Goal: Task Accomplishment & Management: Complete application form

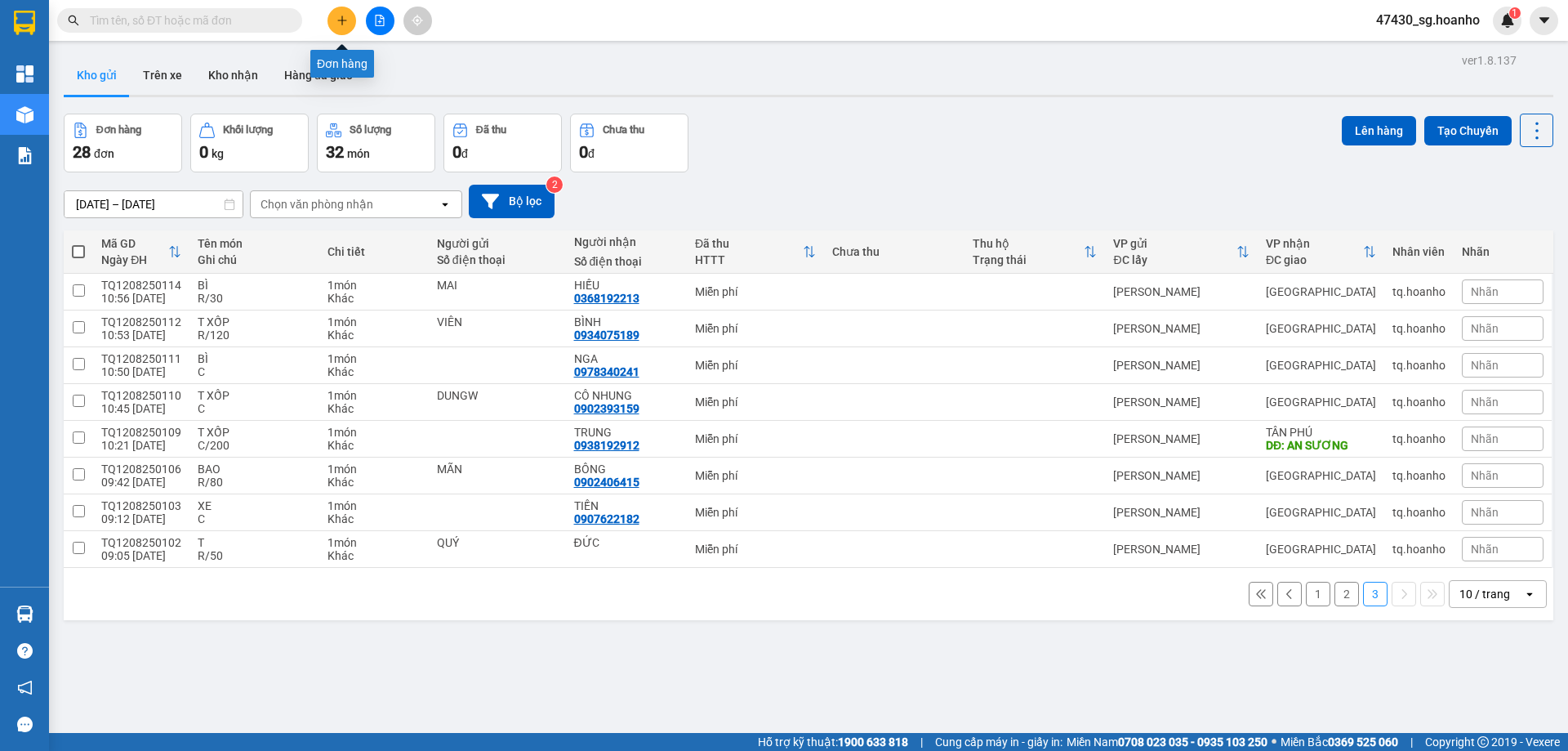
click at [351, 22] on button at bounding box center [341, 21] width 29 height 29
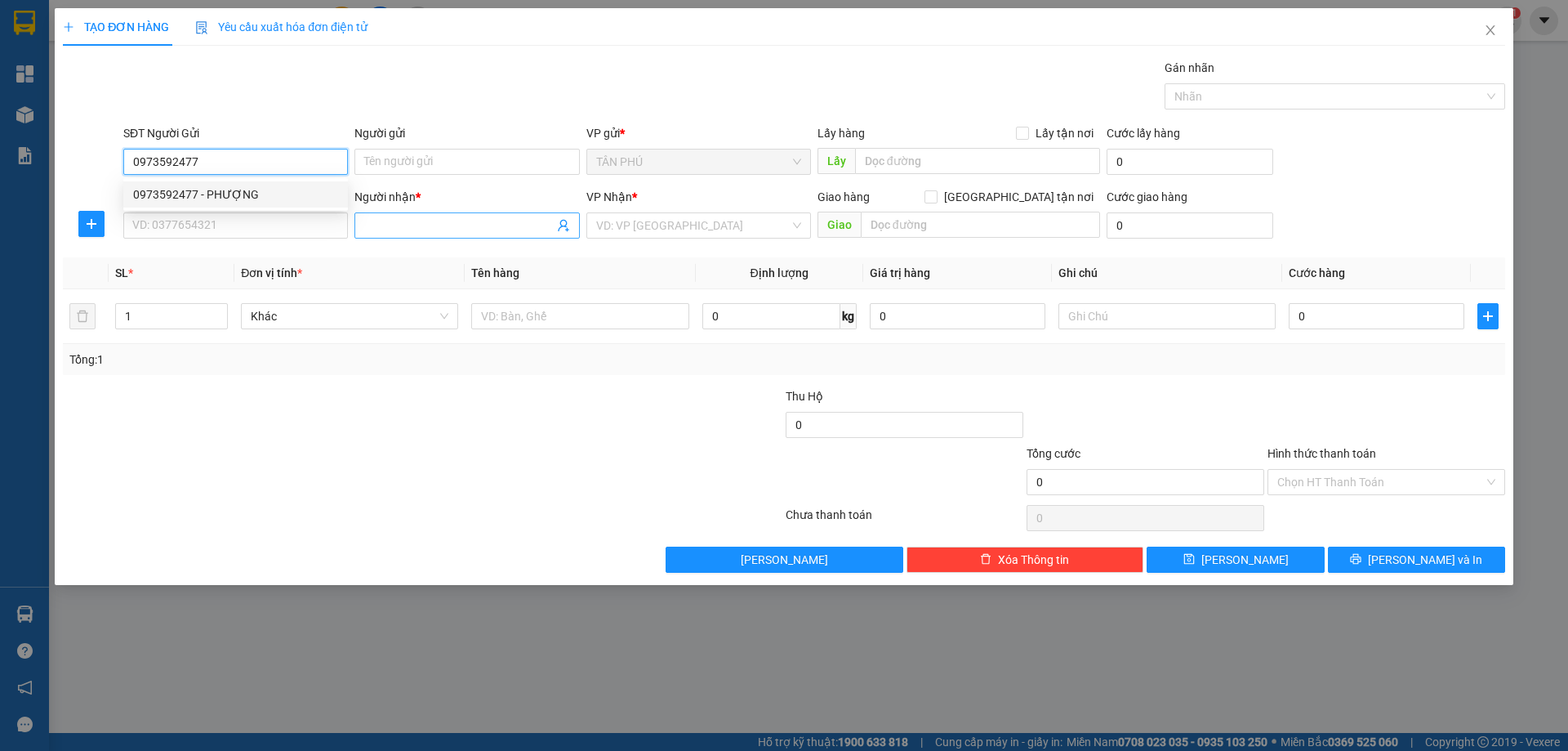
type input "0973592477"
click at [376, 227] on input "Người nhận *" at bounding box center [459, 224] width 189 height 18
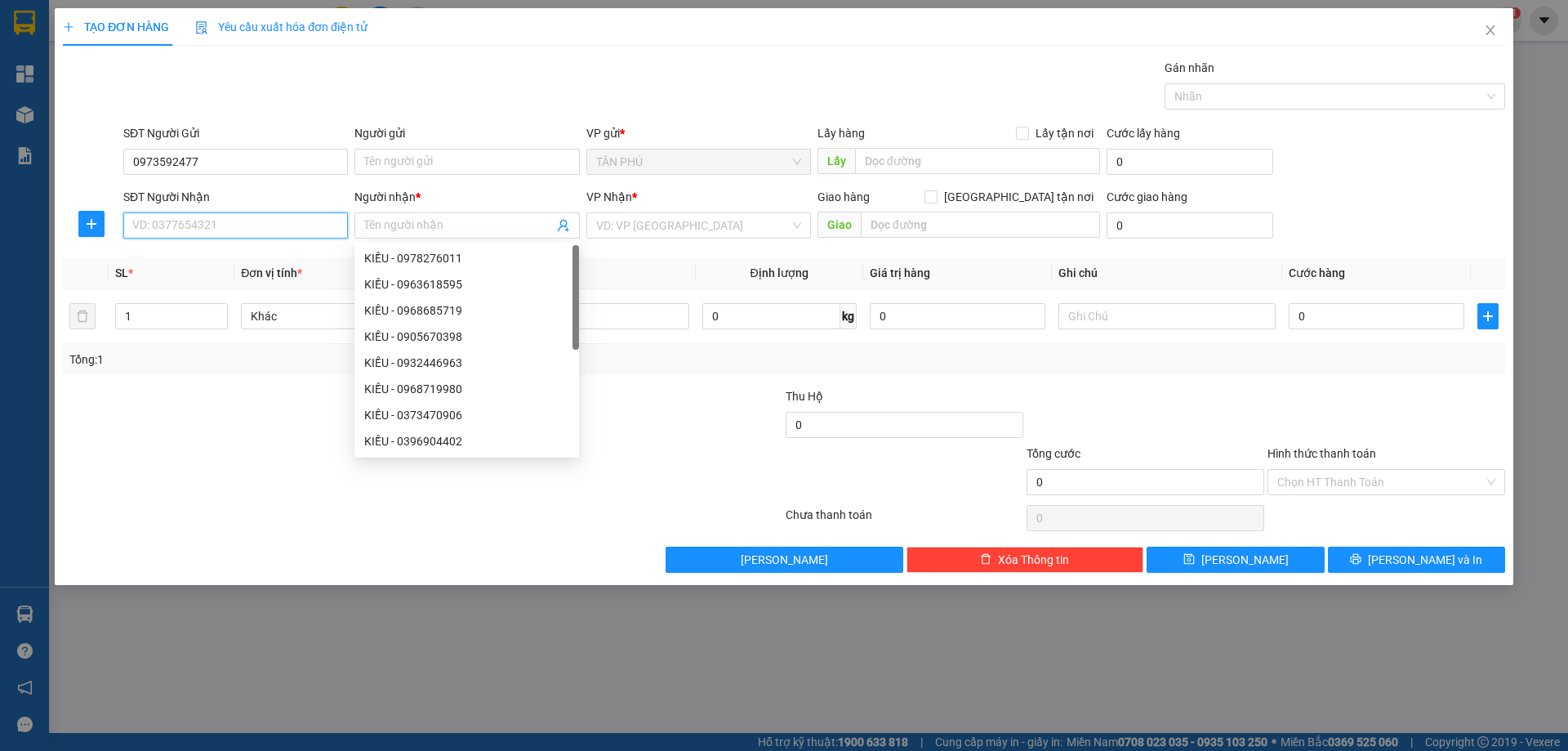
click at [277, 220] on input "SĐT Người Nhận" at bounding box center [236, 225] width 224 height 26
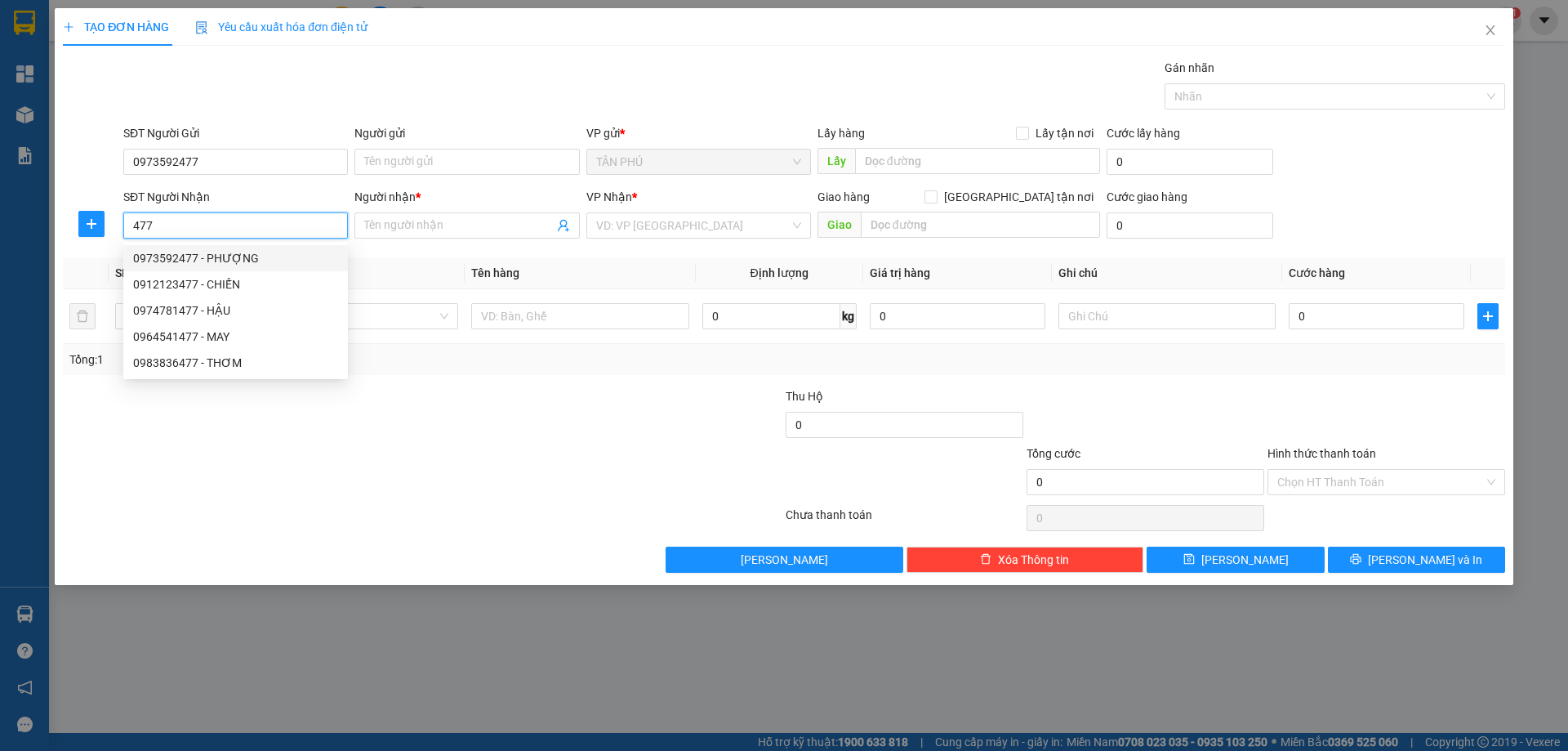
click at [276, 253] on div "0973592477 - PHƯỢNG" at bounding box center [235, 257] width 205 height 18
type input "0973592477"
type input "PHƯỢNG"
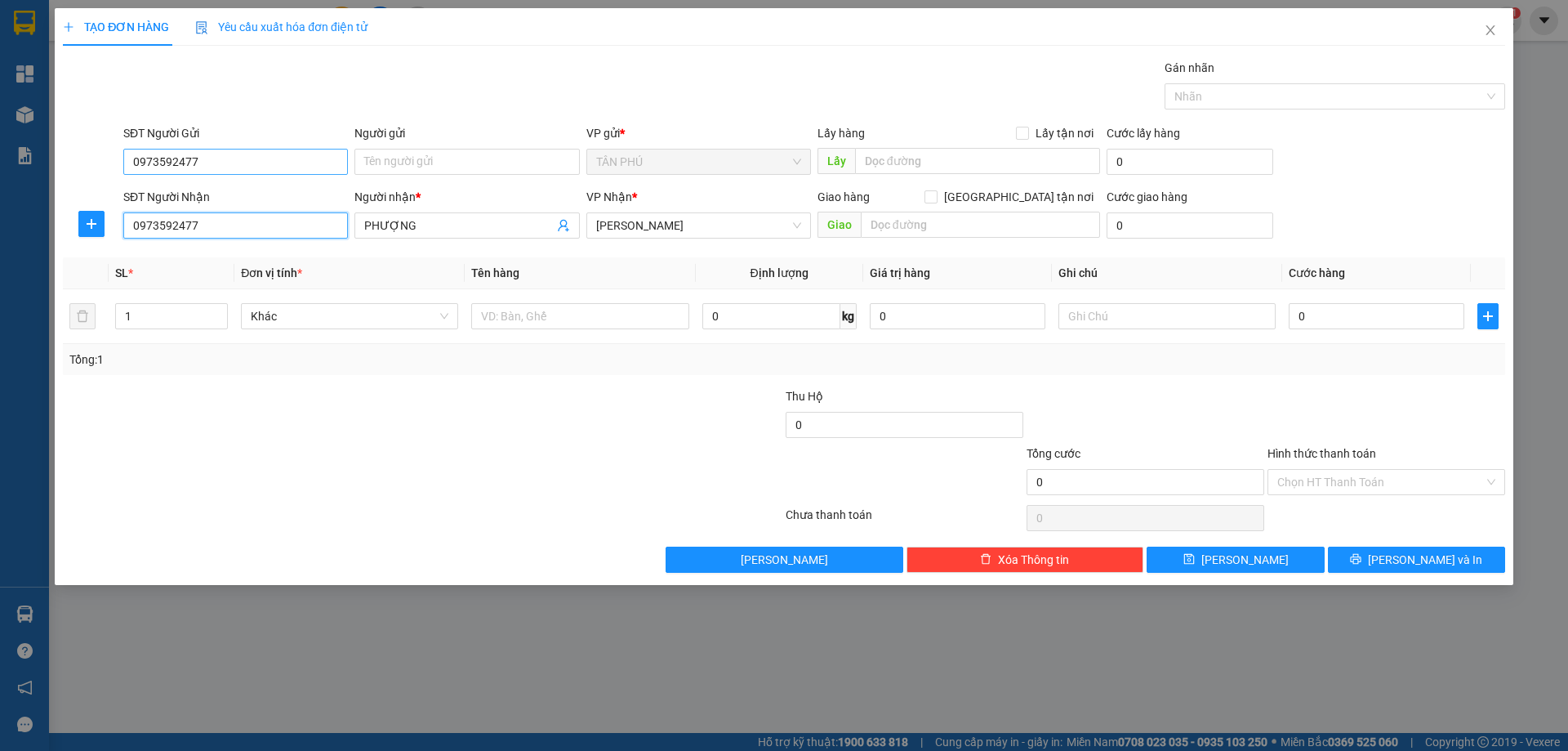
type input "0973592477"
click at [203, 155] on input "0973592477" at bounding box center [236, 162] width 224 height 26
type input "0"
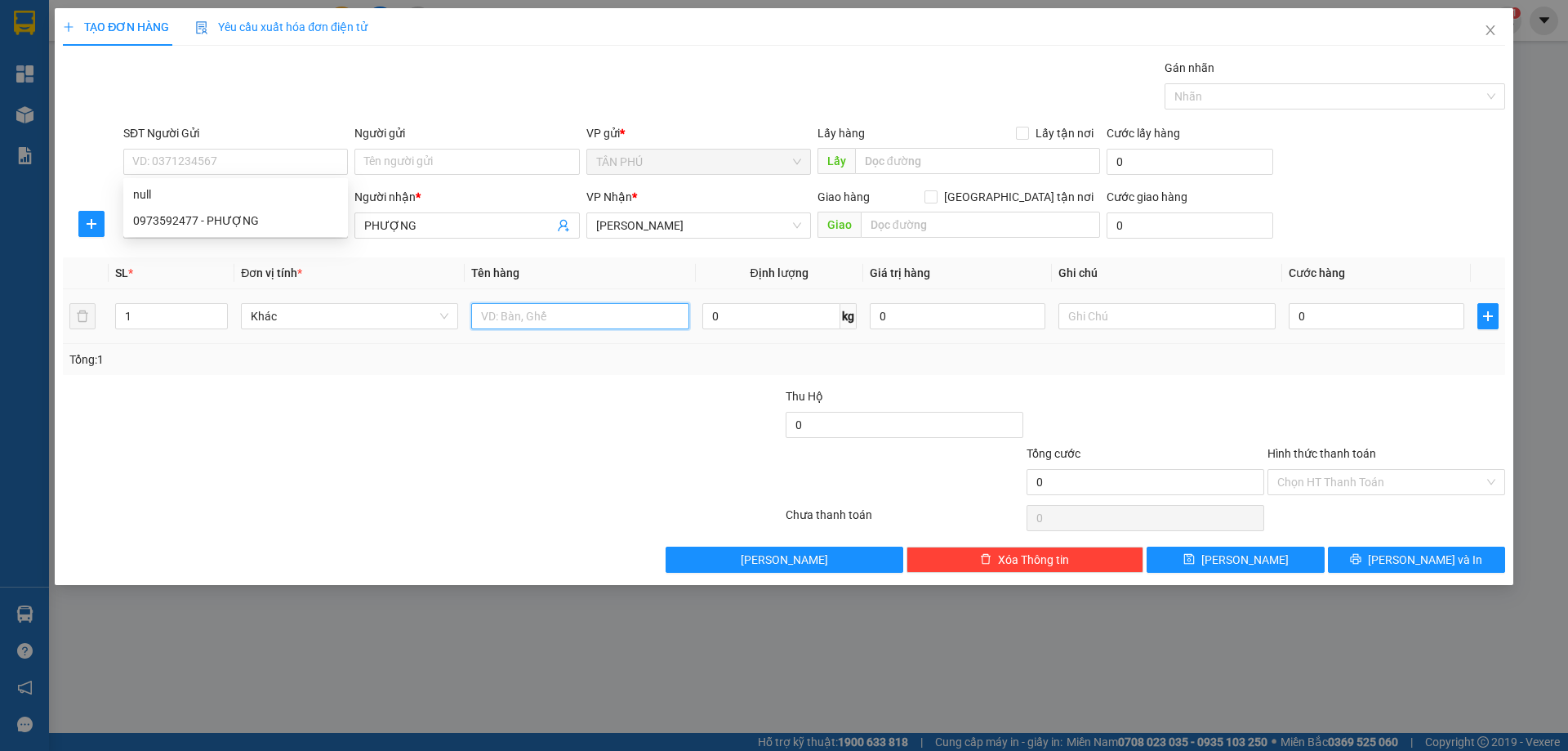
click at [552, 322] on input "text" at bounding box center [580, 316] width 217 height 26
type input "1 CỤC"
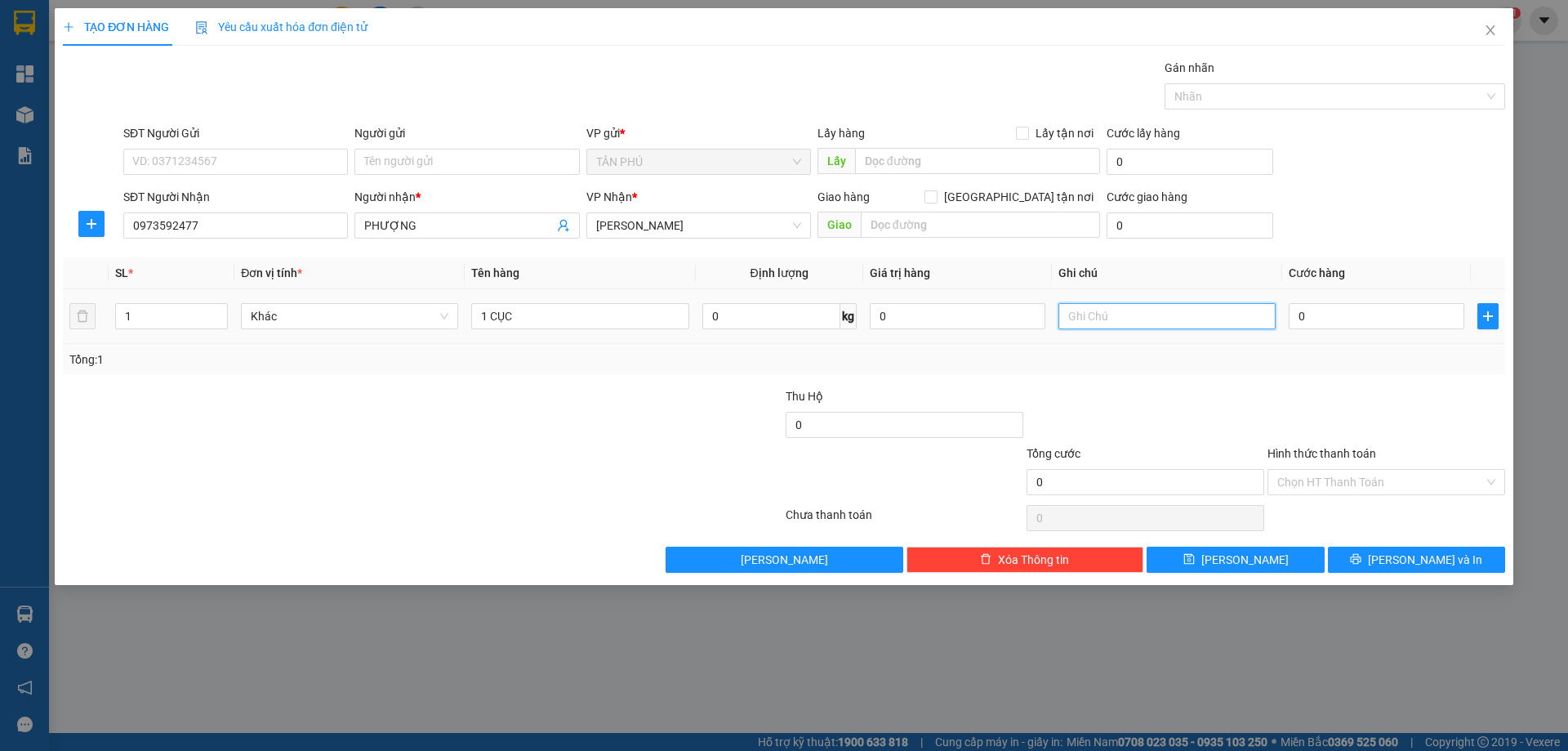
click at [1083, 320] on input "text" at bounding box center [1167, 316] width 217 height 26
type input "C"
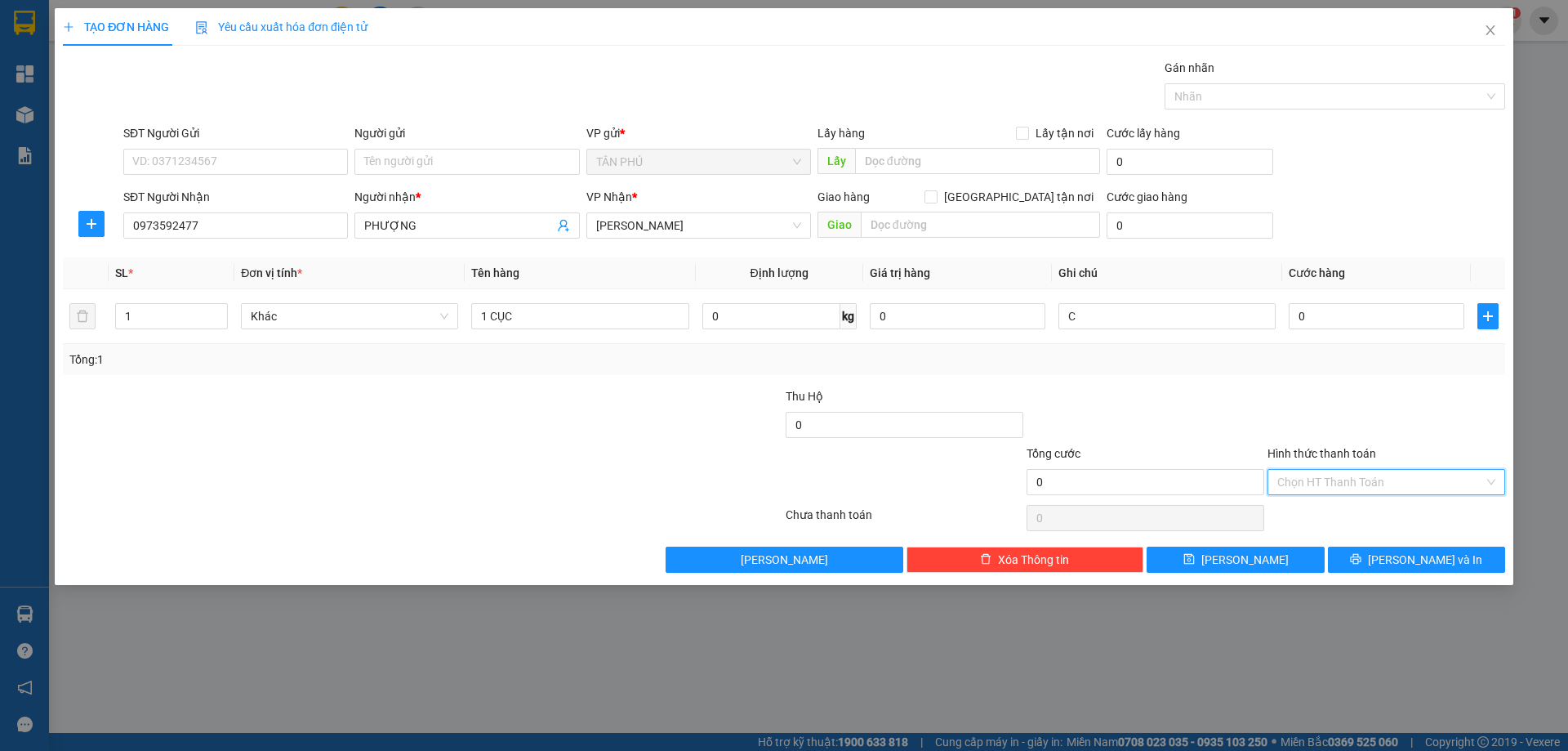
click at [1403, 472] on input "Hình thức thanh toán" at bounding box center [1380, 482] width 207 height 24
click at [1359, 546] on div "Miễn phí" at bounding box center [1386, 541] width 218 height 18
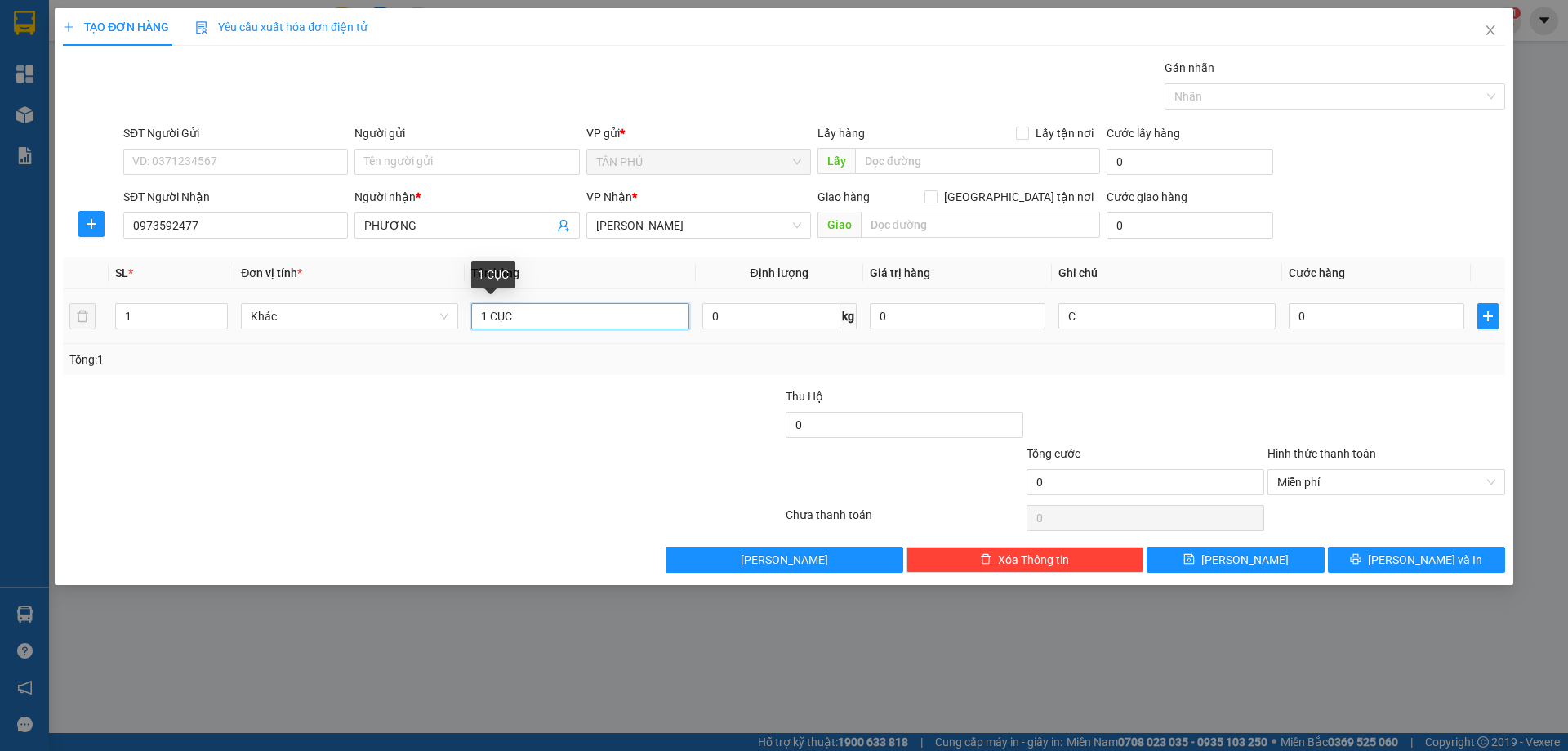
click at [549, 317] on input "1 CỤC" at bounding box center [580, 316] width 217 height 26
type input "1 CỤC ĐEN"
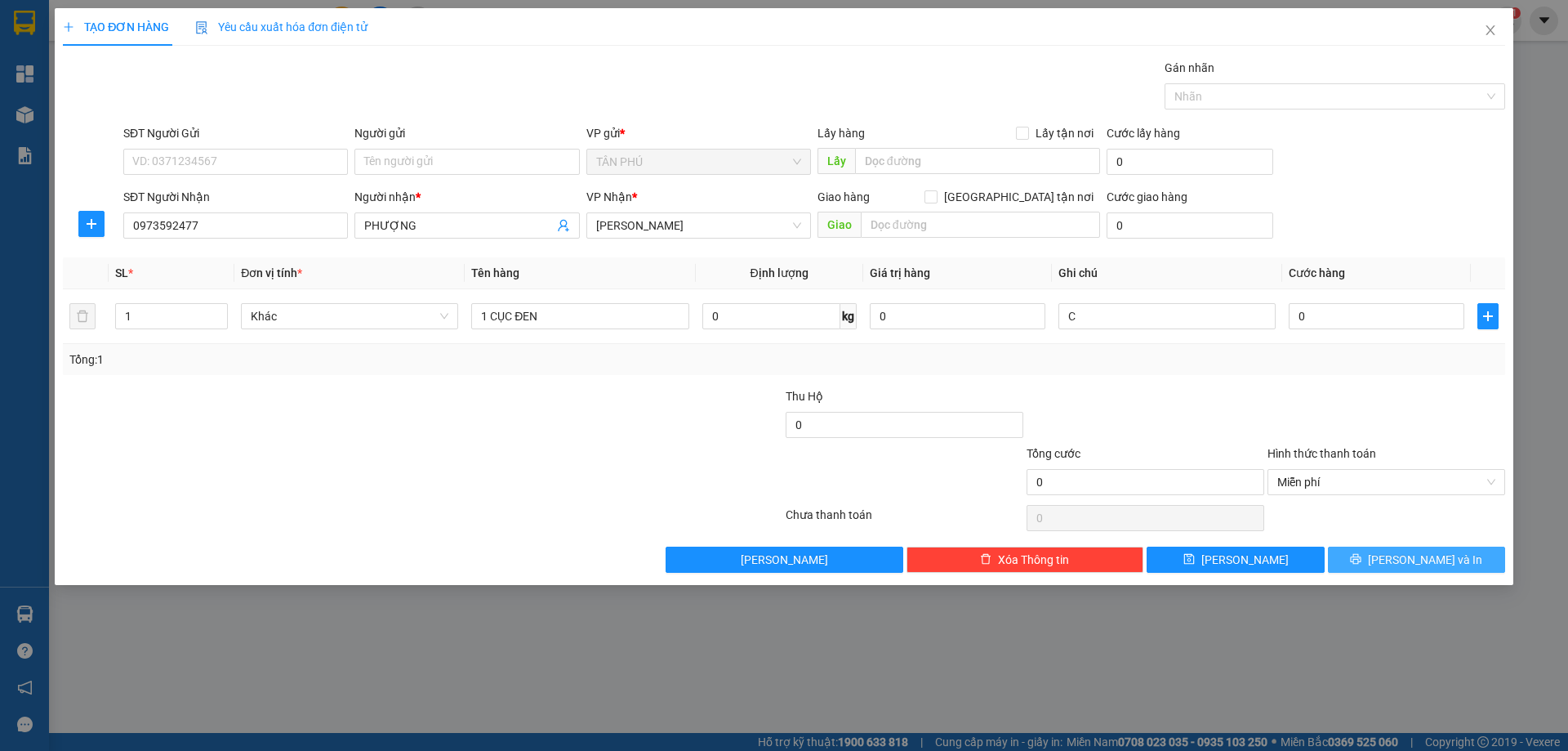
click at [1375, 548] on button "[PERSON_NAME] và In" at bounding box center [1417, 559] width 178 height 26
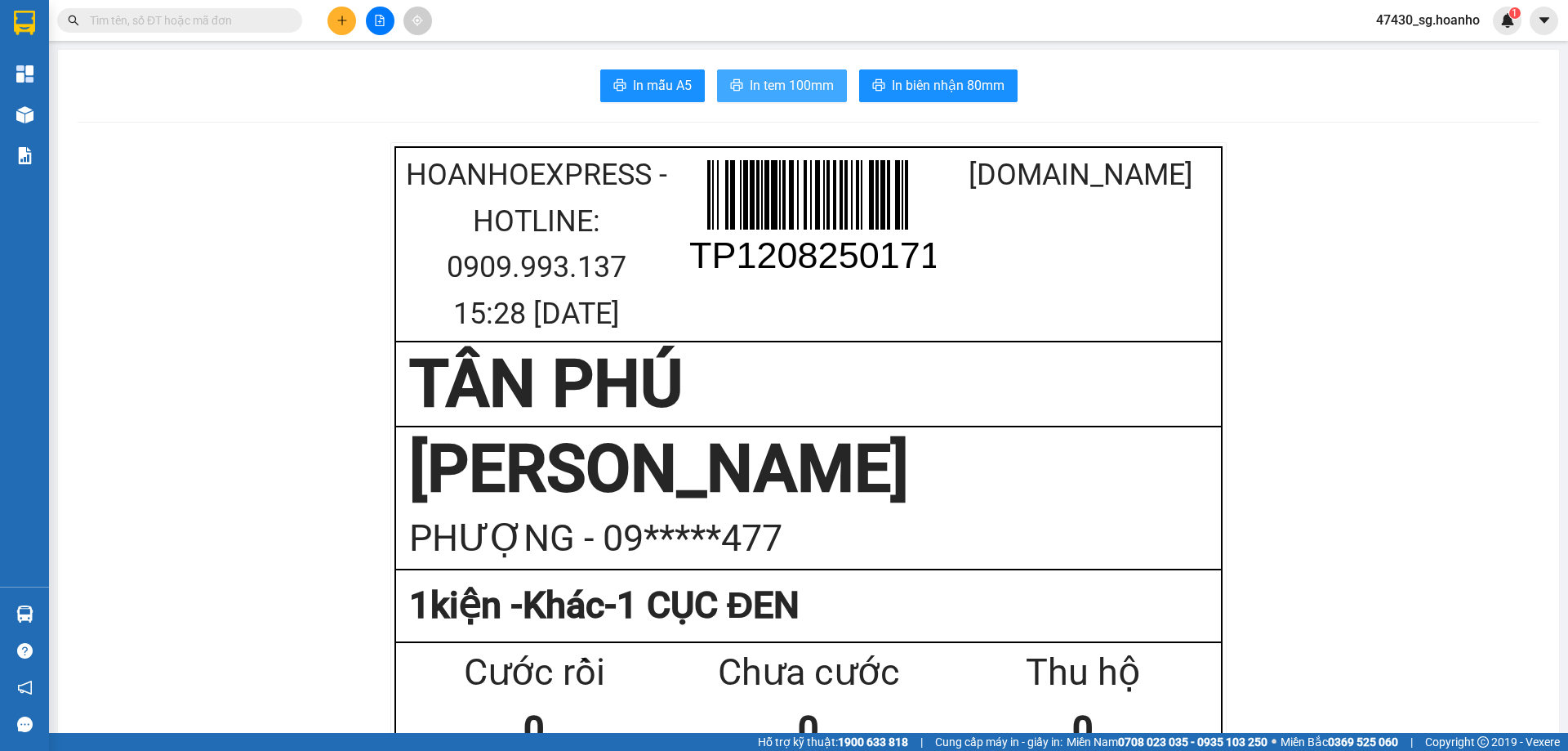
click at [789, 83] on span "In tem 100mm" at bounding box center [792, 85] width 84 height 21
click at [345, 15] on icon "plus" at bounding box center [342, 21] width 11 height 11
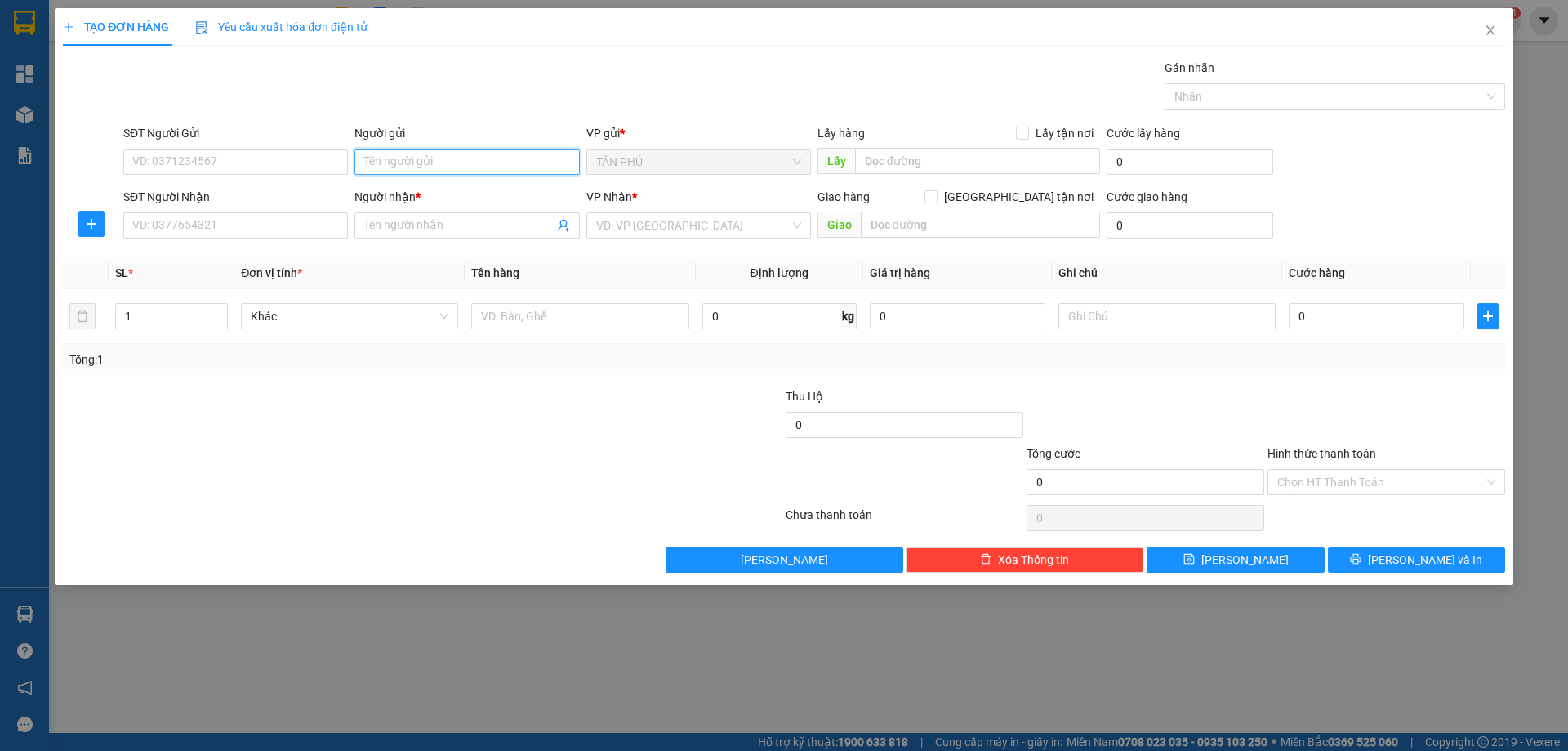
click at [358, 174] on input "Người gửi" at bounding box center [467, 162] width 224 height 26
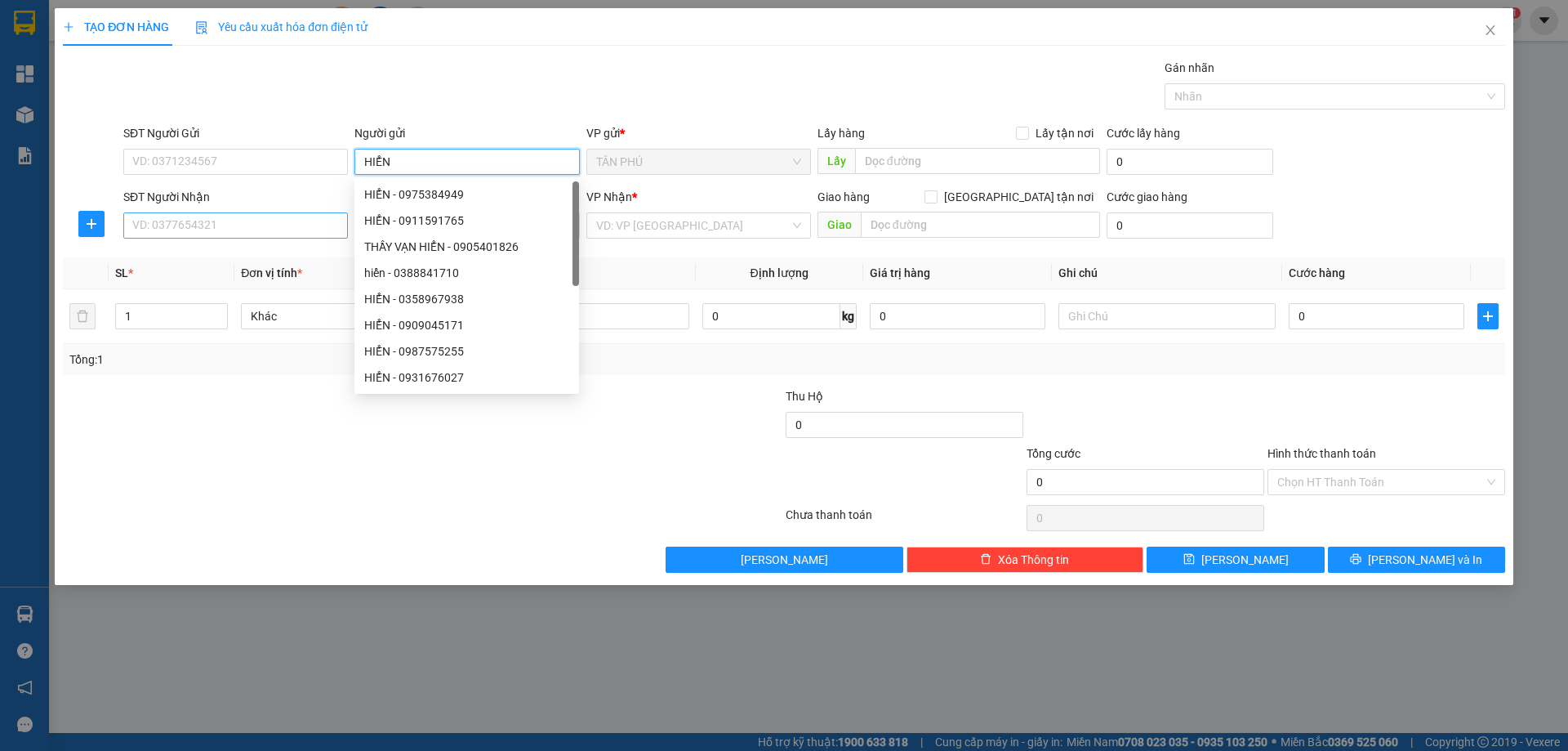
type input "HIỂN"
click at [160, 224] on input "SĐT Người Nhận" at bounding box center [236, 225] width 224 height 26
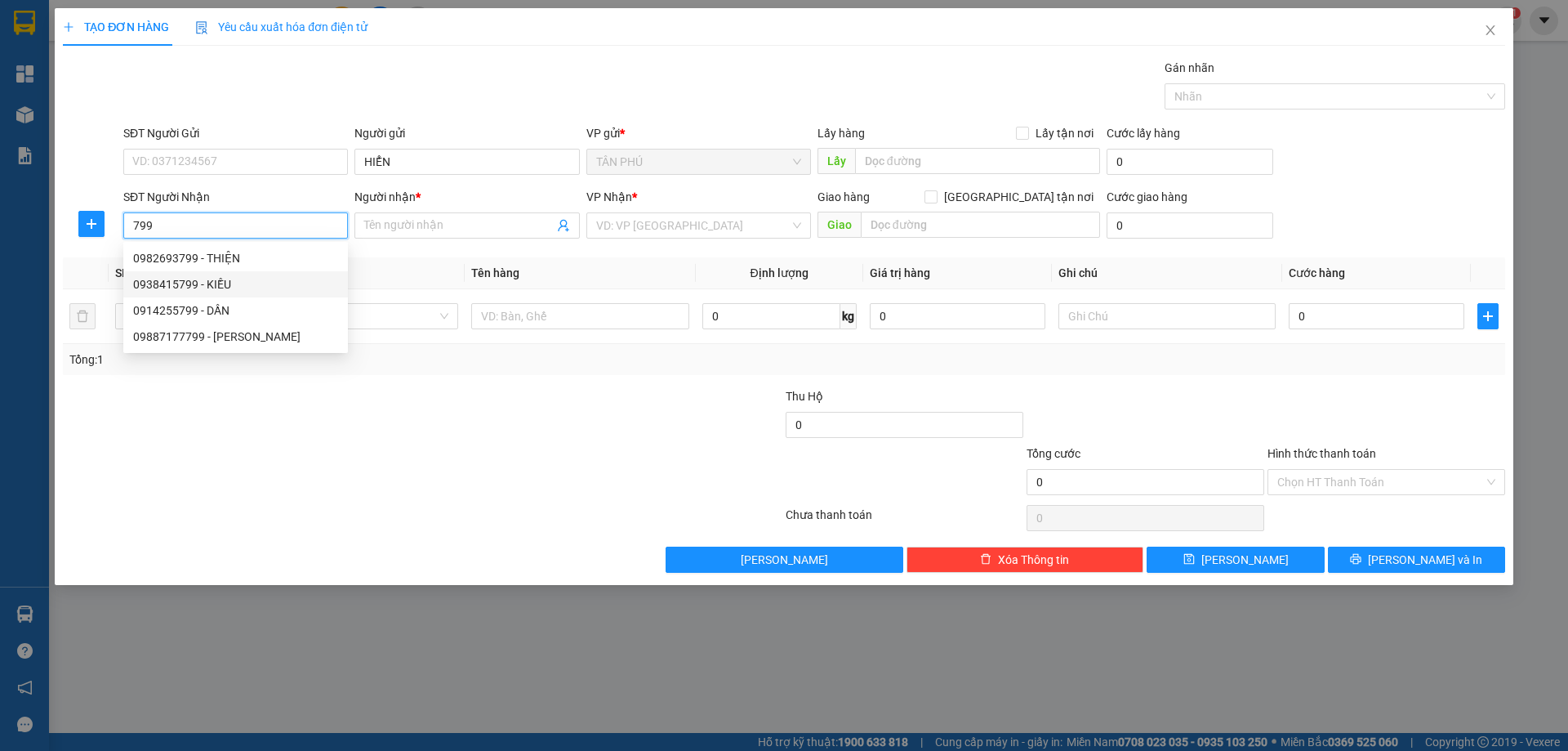
click at [210, 282] on div "0938415799 - KIỀU" at bounding box center [235, 283] width 205 height 18
type input "0938415799"
type input "KIỀU"
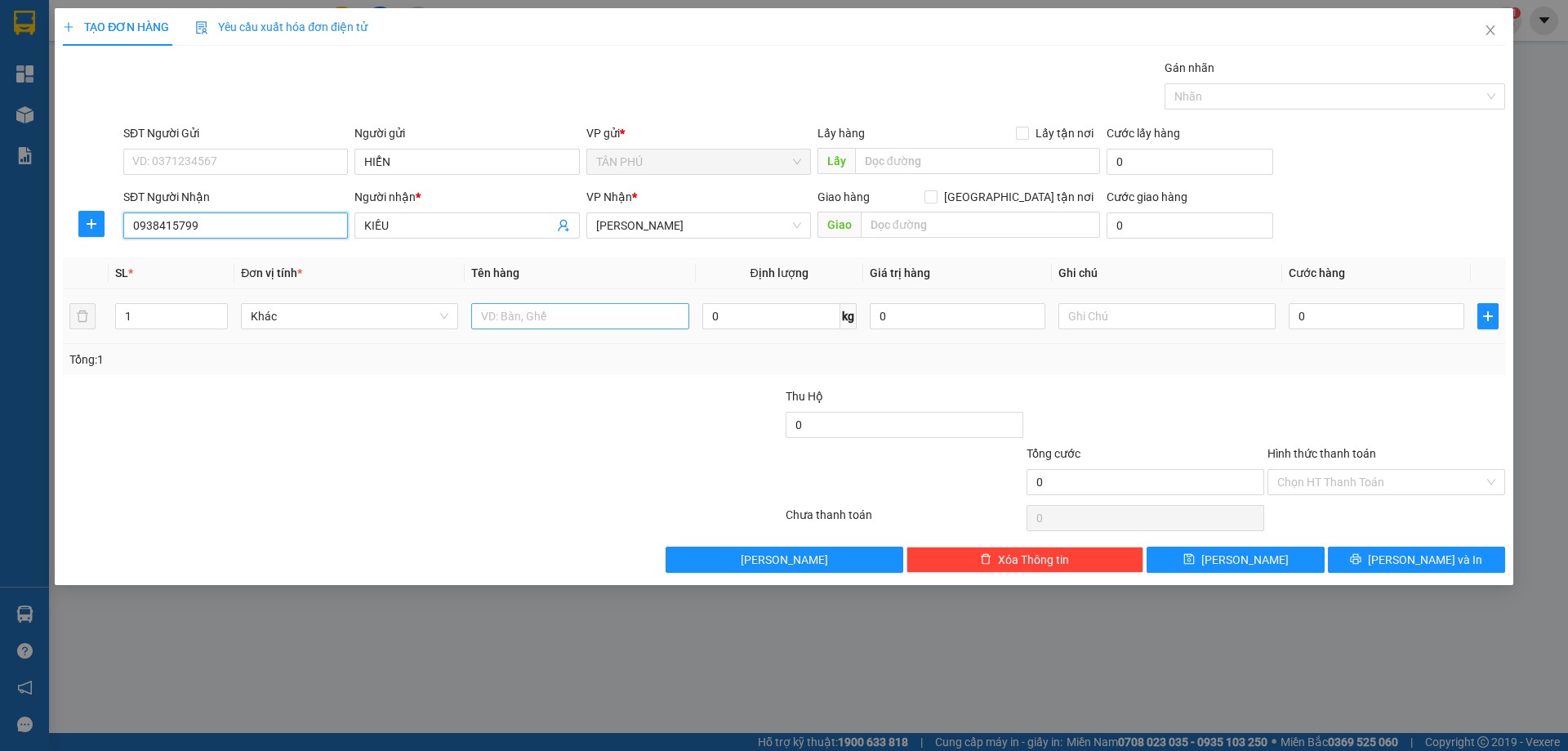
type input "0938415799"
click at [490, 320] on input "text" at bounding box center [580, 316] width 217 height 26
type input "1 CỤC"
click at [1147, 313] on input "text" at bounding box center [1167, 316] width 217 height 26
type input "R-50"
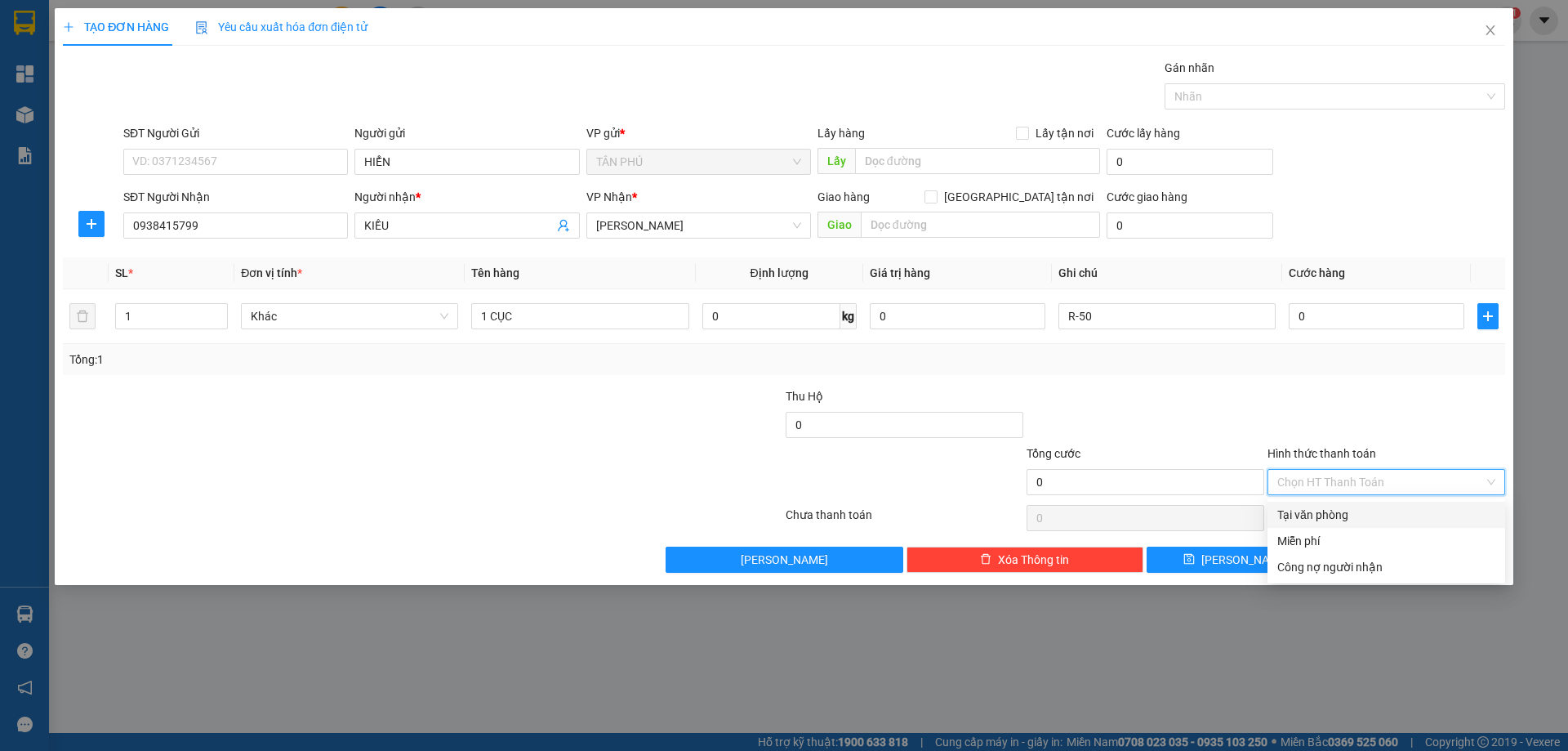
click at [1361, 483] on input "Hình thức thanh toán" at bounding box center [1380, 482] width 207 height 24
click at [1345, 541] on div "Miễn phí" at bounding box center [1386, 541] width 218 height 18
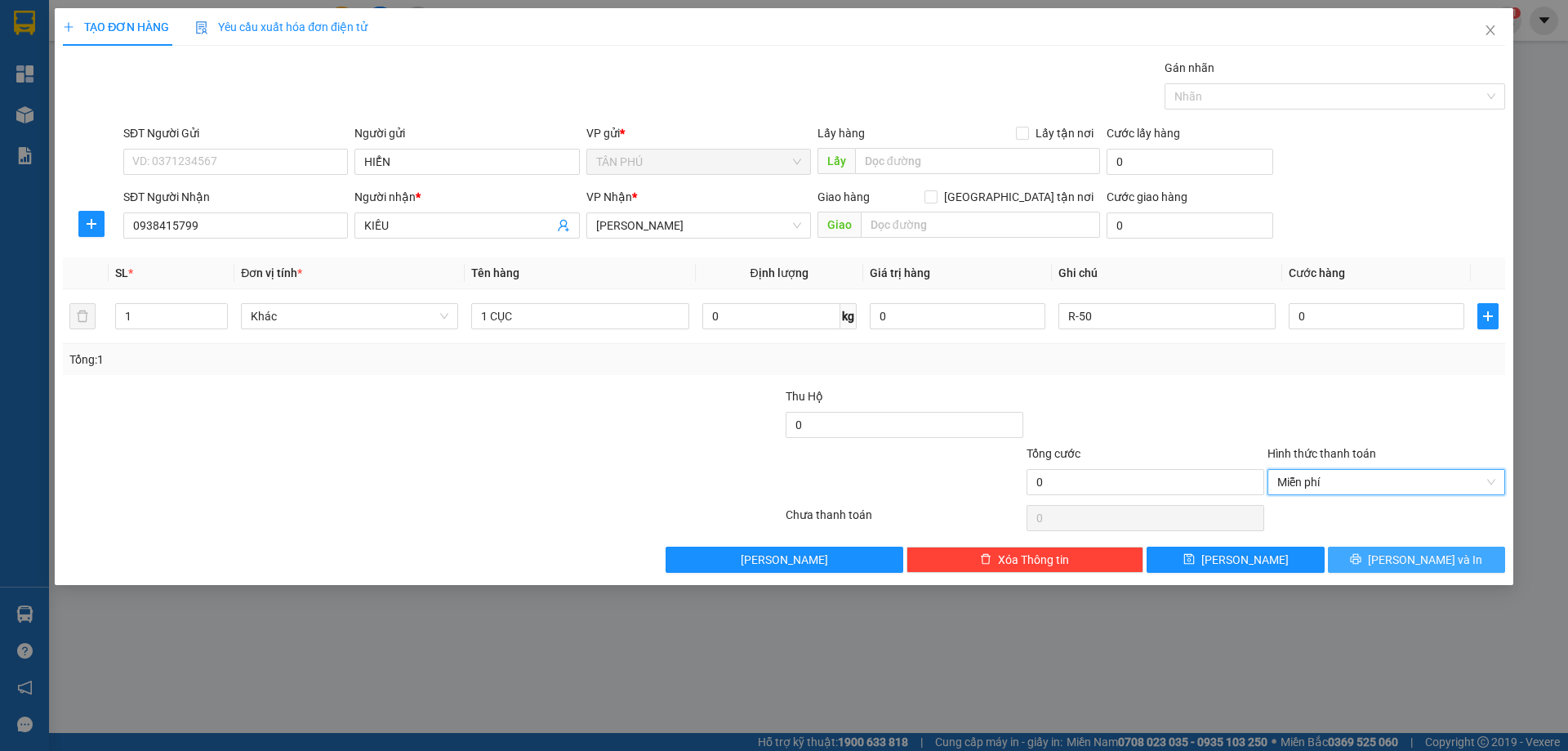
click at [1364, 561] on button "[PERSON_NAME] và In" at bounding box center [1417, 559] width 178 height 26
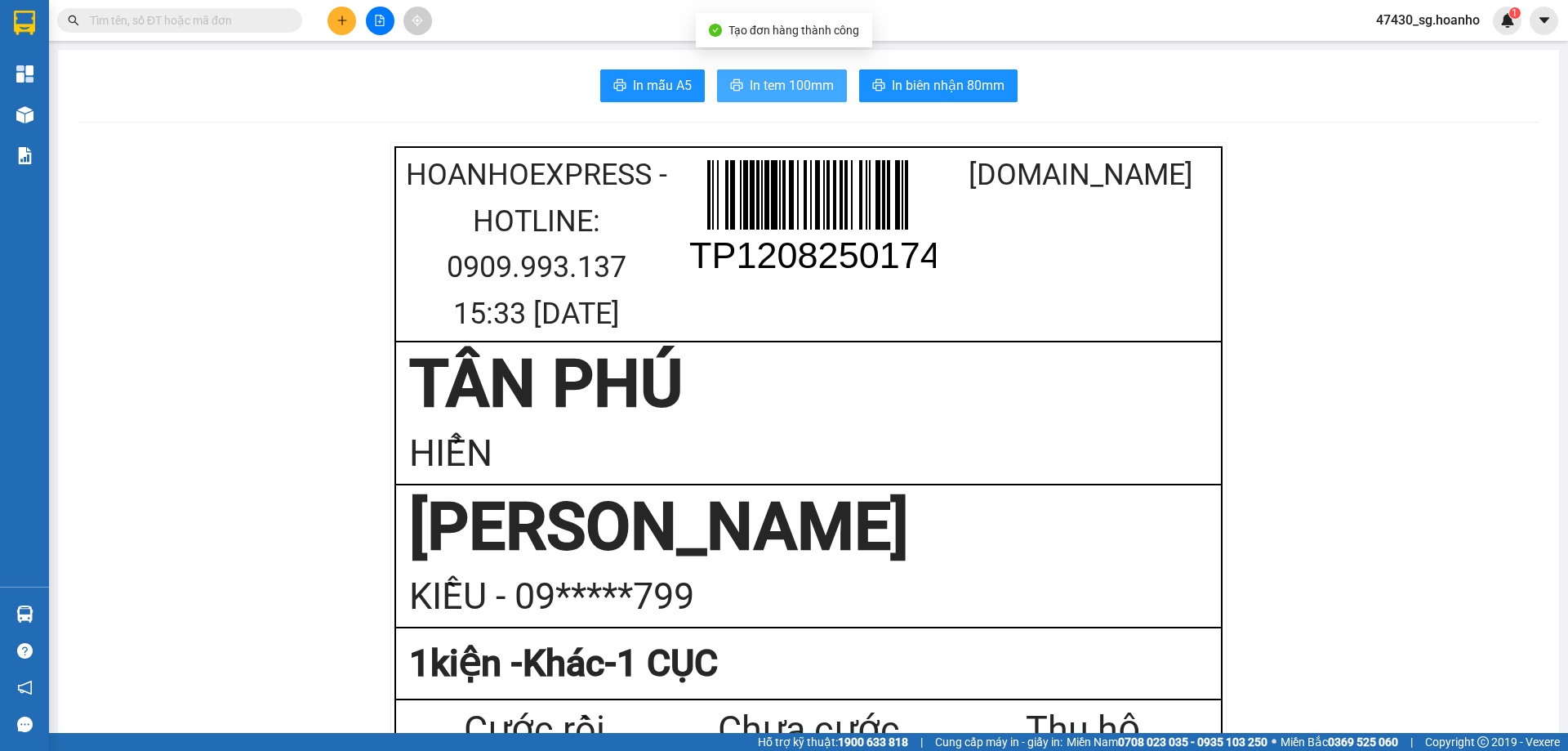
click at [808, 94] on span "In tem 100mm" at bounding box center [792, 85] width 84 height 21
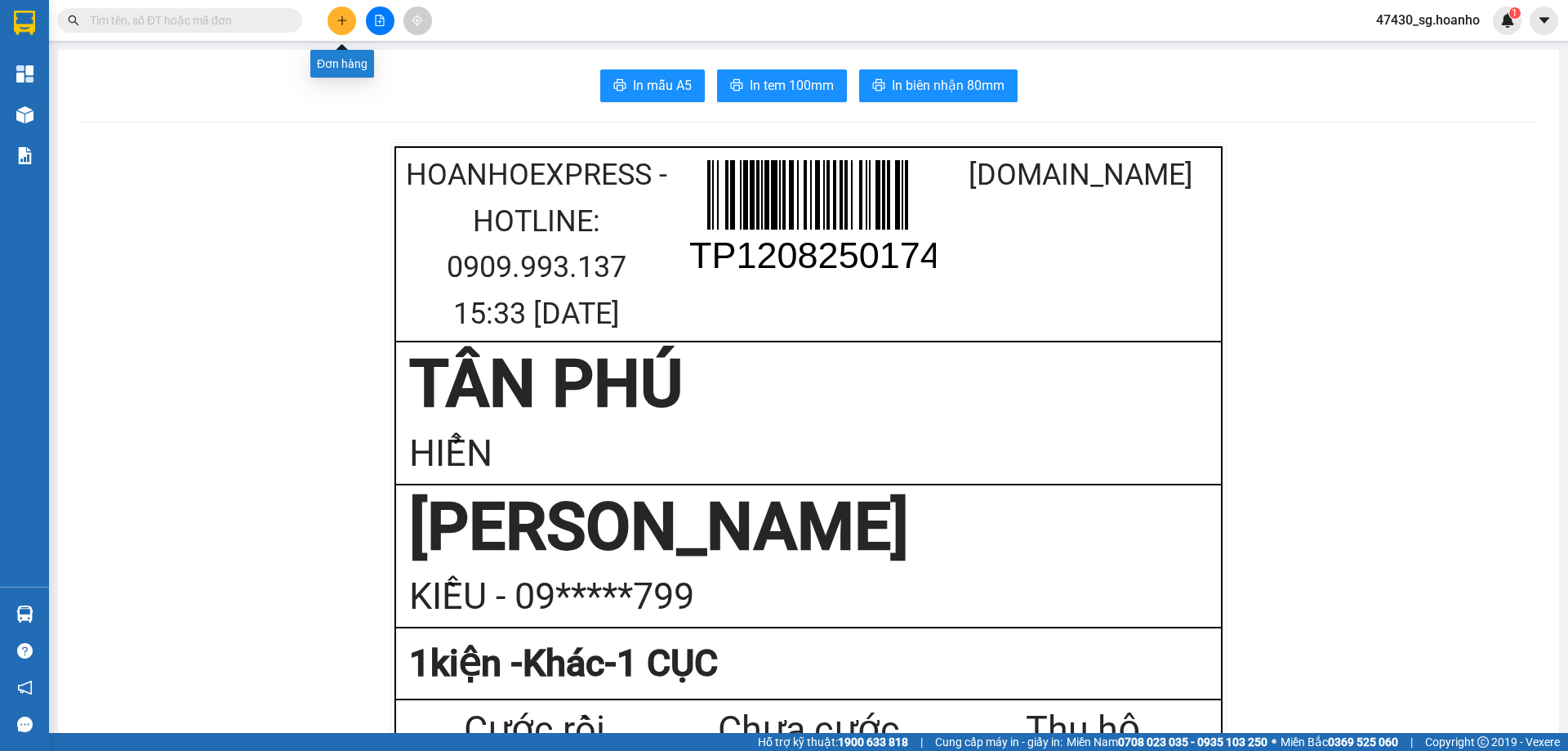
click at [345, 22] on icon "plus" at bounding box center [342, 21] width 11 height 11
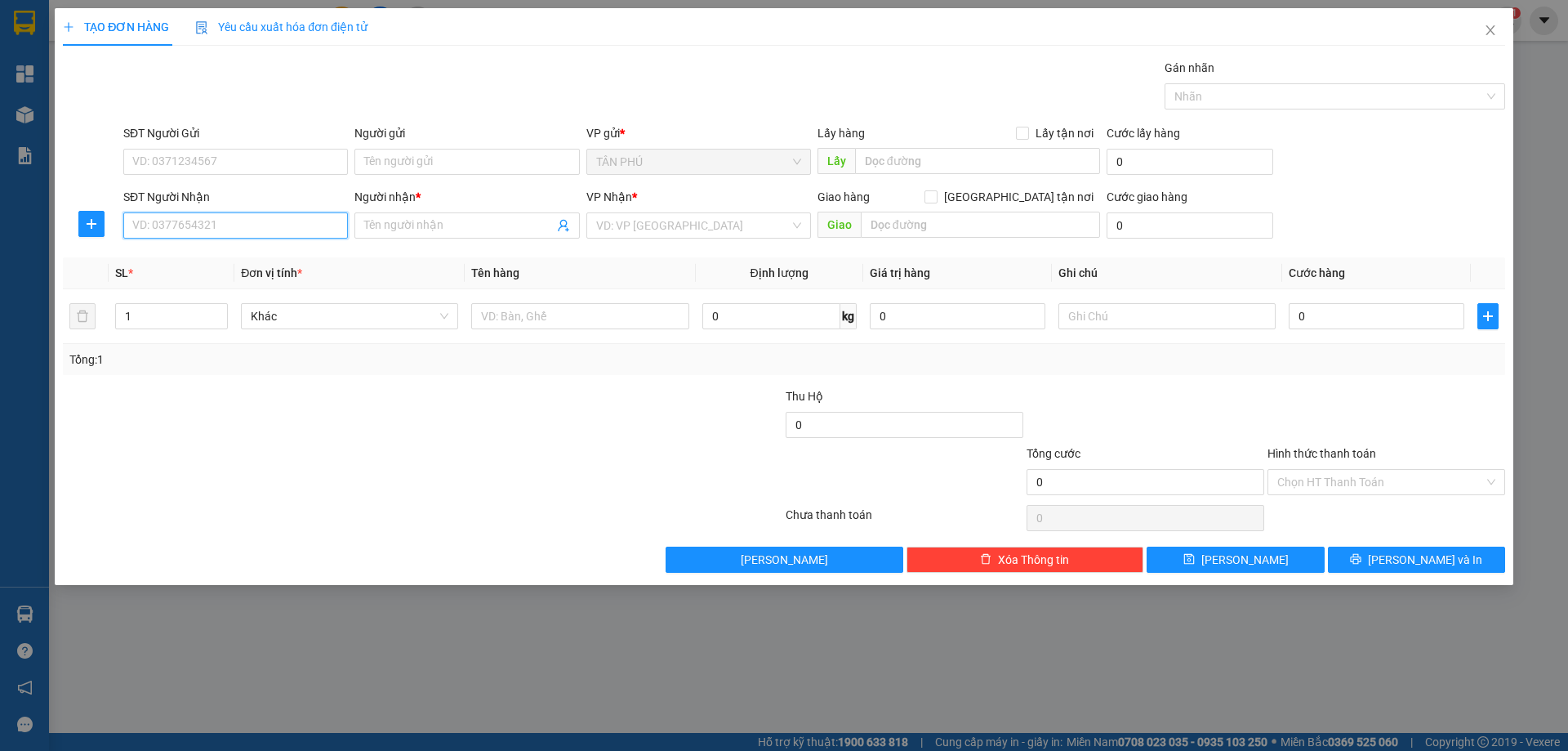
click at [257, 223] on input "SĐT Người Nhận" at bounding box center [236, 225] width 224 height 26
click at [239, 255] on div "0905367170 - VINH 10 TÝ" at bounding box center [235, 257] width 205 height 18
type input "0905367170"
type input "VINH 10 TÝ"
type input "0905367170"
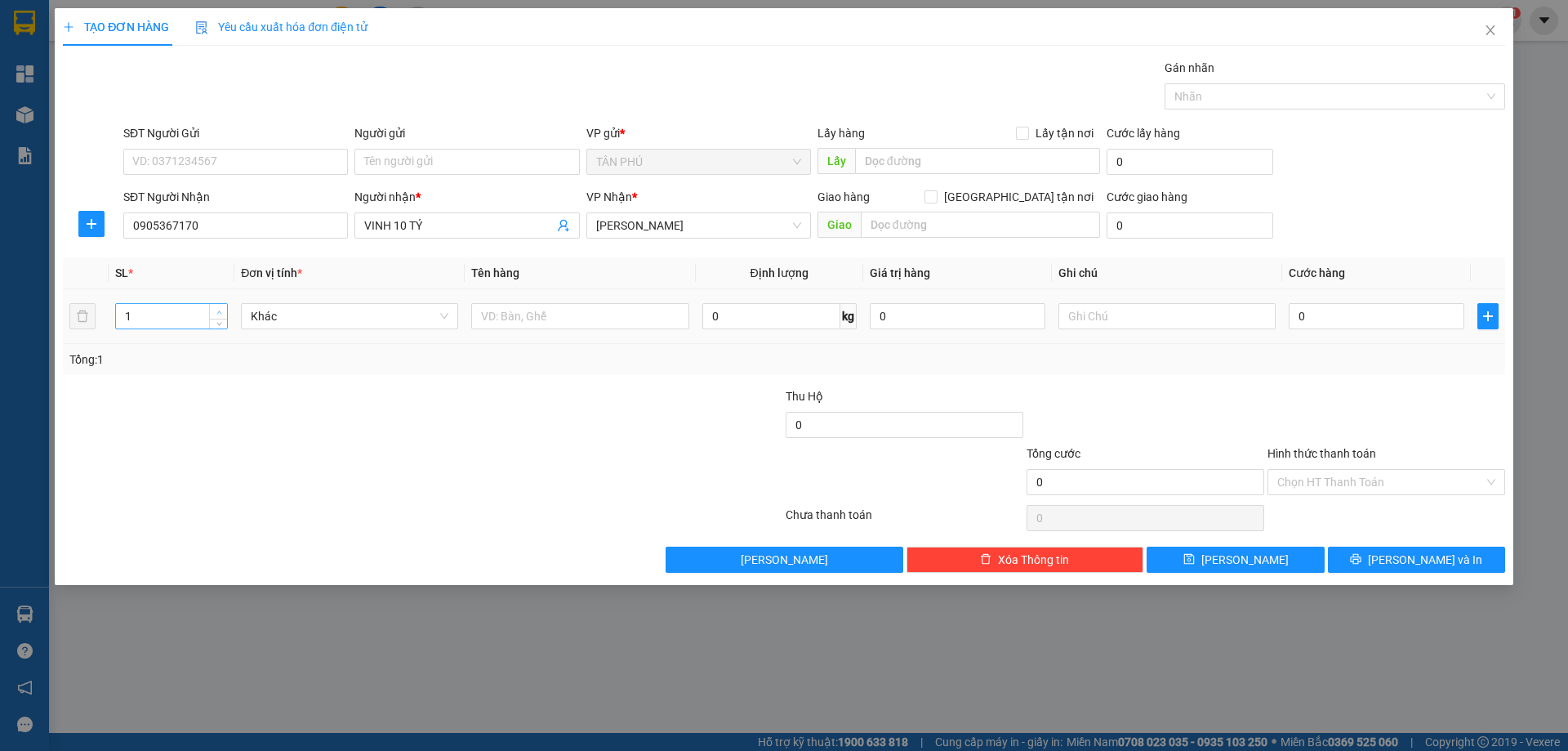
type input "2"
click at [216, 306] on span "Increase Value" at bounding box center [218, 311] width 18 height 15
click at [580, 314] on input "text" at bounding box center [580, 316] width 217 height 26
type input "2T"
click at [1065, 325] on input "text" at bounding box center [1167, 316] width 217 height 26
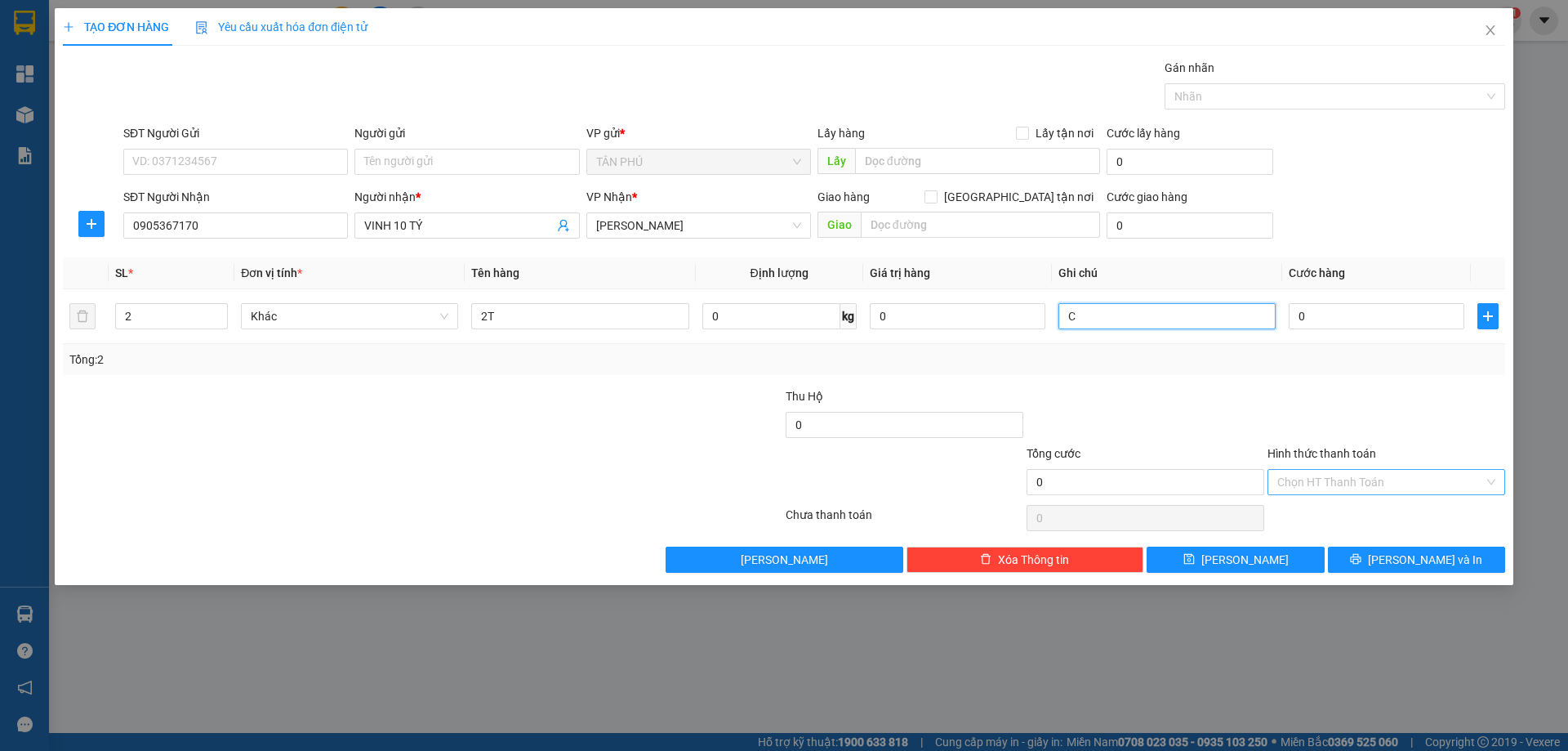
type input "C"
click at [1402, 489] on input "Hình thức thanh toán" at bounding box center [1380, 482] width 207 height 24
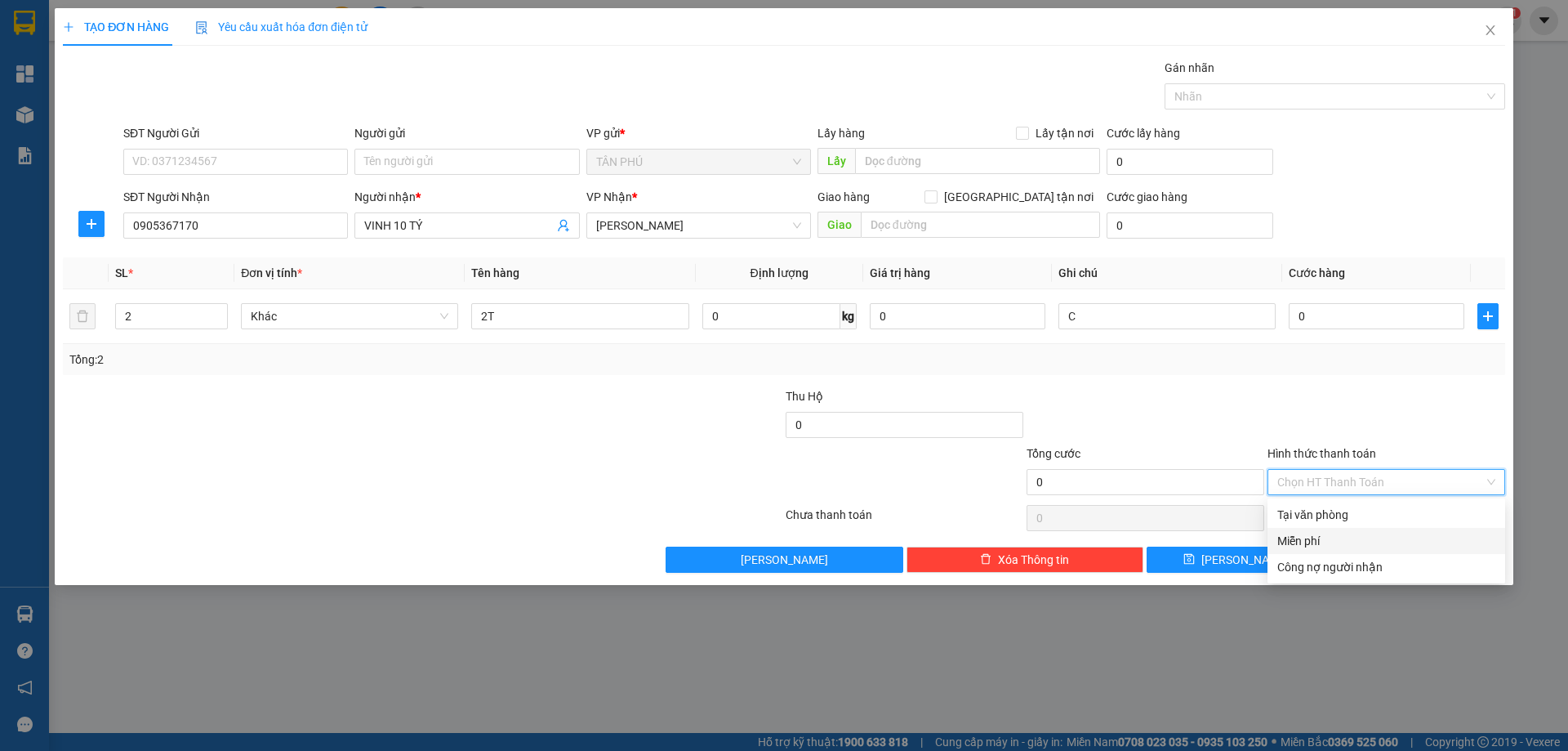
click at [1377, 540] on div "Miễn phí" at bounding box center [1386, 541] width 218 height 18
click at [1375, 553] on button "[PERSON_NAME] và In" at bounding box center [1417, 559] width 178 height 26
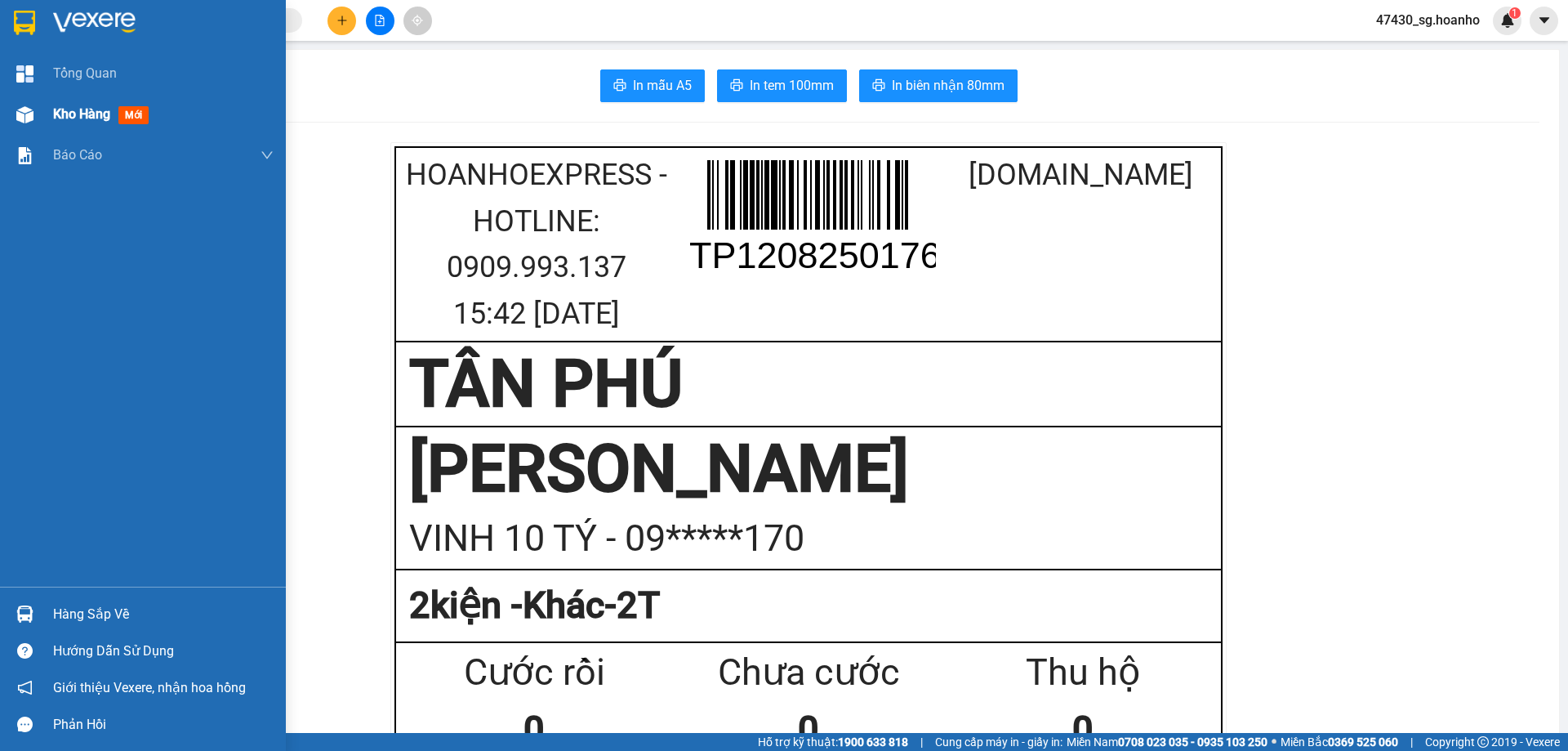
click at [74, 113] on span "Kho hàng" at bounding box center [81, 114] width 57 height 16
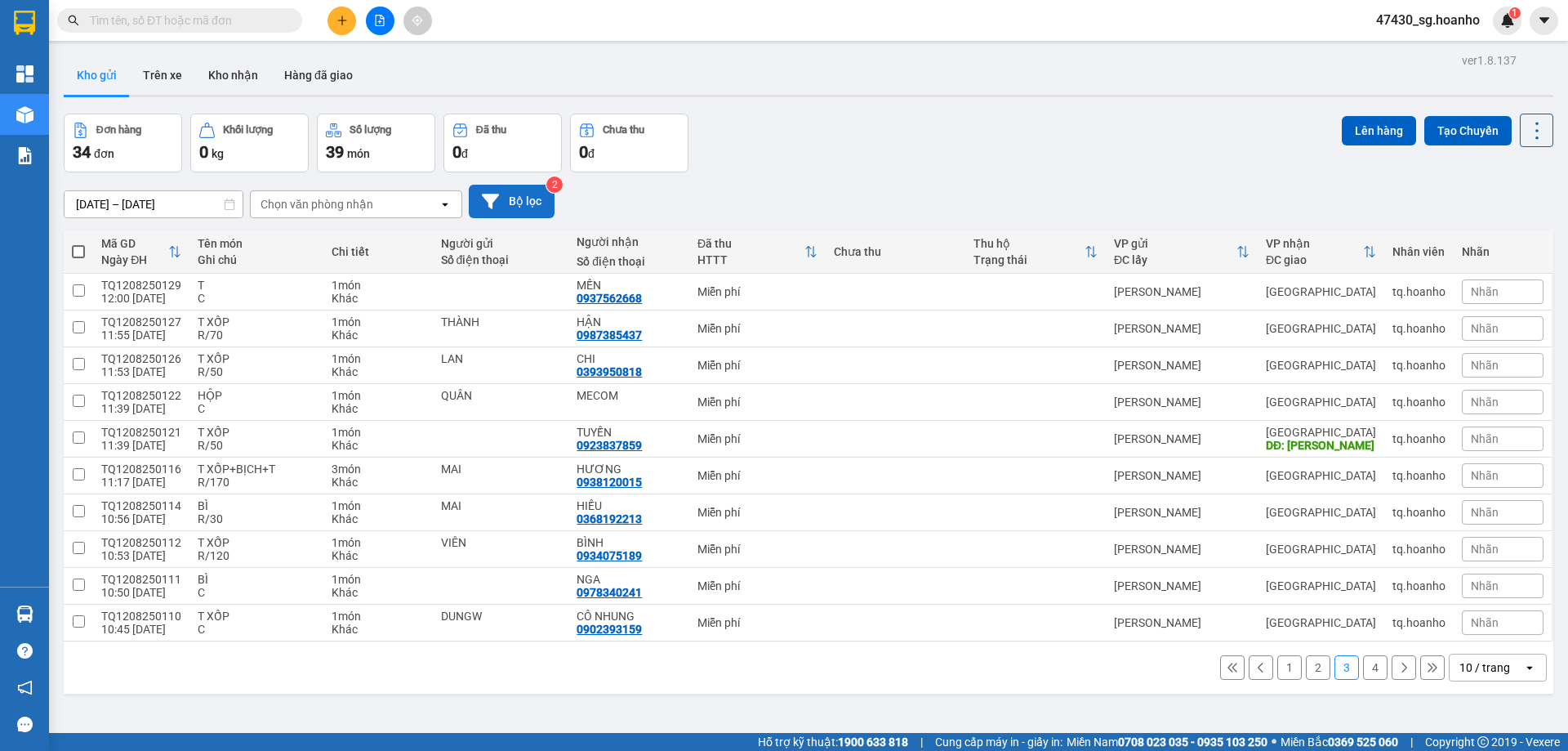
click at [507, 196] on button "Bộ lọc" at bounding box center [511, 201] width 86 height 34
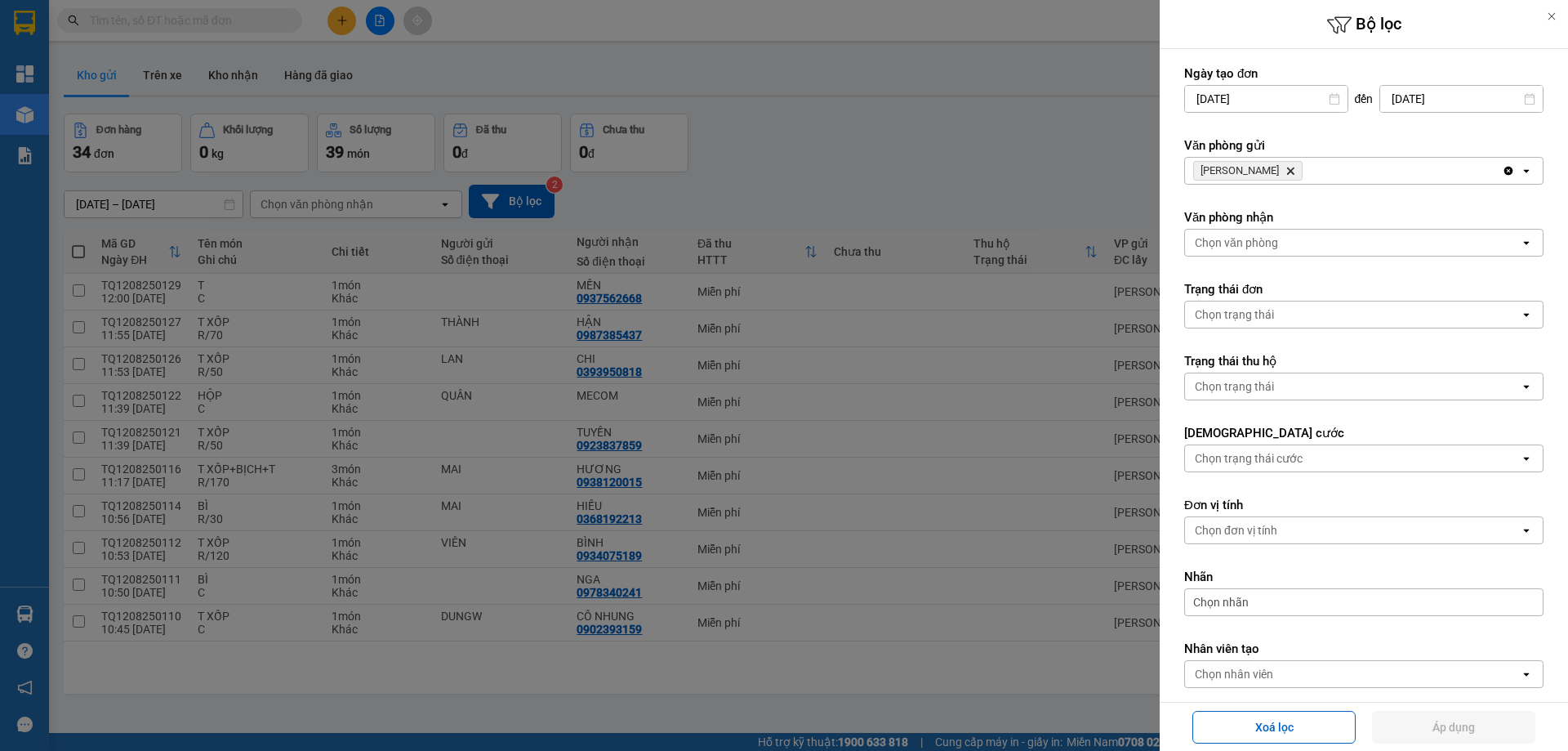
click at [1287, 172] on icon "TAM QUAN, close by backspace" at bounding box center [1291, 171] width 7 height 7
click at [1263, 172] on div "Chọn văn phòng" at bounding box center [1236, 170] width 83 height 16
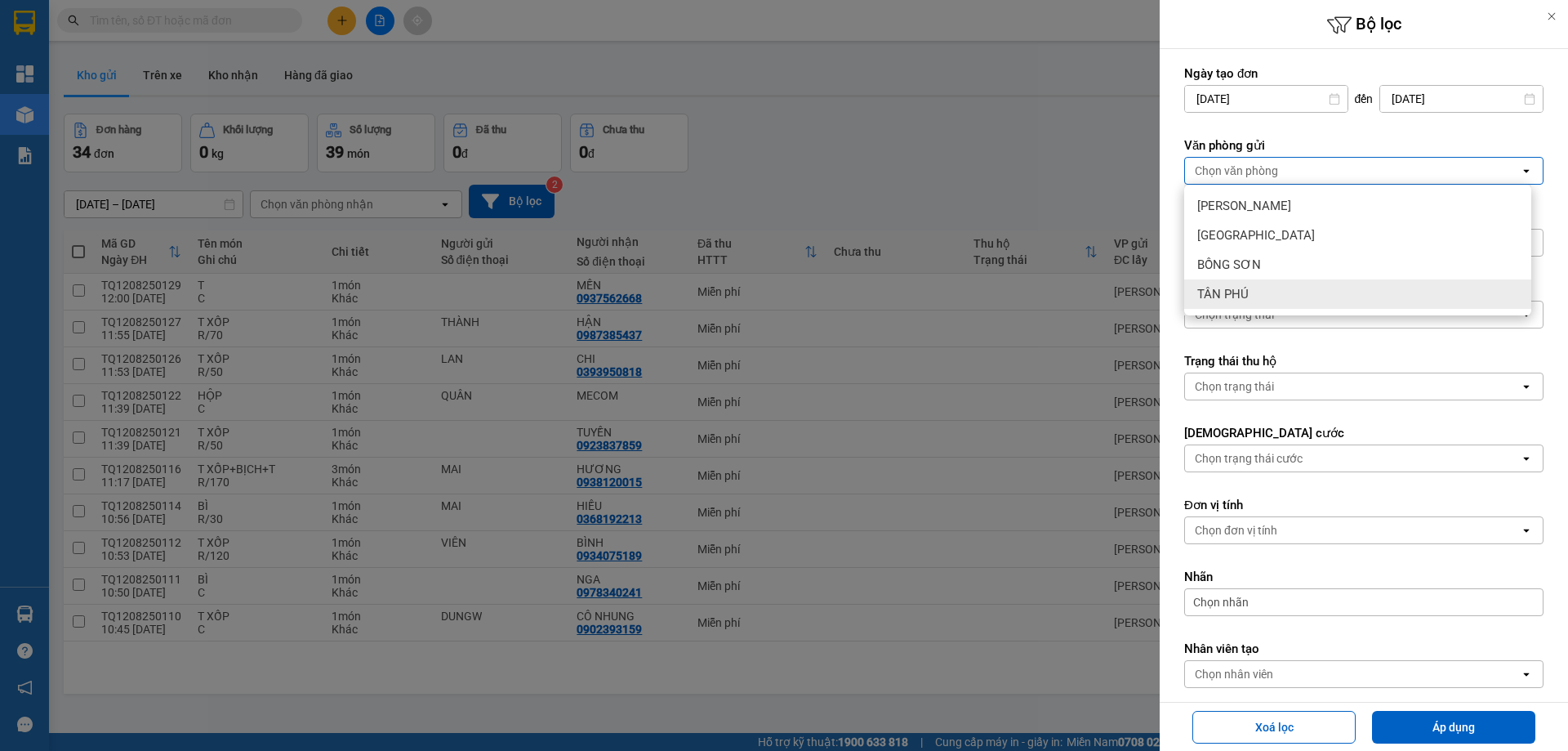
click at [1230, 289] on span "TÂN PHÚ" at bounding box center [1222, 294] width 51 height 16
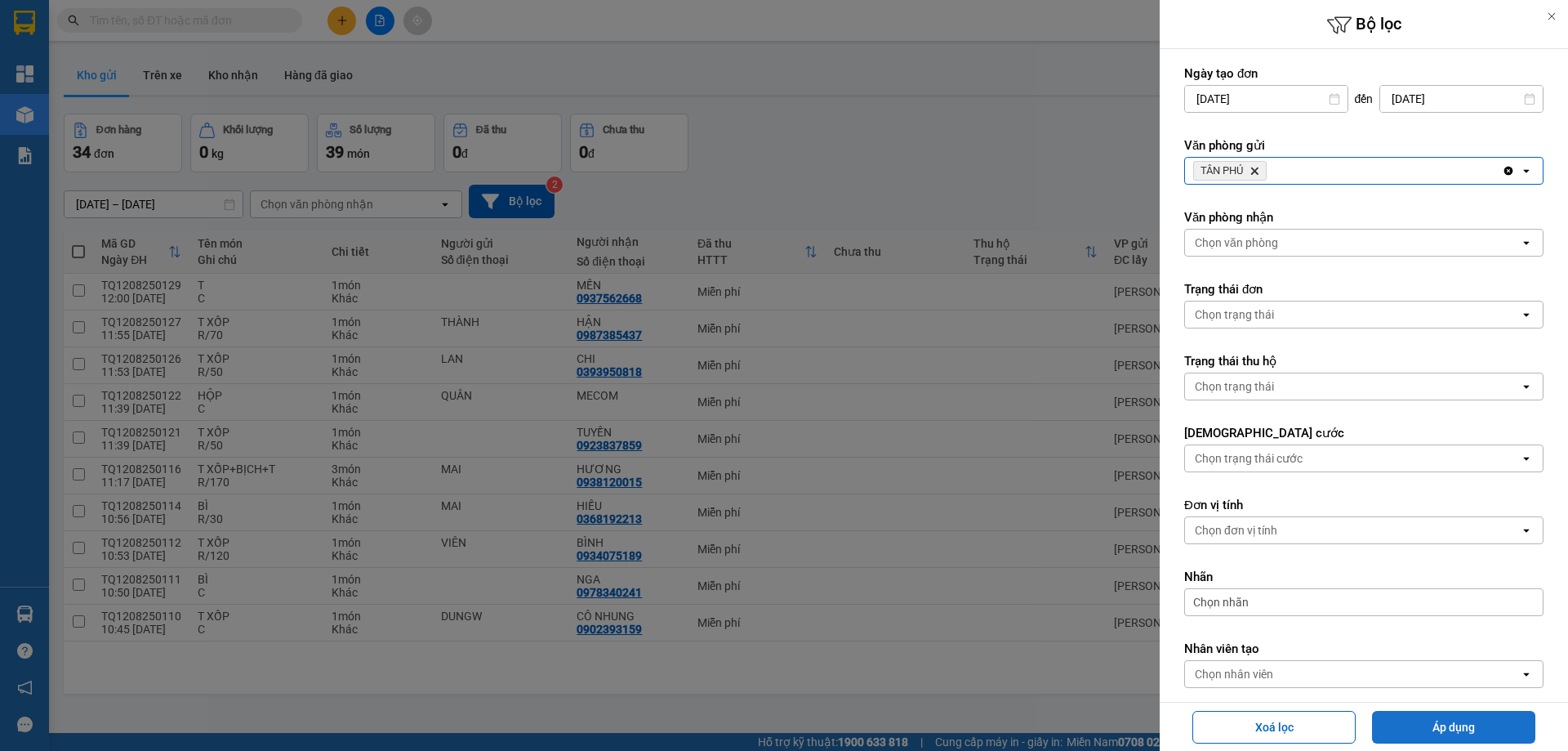
click at [1488, 734] on button "Áp dụng" at bounding box center [1453, 727] width 164 height 33
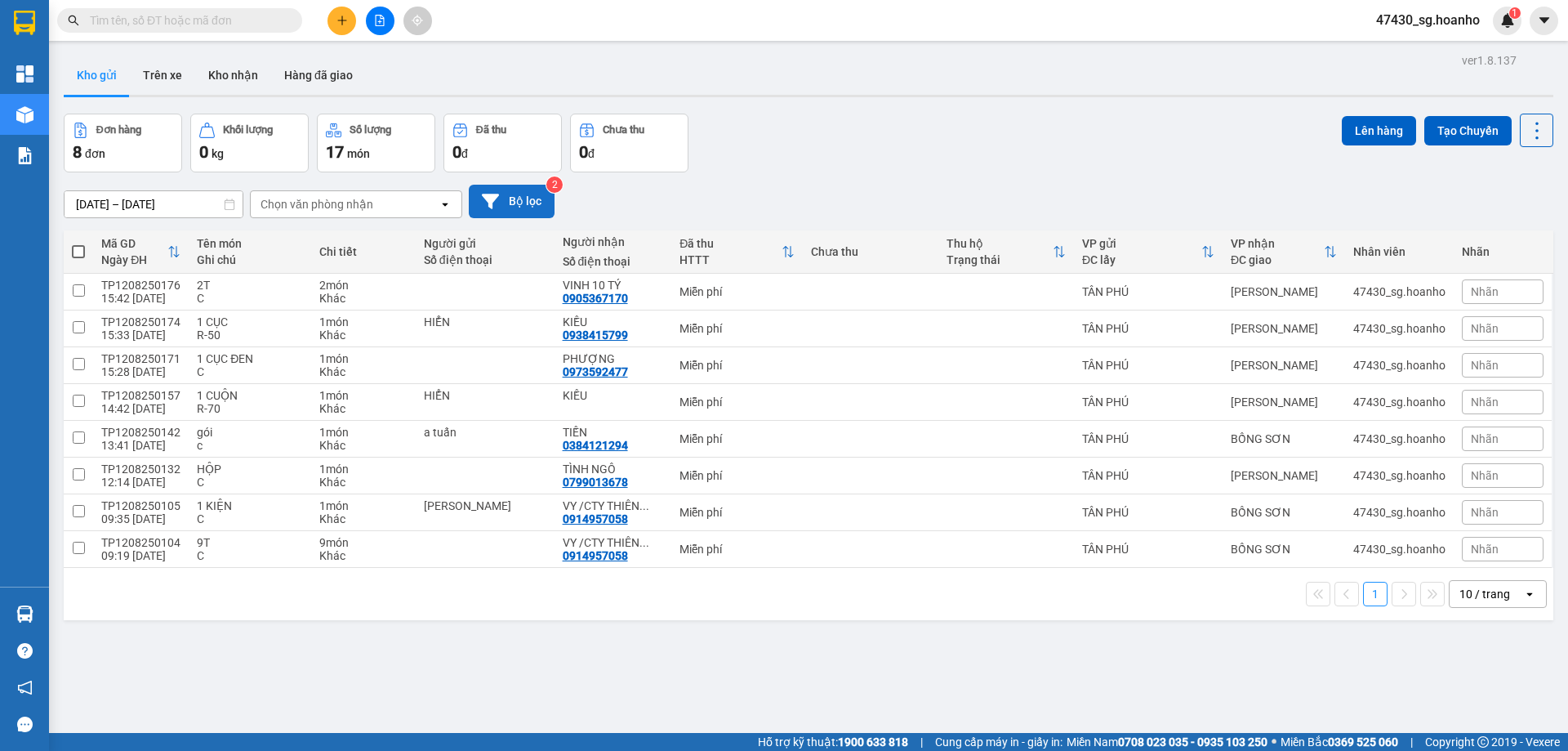
click at [516, 191] on button "Bộ lọc" at bounding box center [511, 201] width 86 height 34
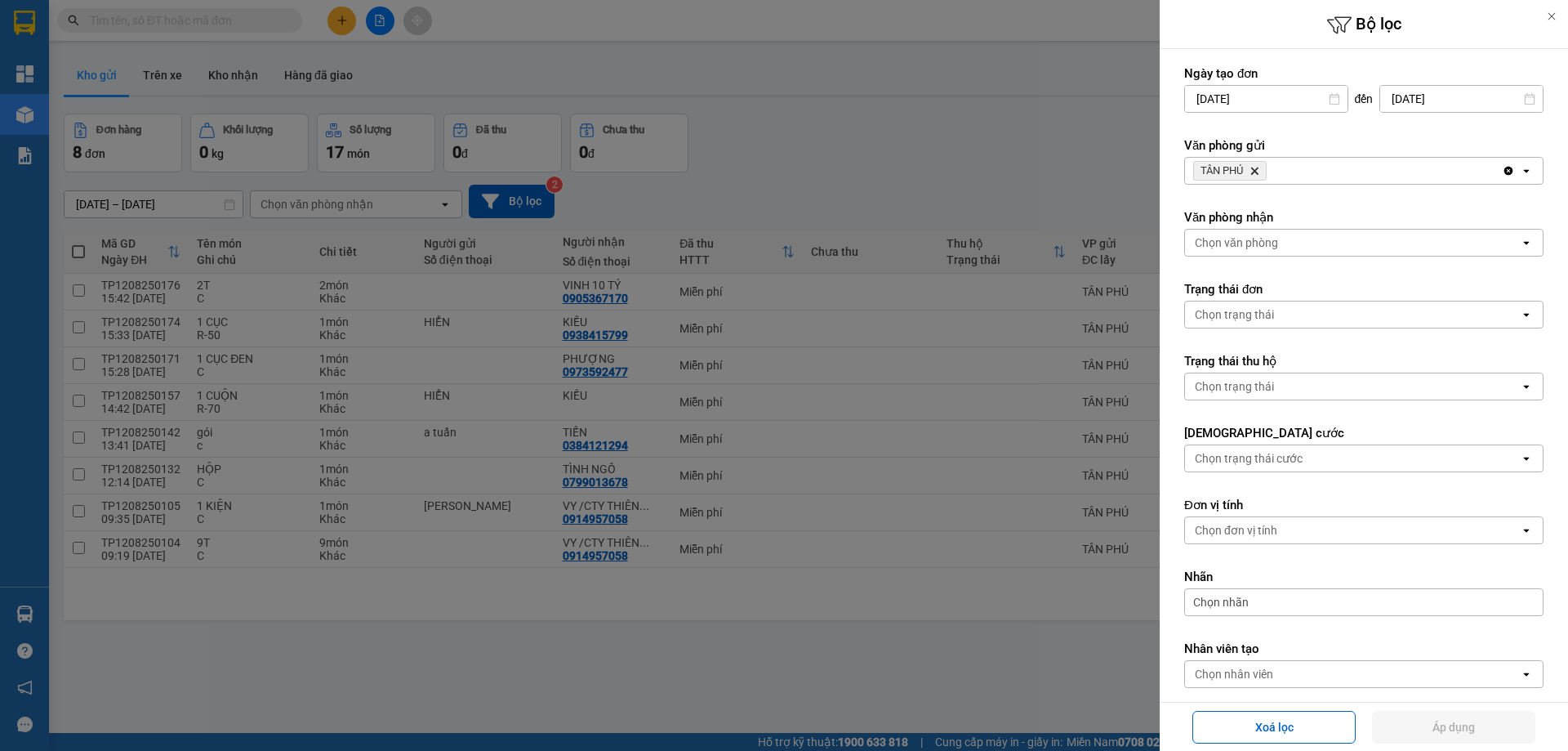
click at [1259, 174] on icon "Delete" at bounding box center [1254, 170] width 9 height 9
click at [1261, 174] on div "Chọn văn phòng" at bounding box center [1236, 170] width 83 height 16
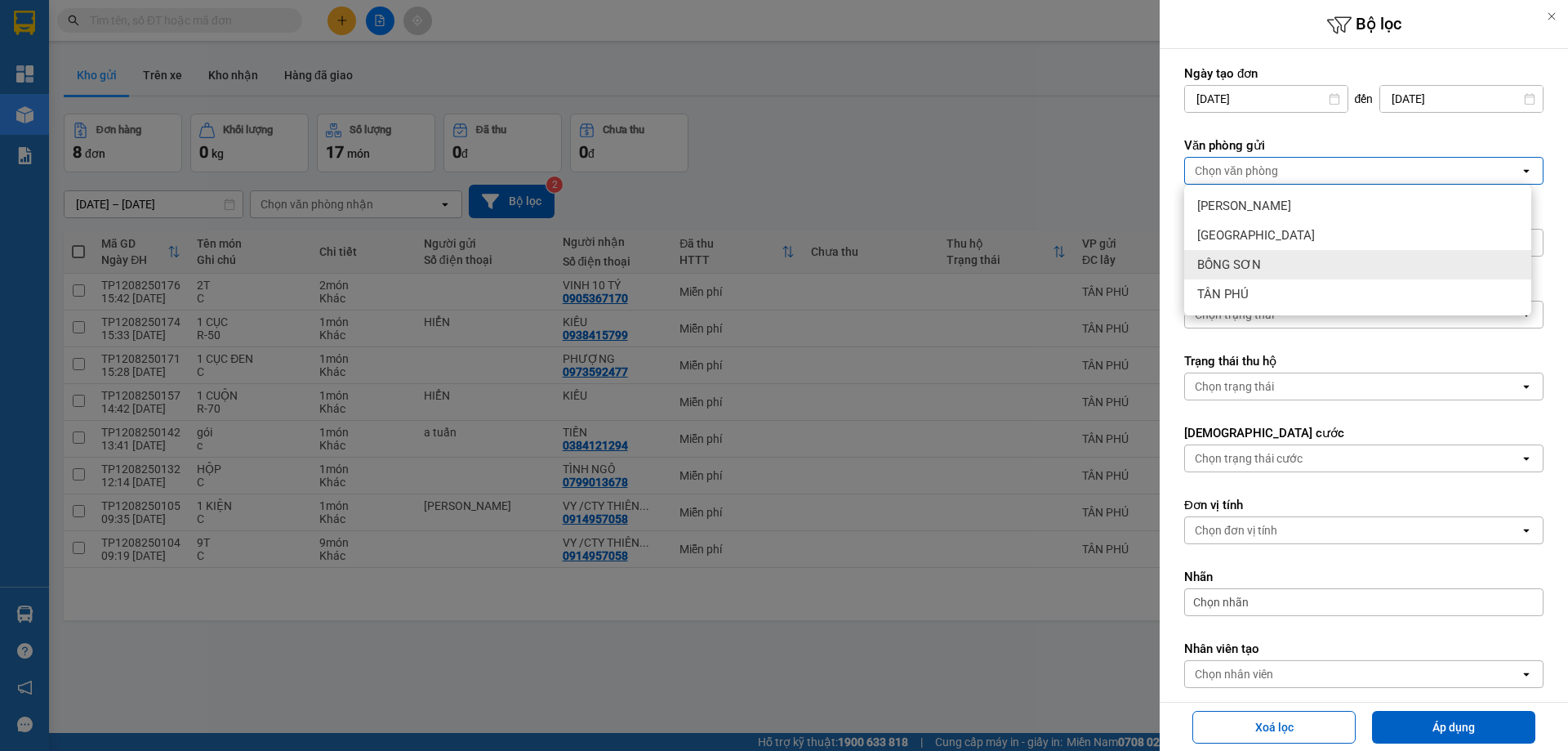
click at [1268, 259] on div "BỒNG SƠN" at bounding box center [1357, 264] width 347 height 29
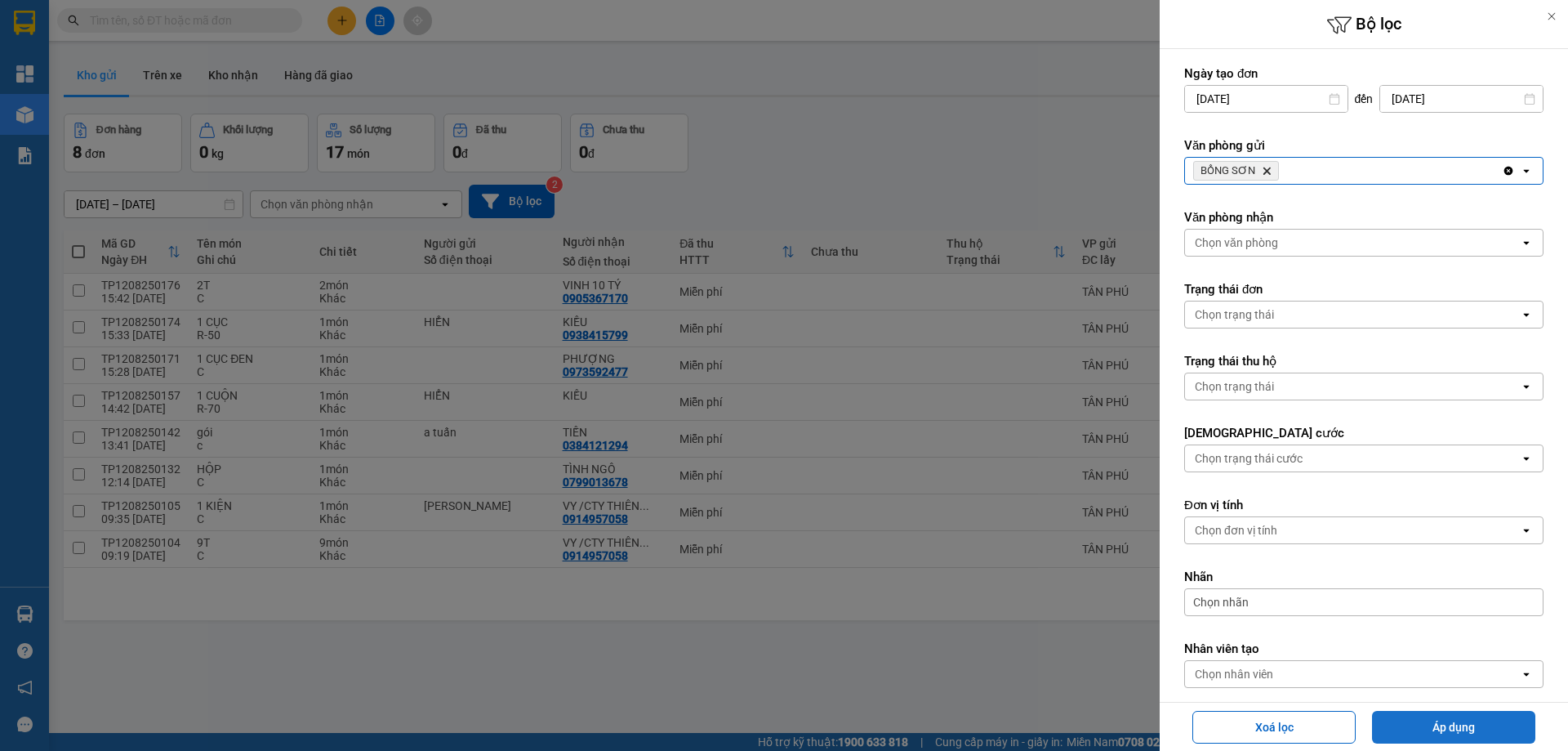
click at [1423, 737] on button "Áp dụng" at bounding box center [1453, 727] width 164 height 33
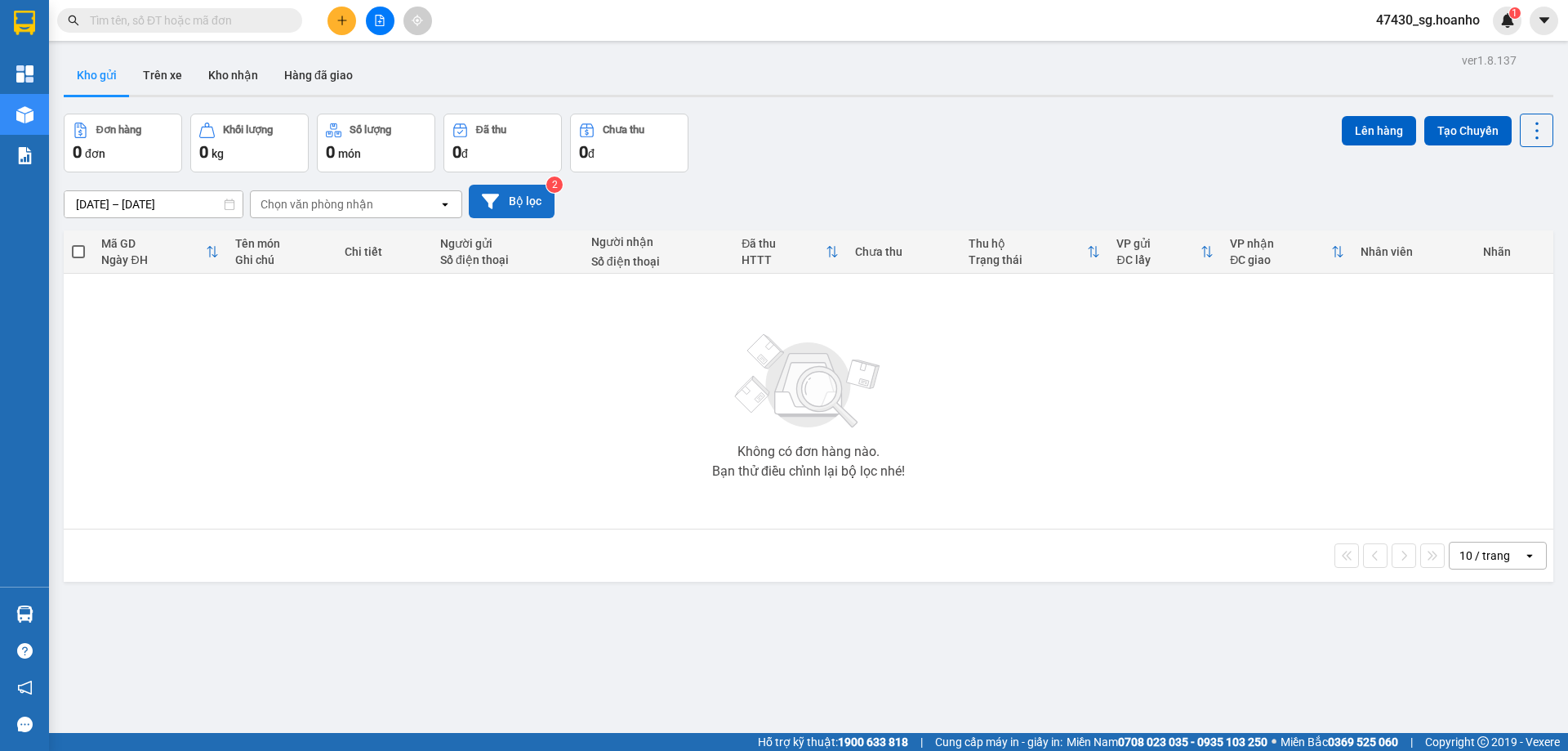
click at [525, 196] on button "Bộ lọc" at bounding box center [511, 201] width 86 height 34
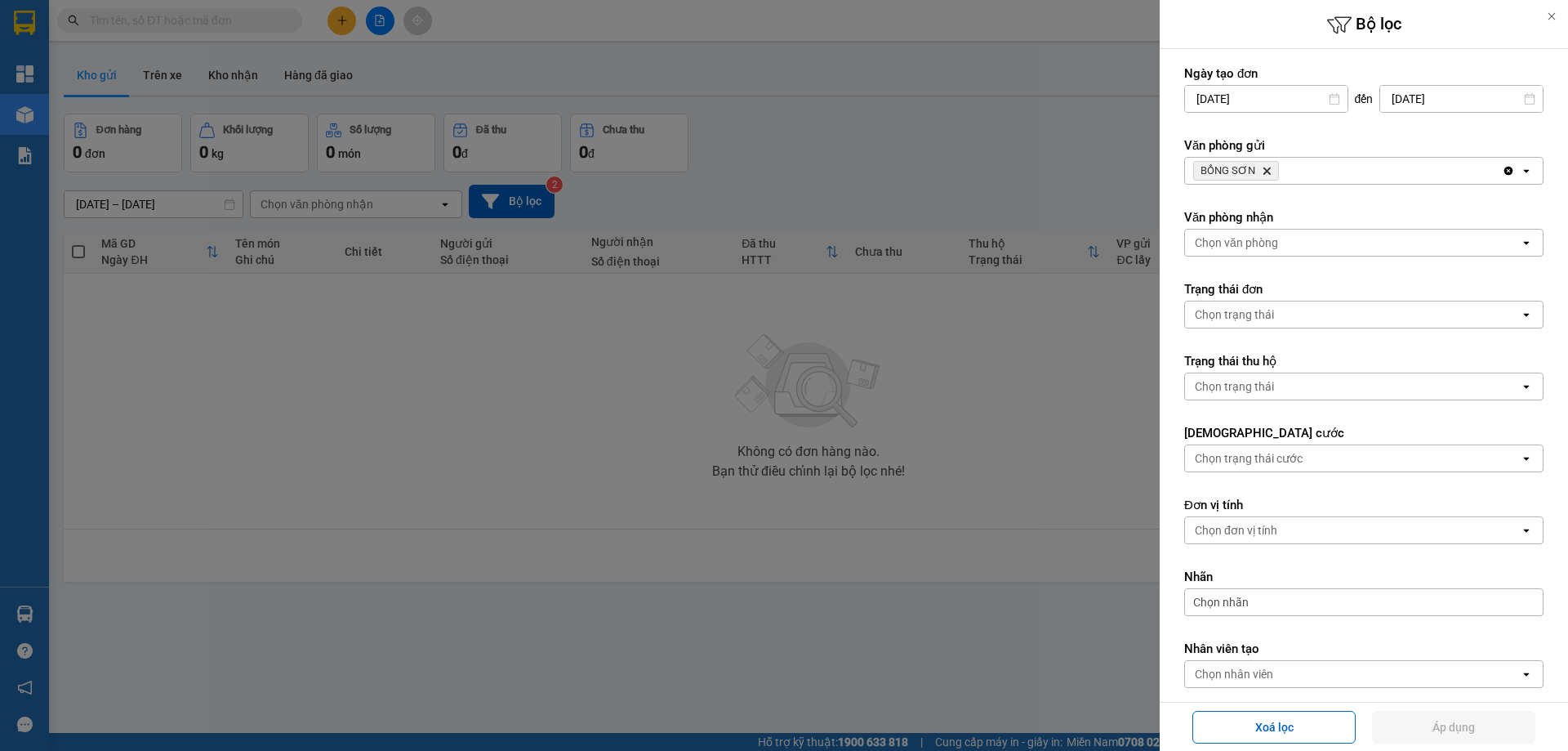
click at [1261, 173] on icon "Delete" at bounding box center [1266, 170] width 9 height 9
click at [1262, 171] on div "Chọn văn phòng" at bounding box center [1236, 170] width 83 height 16
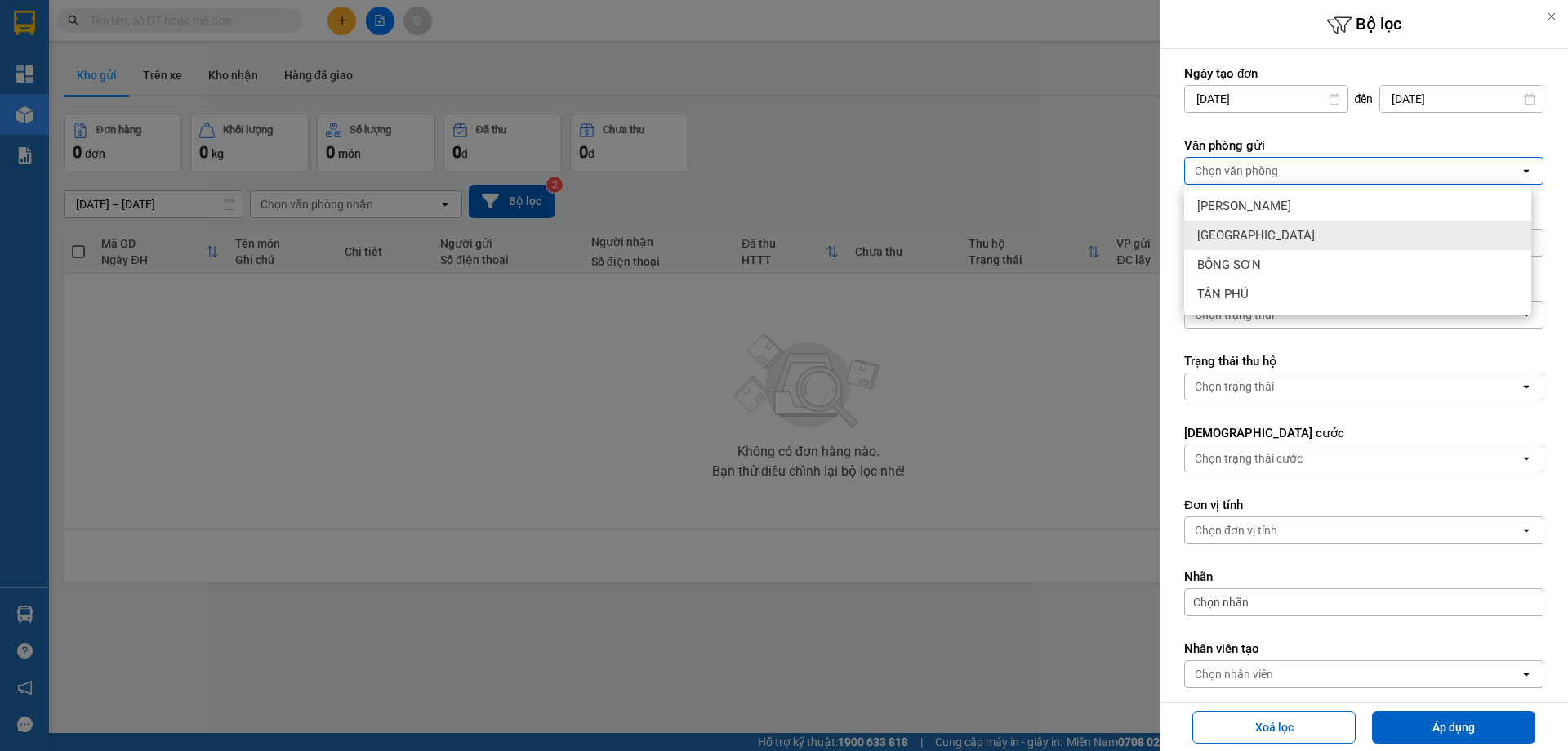
click at [1287, 235] on div "[GEOGRAPHIC_DATA]" at bounding box center [1357, 235] width 347 height 29
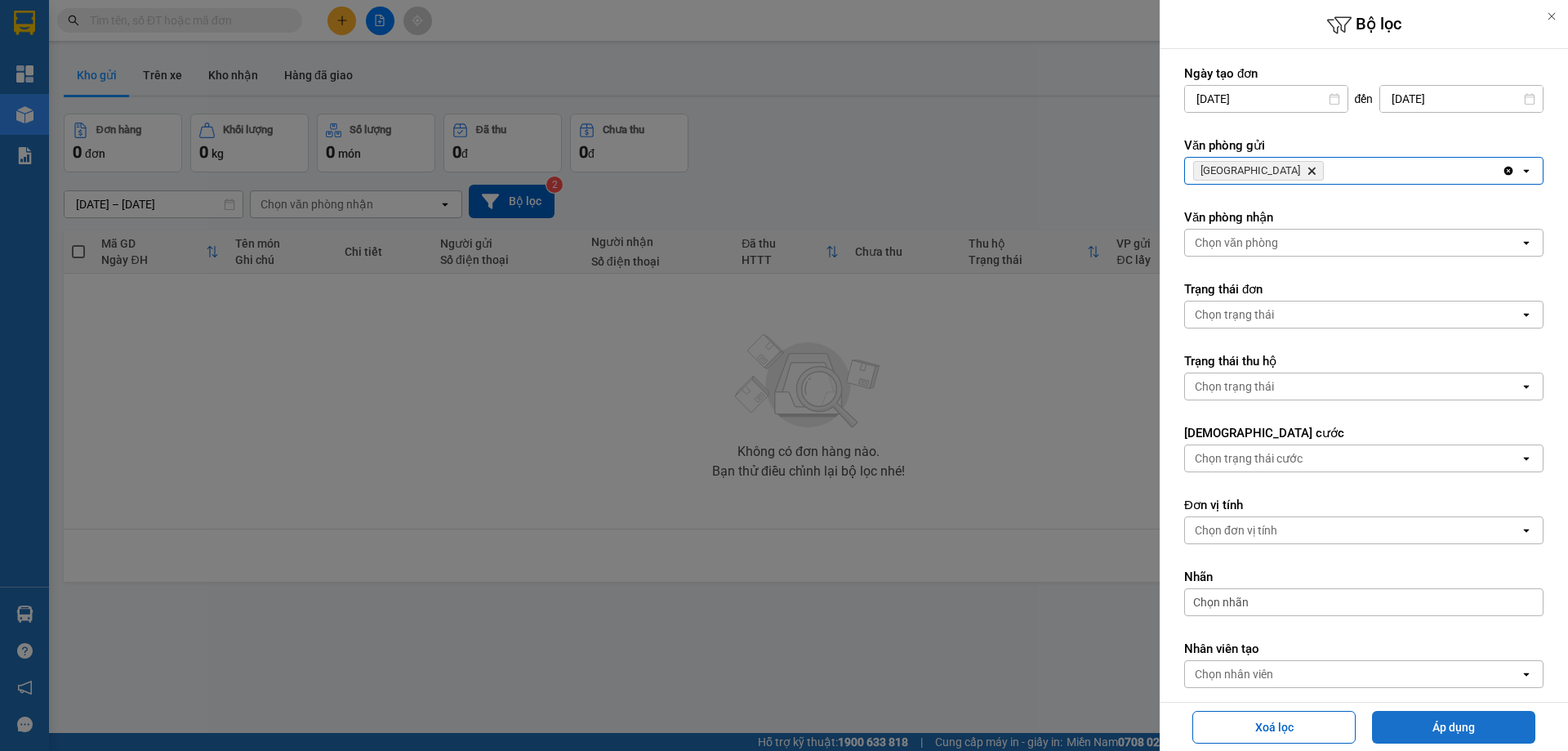
click at [1432, 739] on button "Áp dụng" at bounding box center [1453, 727] width 164 height 33
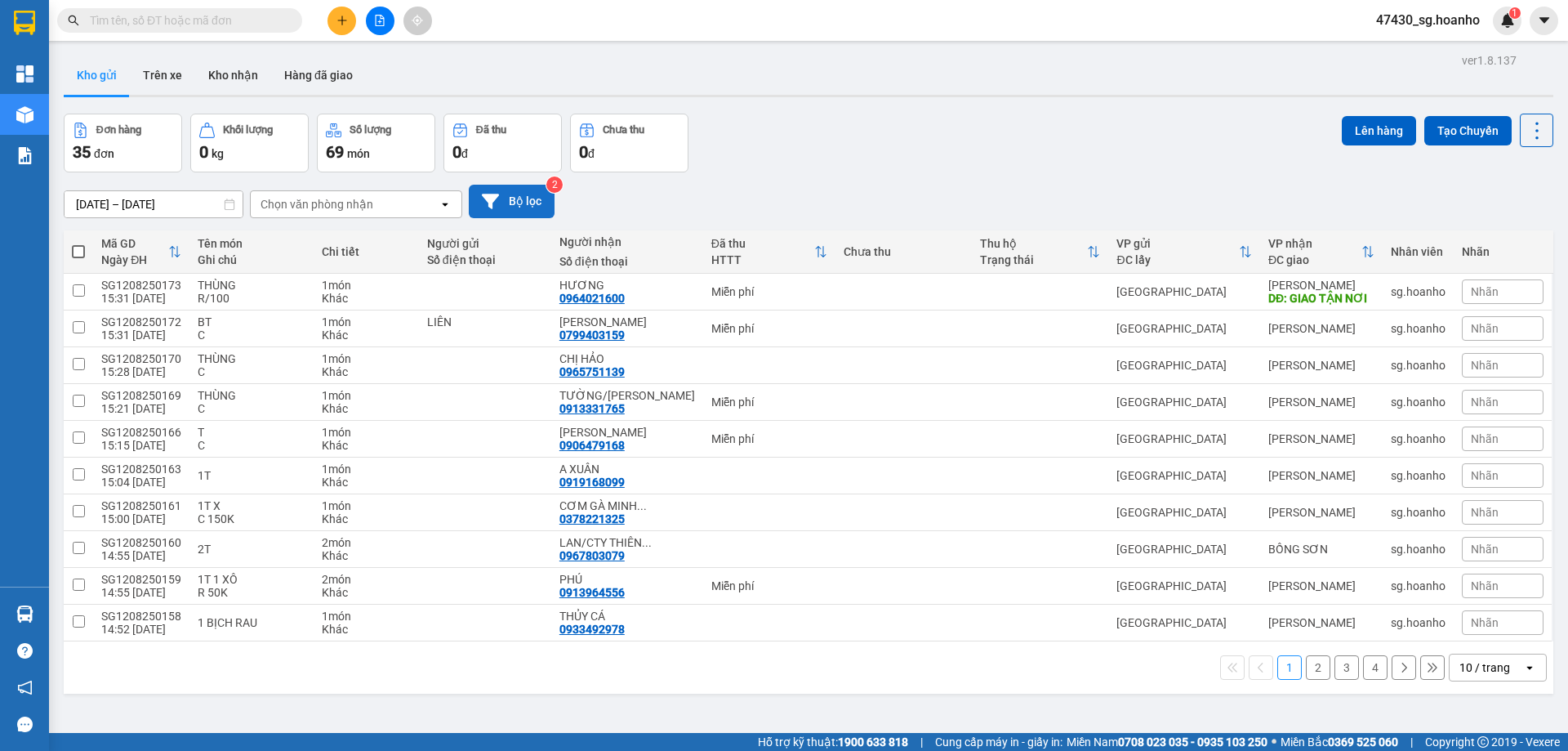
click at [525, 208] on button "Bộ lọc" at bounding box center [511, 201] width 86 height 34
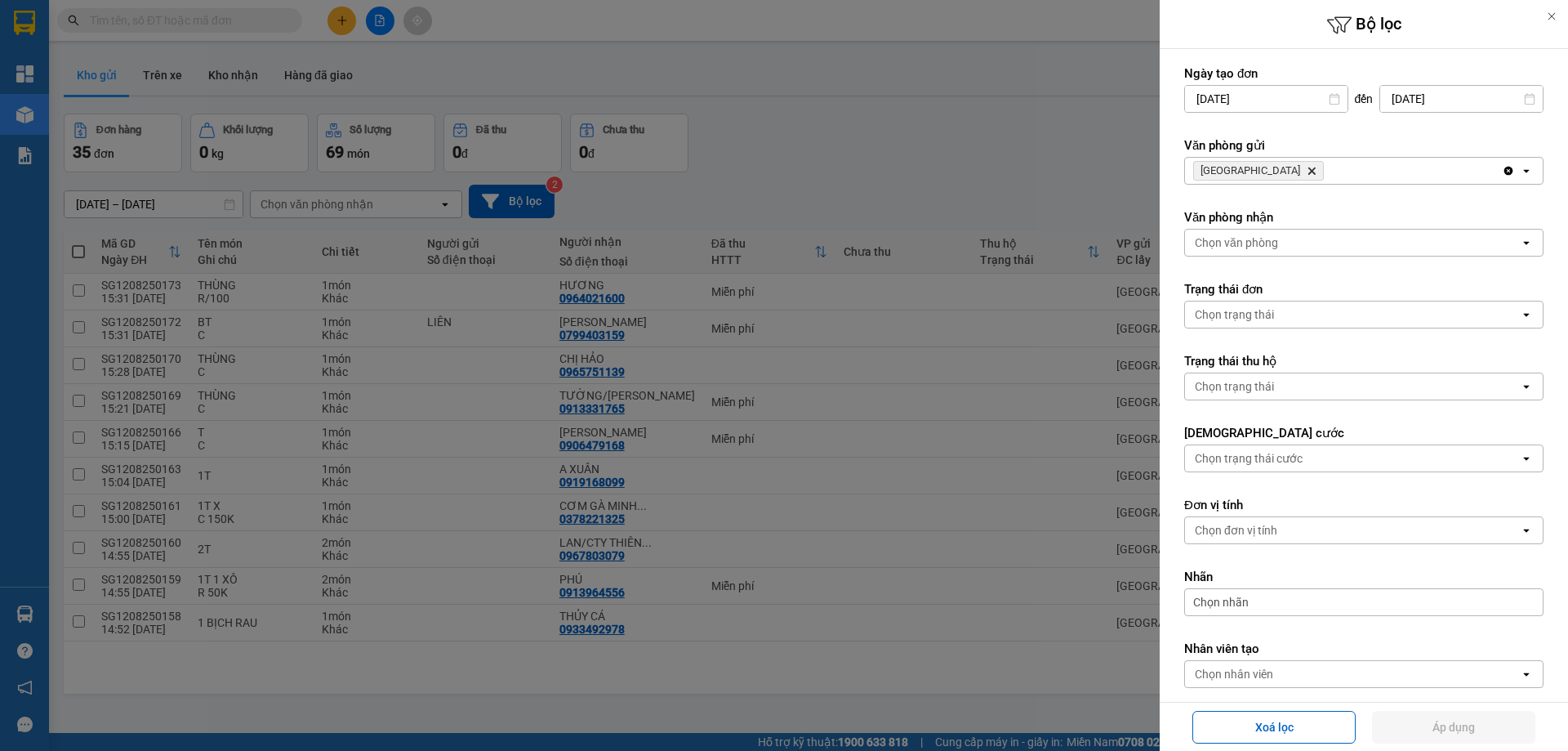
click at [1306, 171] on icon "Delete" at bounding box center [1311, 170] width 9 height 9
click at [1250, 171] on div "Chọn văn phòng" at bounding box center [1236, 170] width 83 height 16
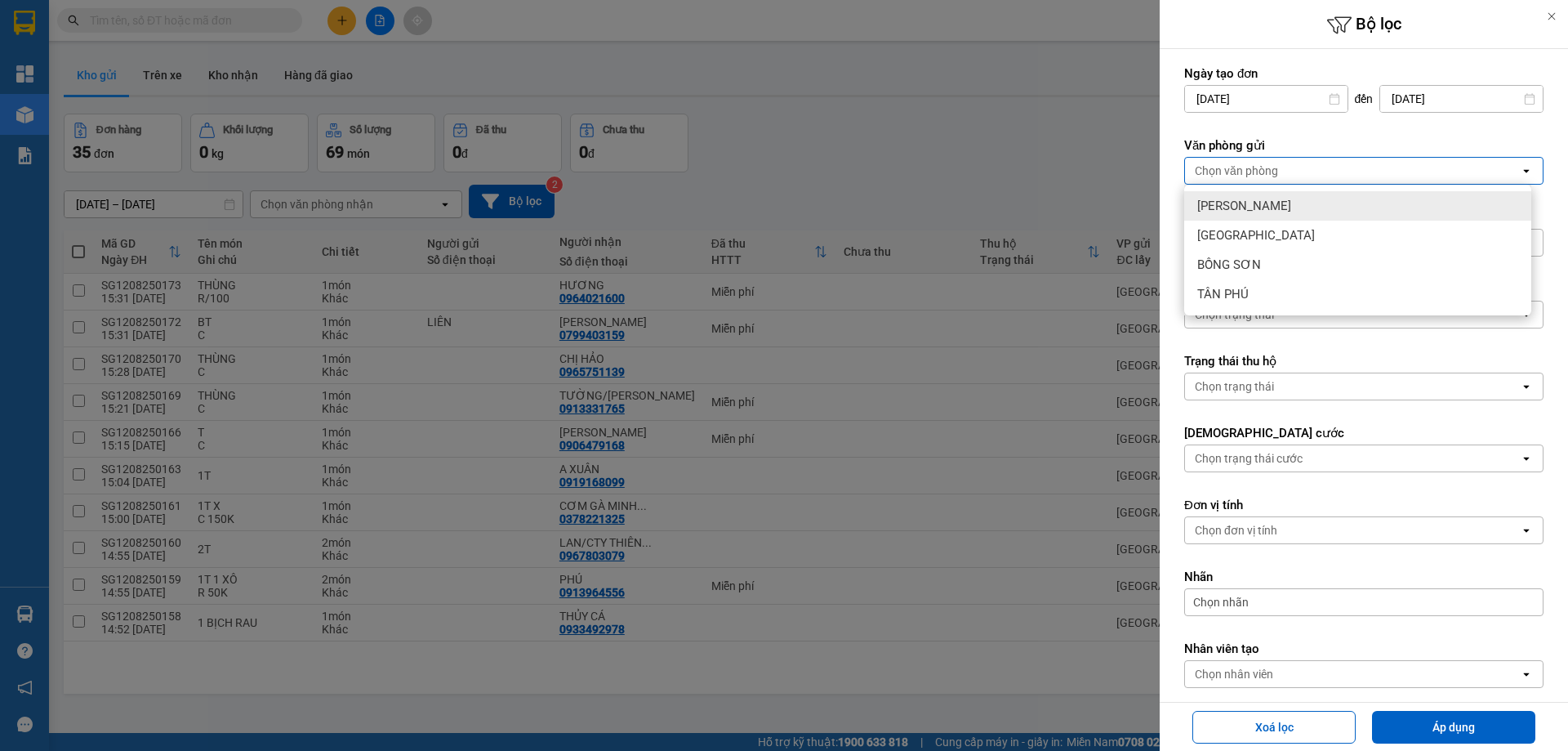
click at [1249, 204] on span "[PERSON_NAME]" at bounding box center [1244, 205] width 94 height 16
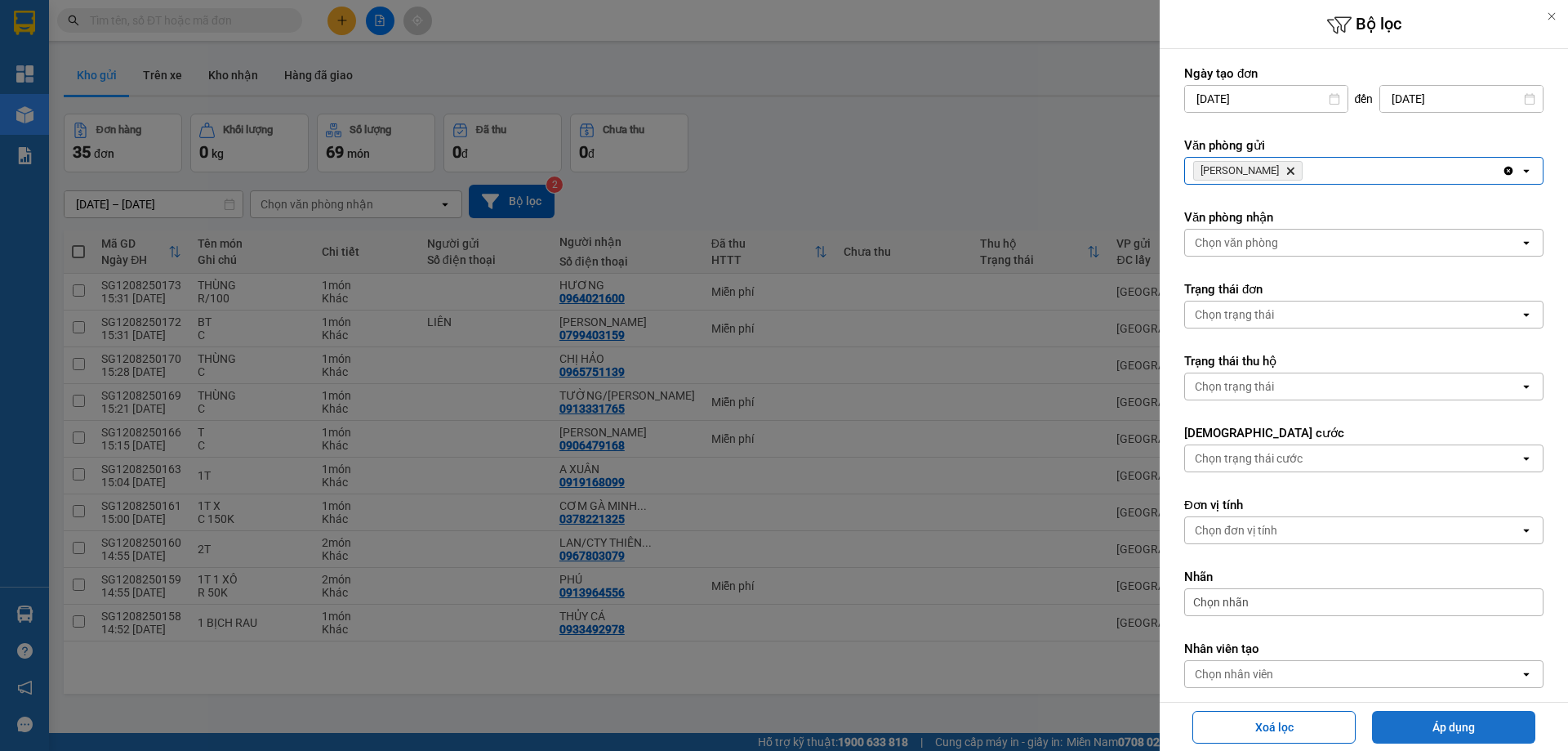
click at [1452, 729] on button "Áp dụng" at bounding box center [1453, 727] width 164 height 33
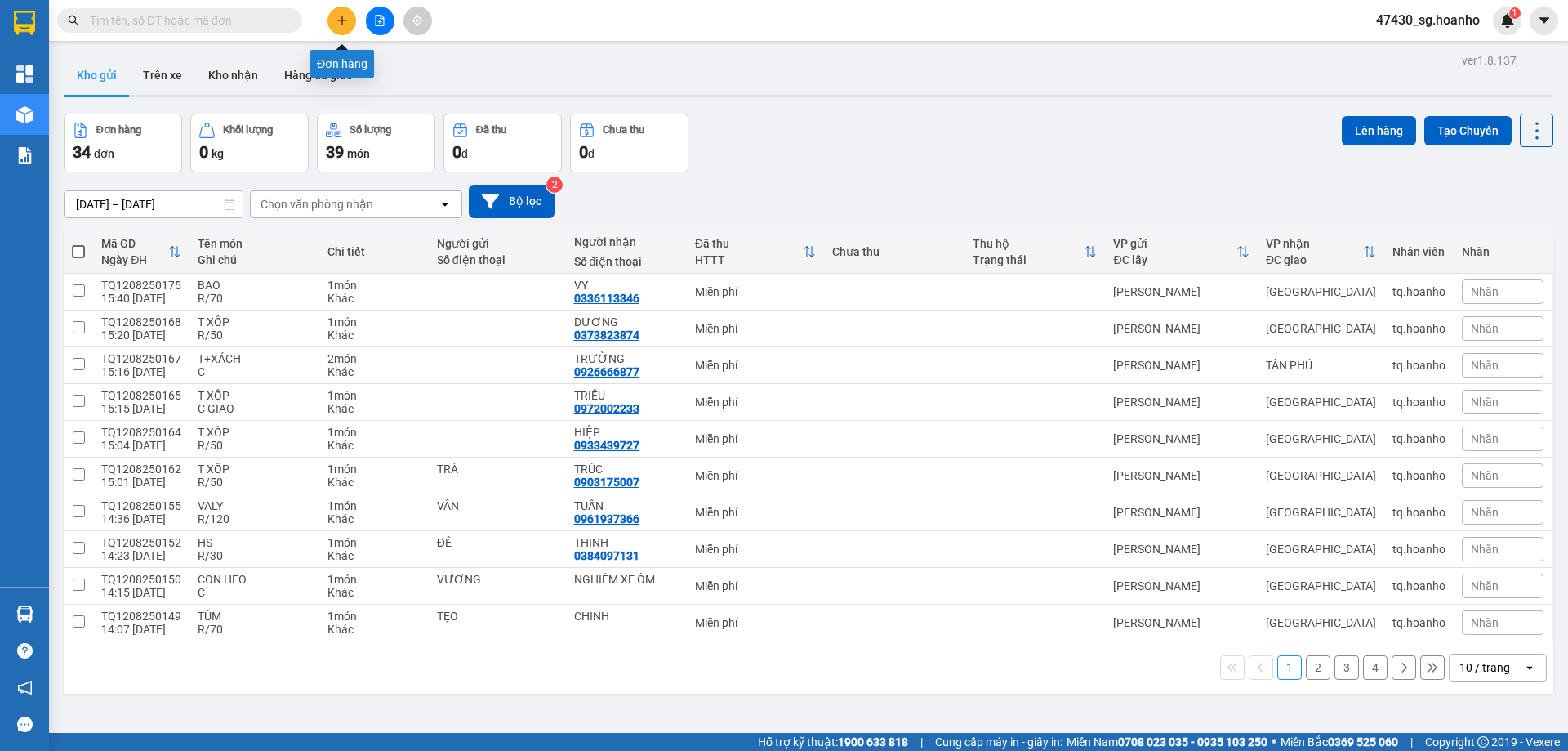
click at [347, 15] on icon "plus" at bounding box center [342, 21] width 11 height 11
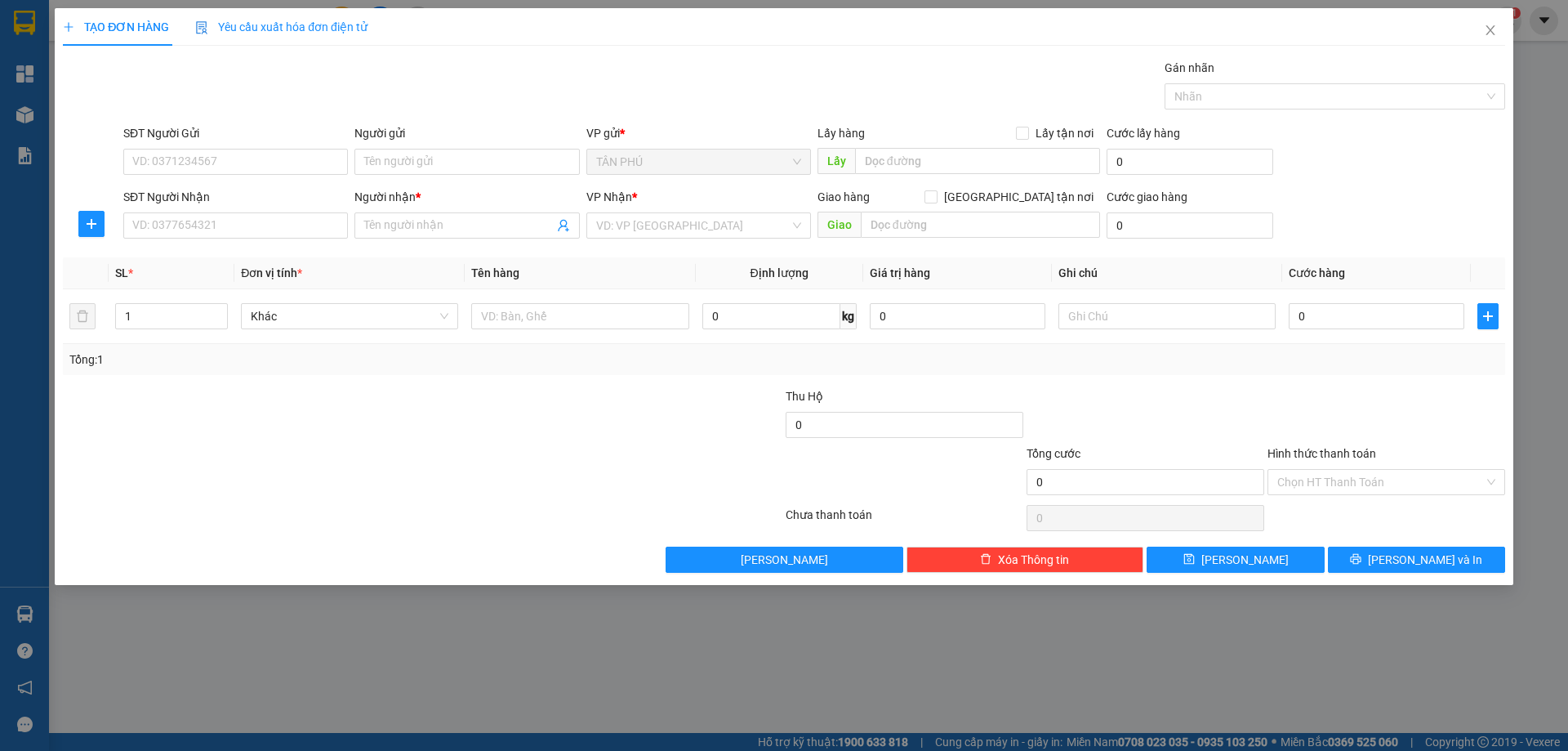
click at [276, 210] on div "SĐT Người Nhận" at bounding box center [236, 200] width 224 height 24
click at [266, 216] on input "SĐT Người Nhận" at bounding box center [236, 225] width 224 height 26
click at [261, 265] on div "0905367170 - VINH 10 TÝ" at bounding box center [235, 257] width 205 height 18
type input "0905367170"
type input "VINH 10 TÝ"
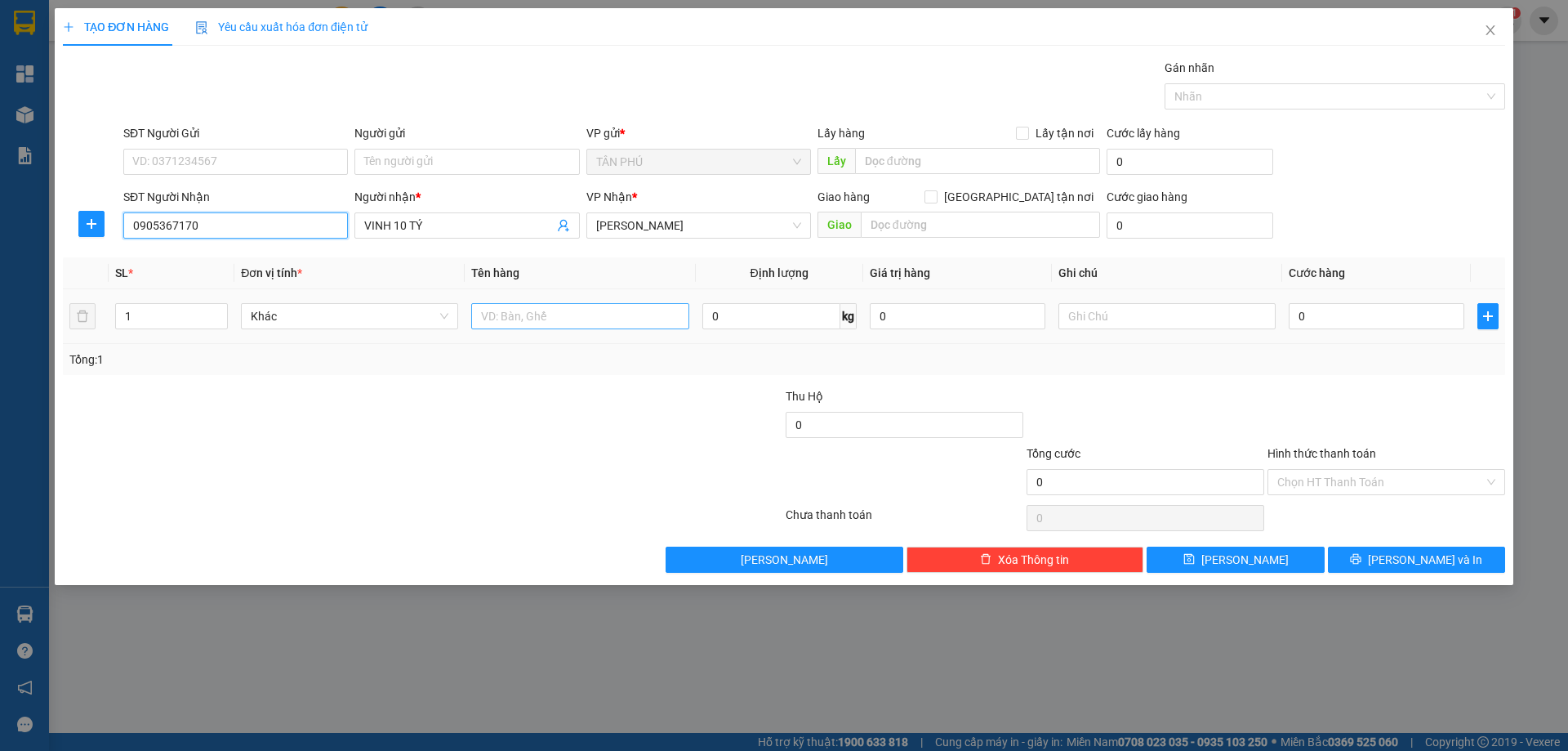
type input "0905367170"
drag, startPoint x: 494, startPoint y: 313, endPoint x: 490, endPoint y: 326, distance: 13.6
click at [491, 322] on input "text" at bounding box center [580, 316] width 217 height 26
type input "1 KIỆN"
click at [1167, 325] on input "text" at bounding box center [1167, 316] width 217 height 26
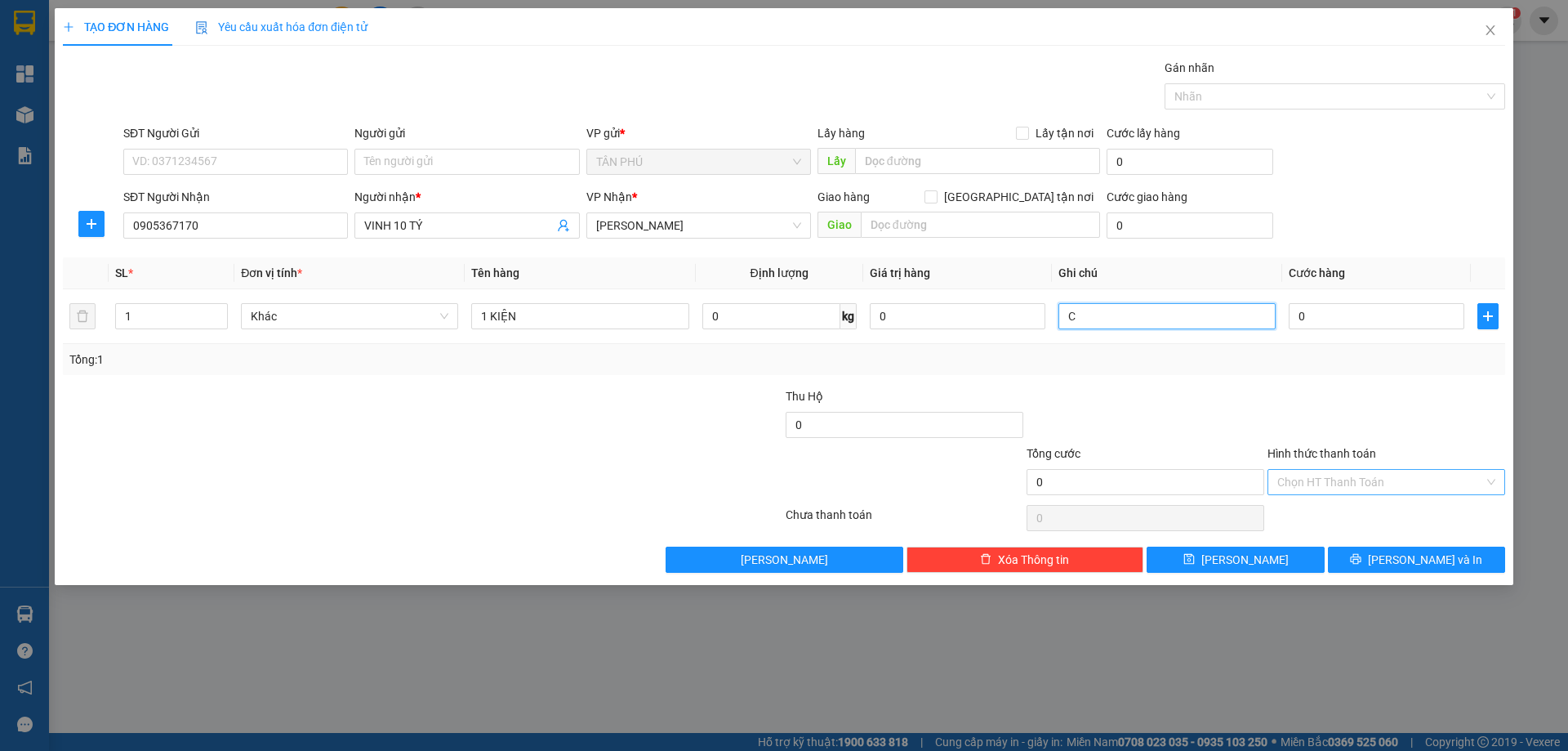
type input "C"
click at [1368, 480] on input "Hình thức thanh toán" at bounding box center [1380, 482] width 207 height 24
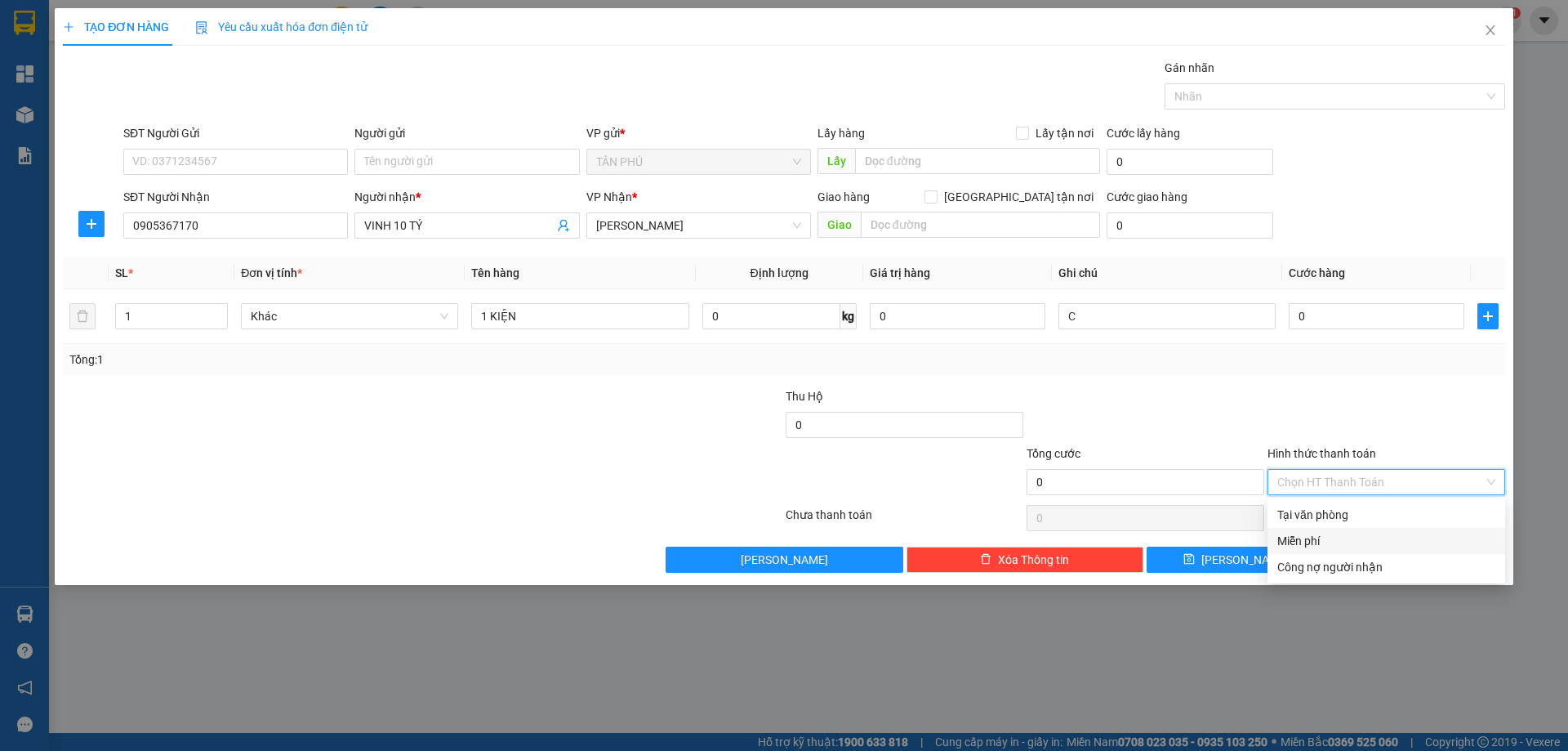
click at [1359, 531] on div "Miễn phí" at bounding box center [1387, 541] width 237 height 26
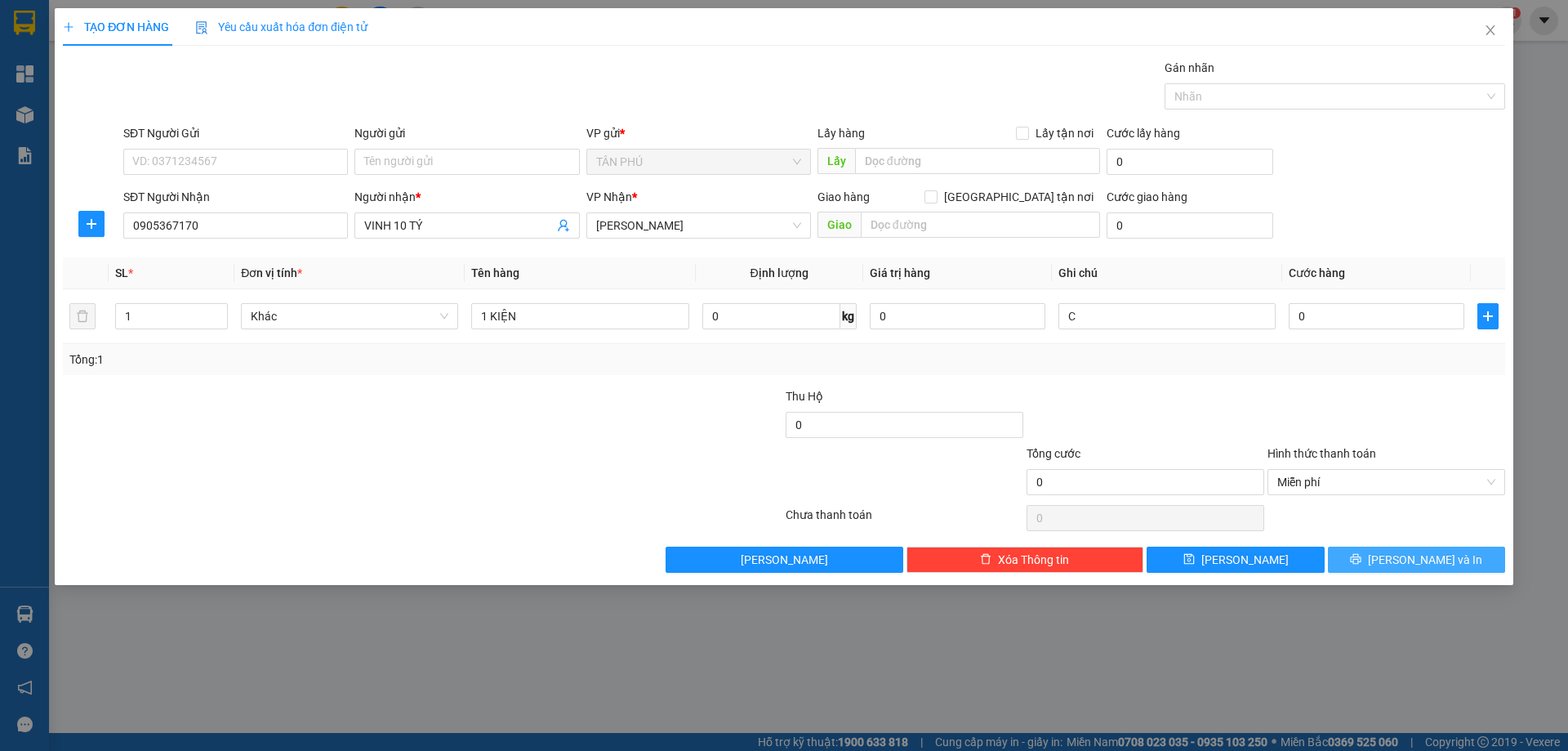
click at [1403, 553] on span "[PERSON_NAME] và In" at bounding box center [1425, 559] width 114 height 18
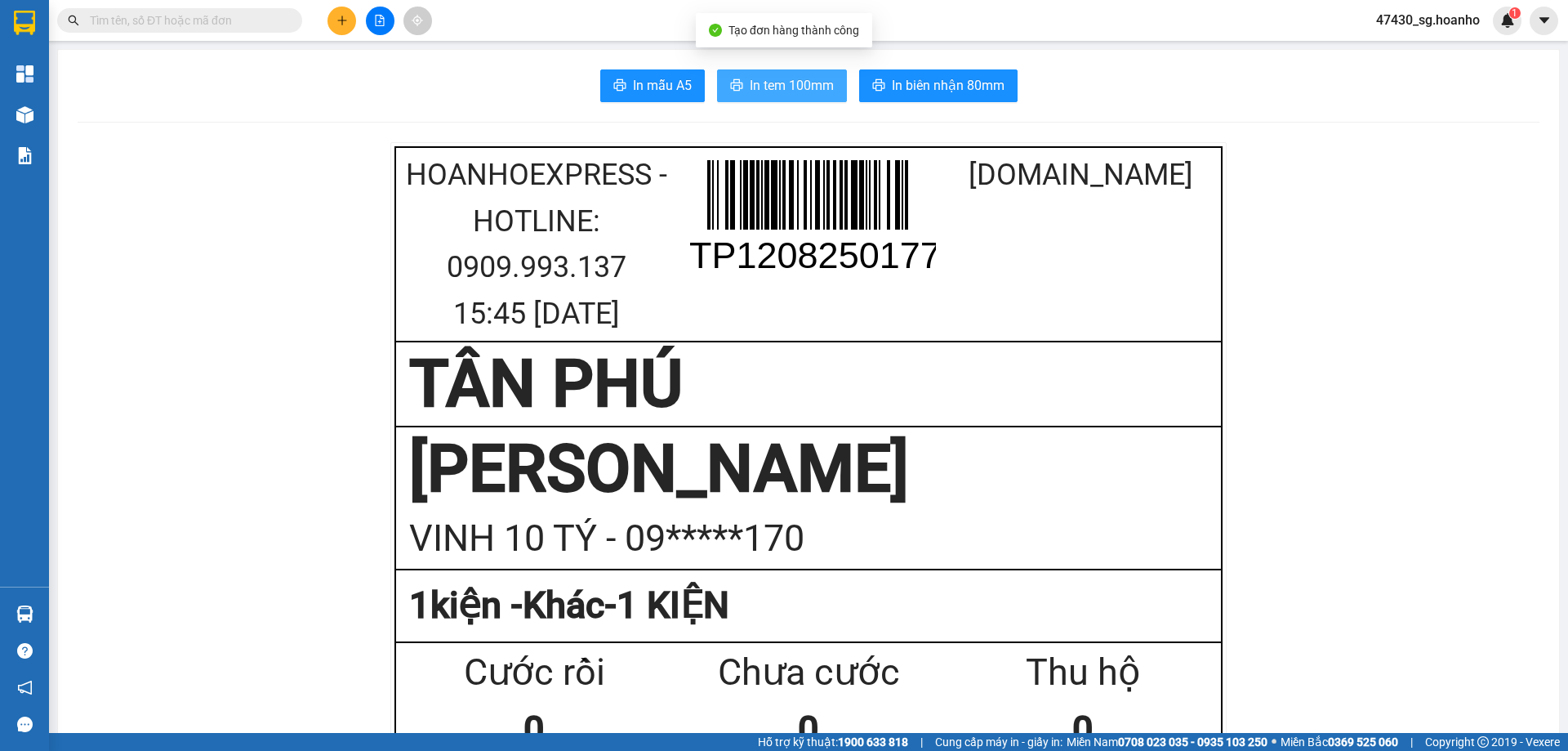
click at [794, 76] on span "In tem 100mm" at bounding box center [792, 85] width 84 height 21
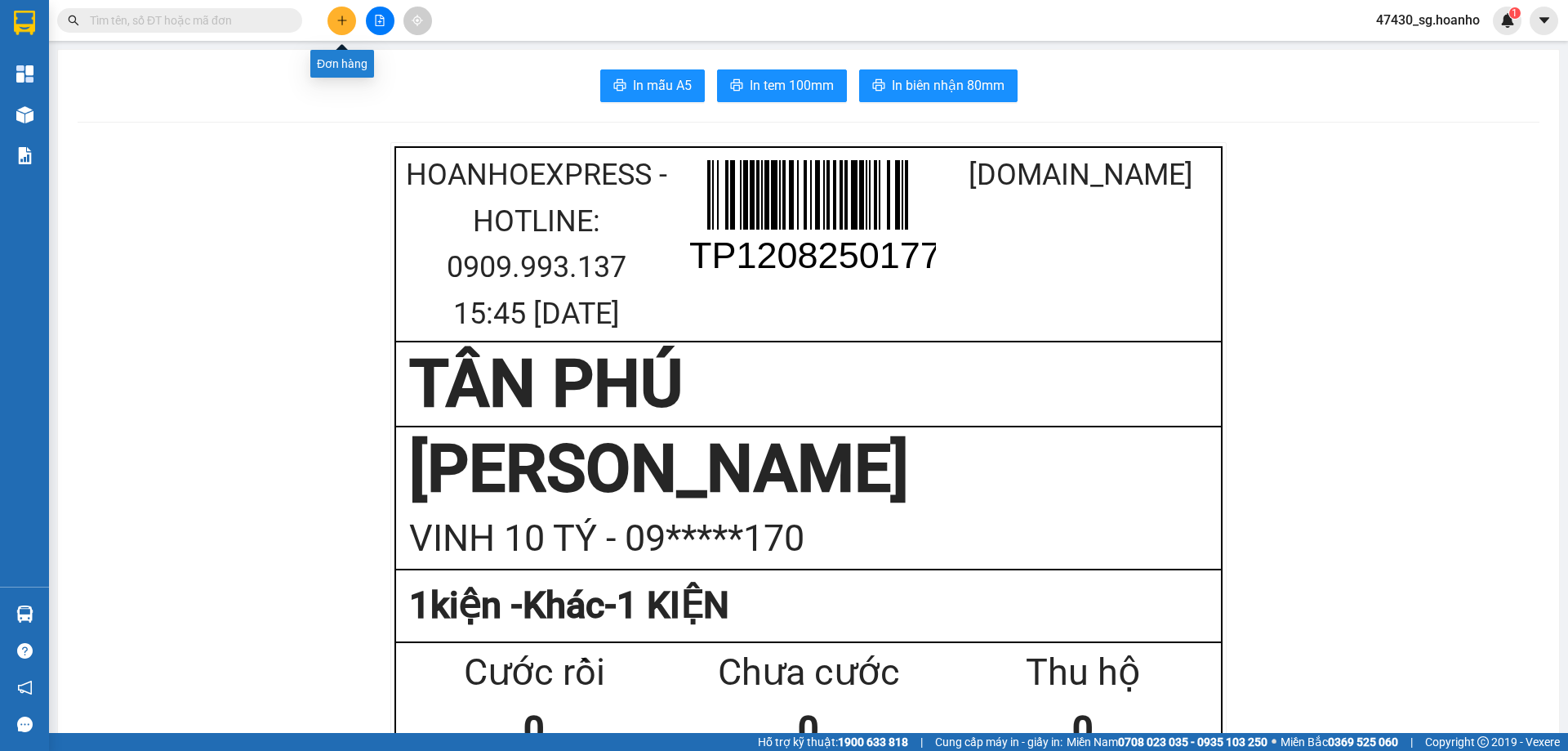
click at [338, 21] on icon "plus" at bounding box center [342, 20] width 9 height 1
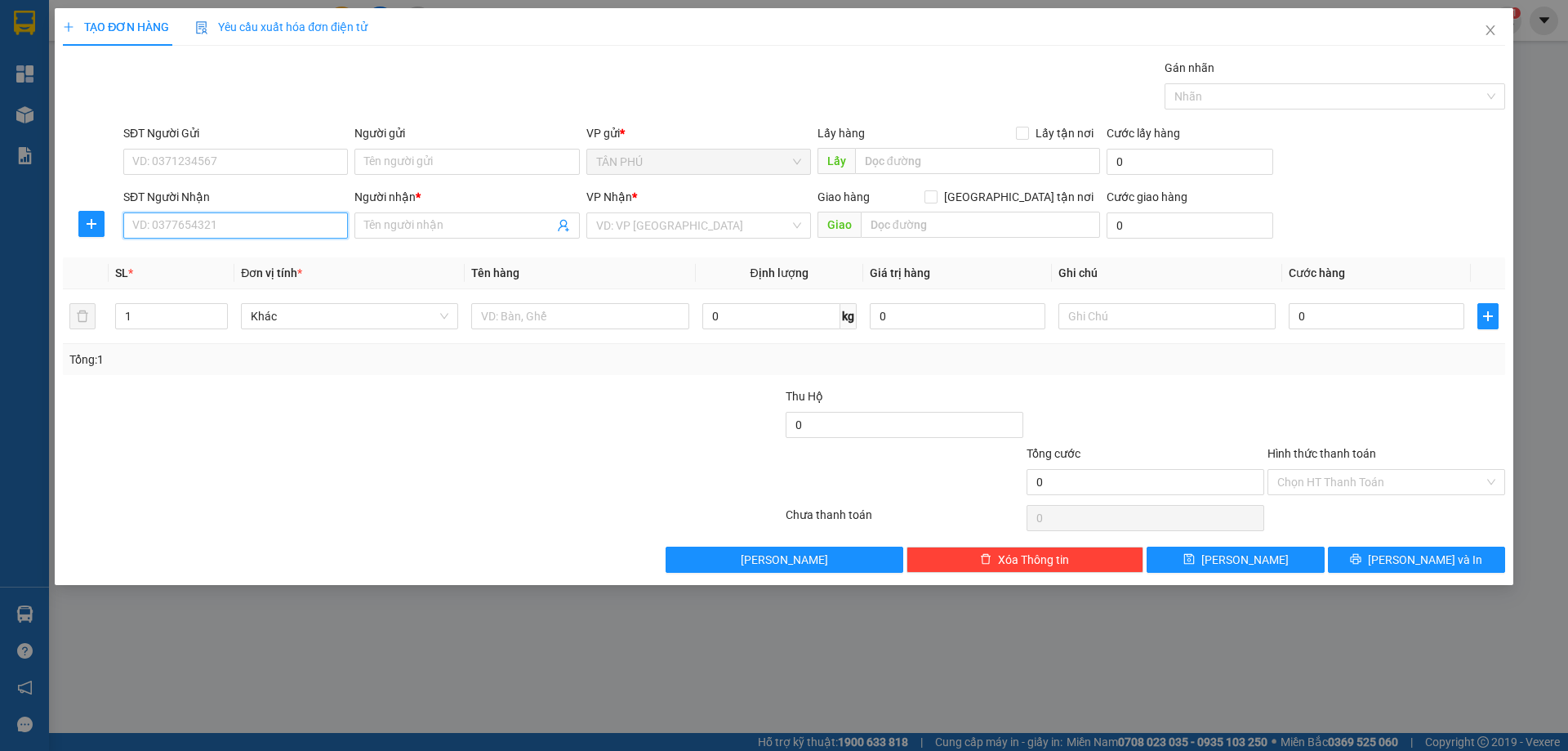
click at [315, 223] on input "SĐT Người Nhận" at bounding box center [236, 225] width 224 height 26
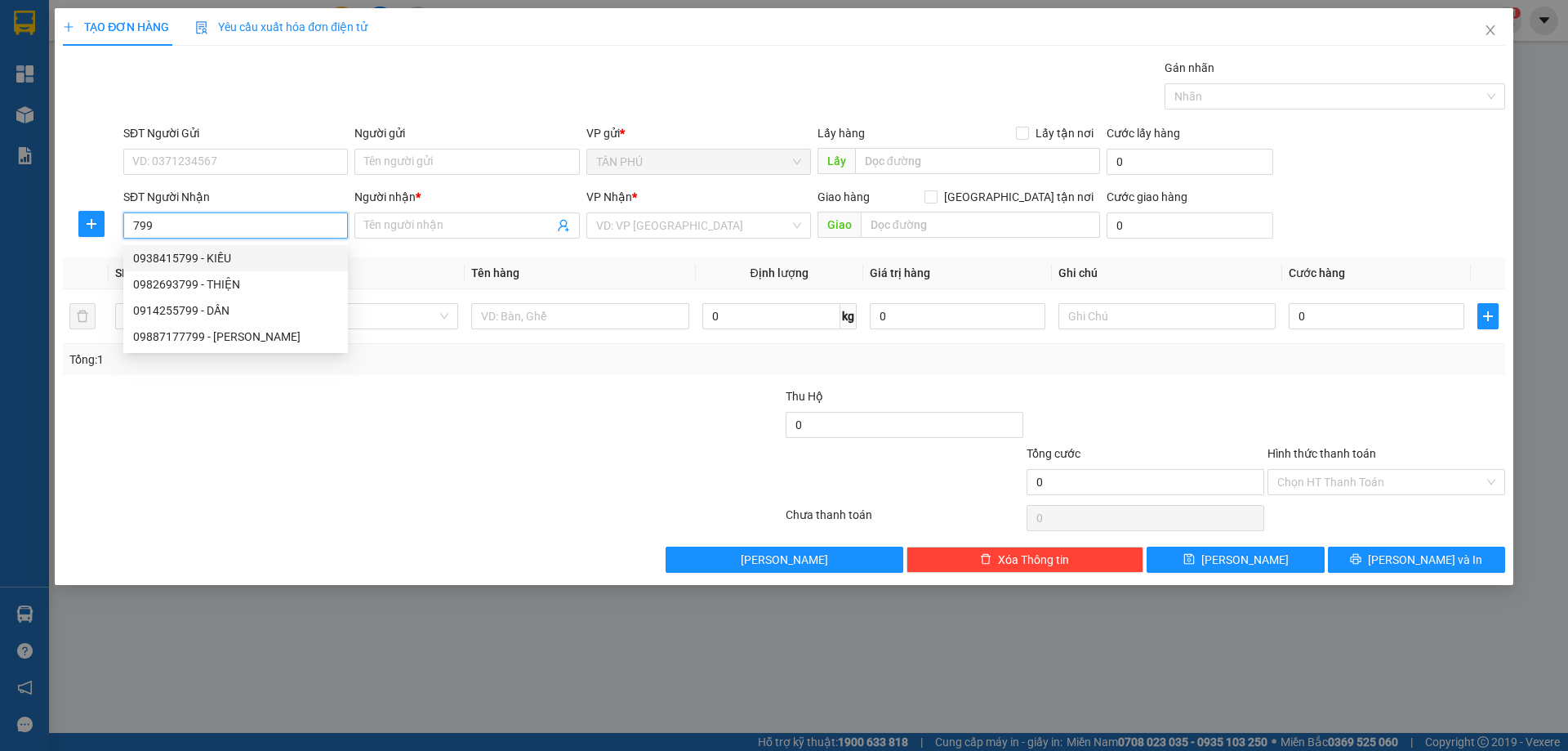
click at [266, 257] on div "0938415799 - KIỀU" at bounding box center [235, 257] width 205 height 18
type input "0938415799"
type input "KIỀU"
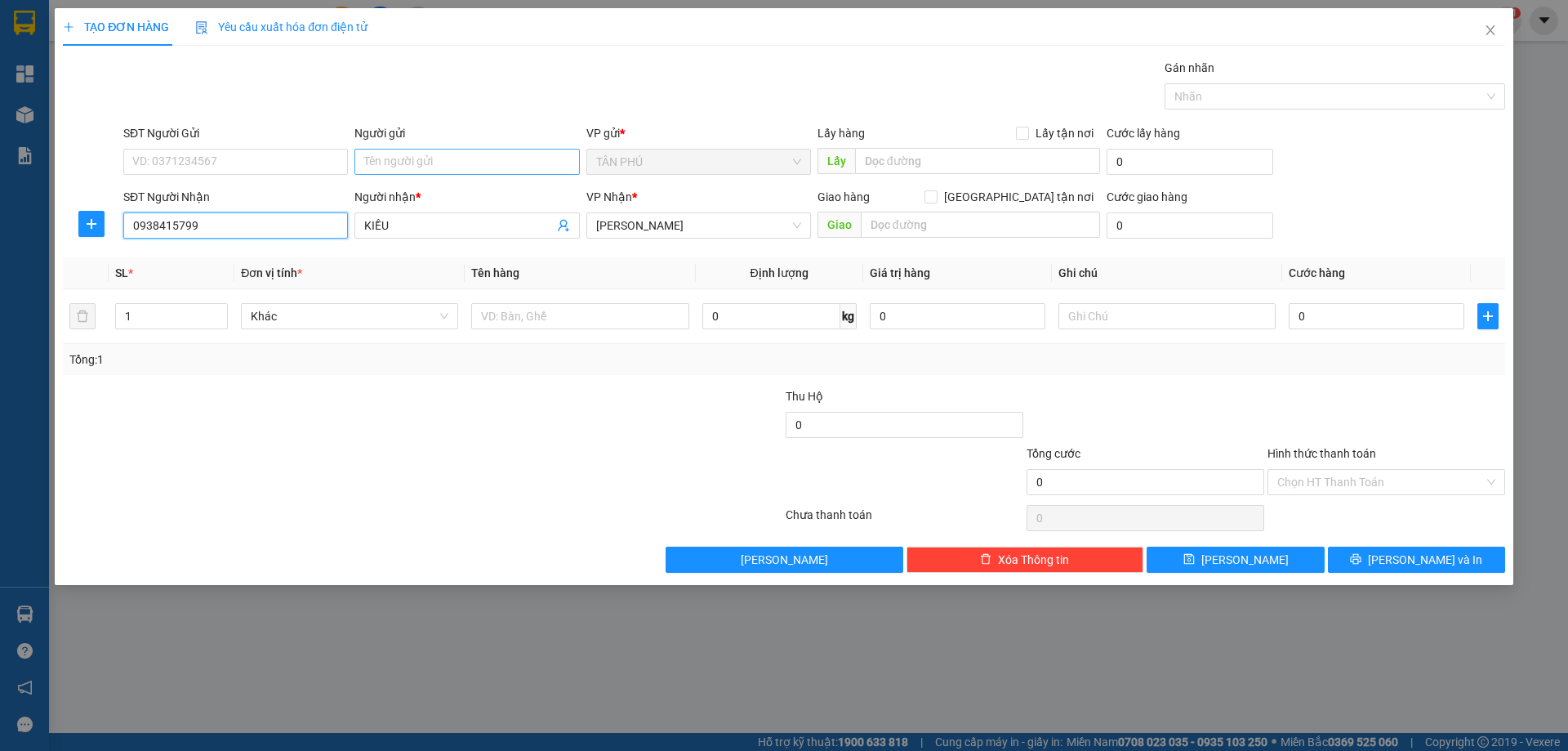
type input "0938415799"
click at [396, 156] on input "Người gửi" at bounding box center [467, 162] width 224 height 26
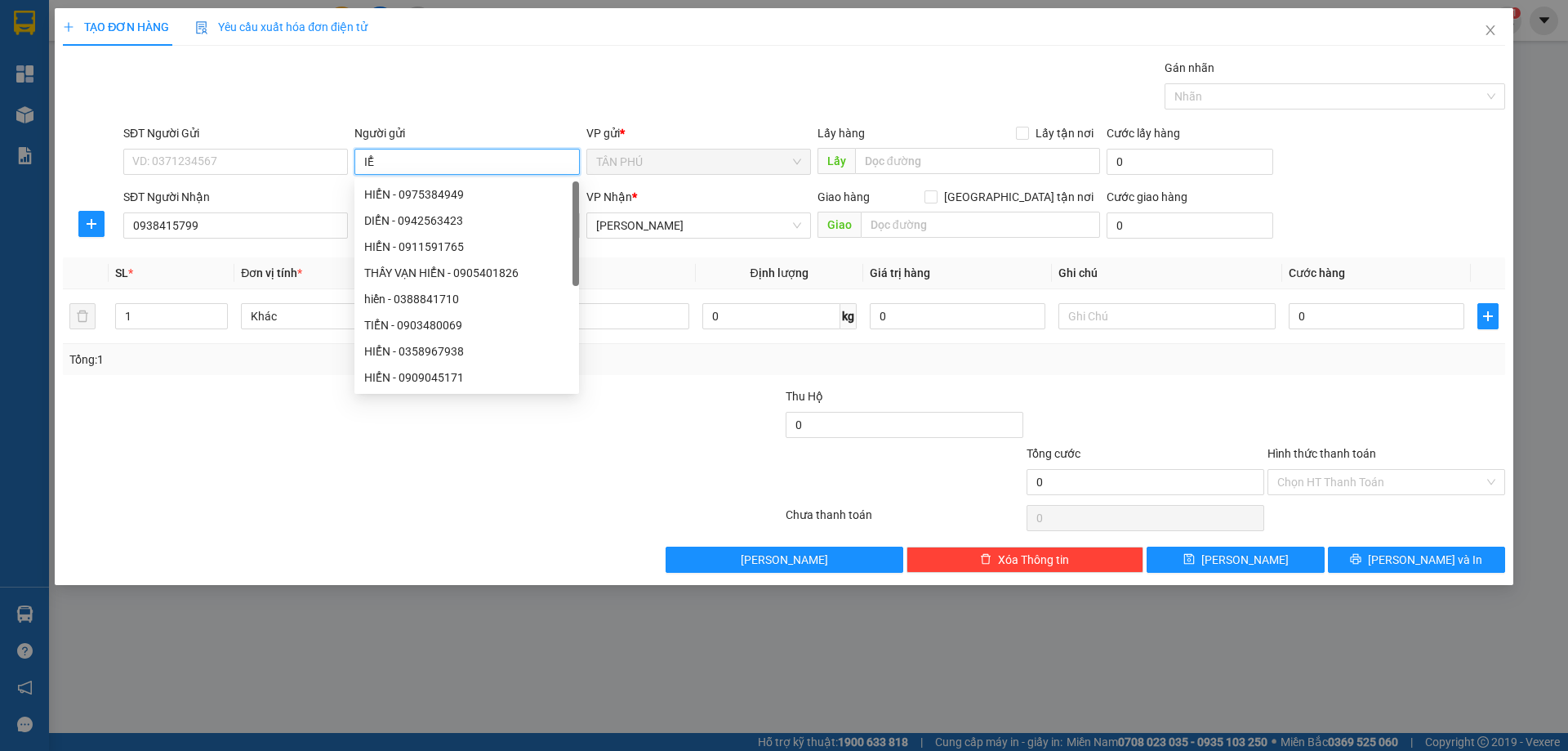
type input "I"
click at [301, 320] on span "Khác" at bounding box center [349, 316] width 197 height 24
type input "HIỂN"
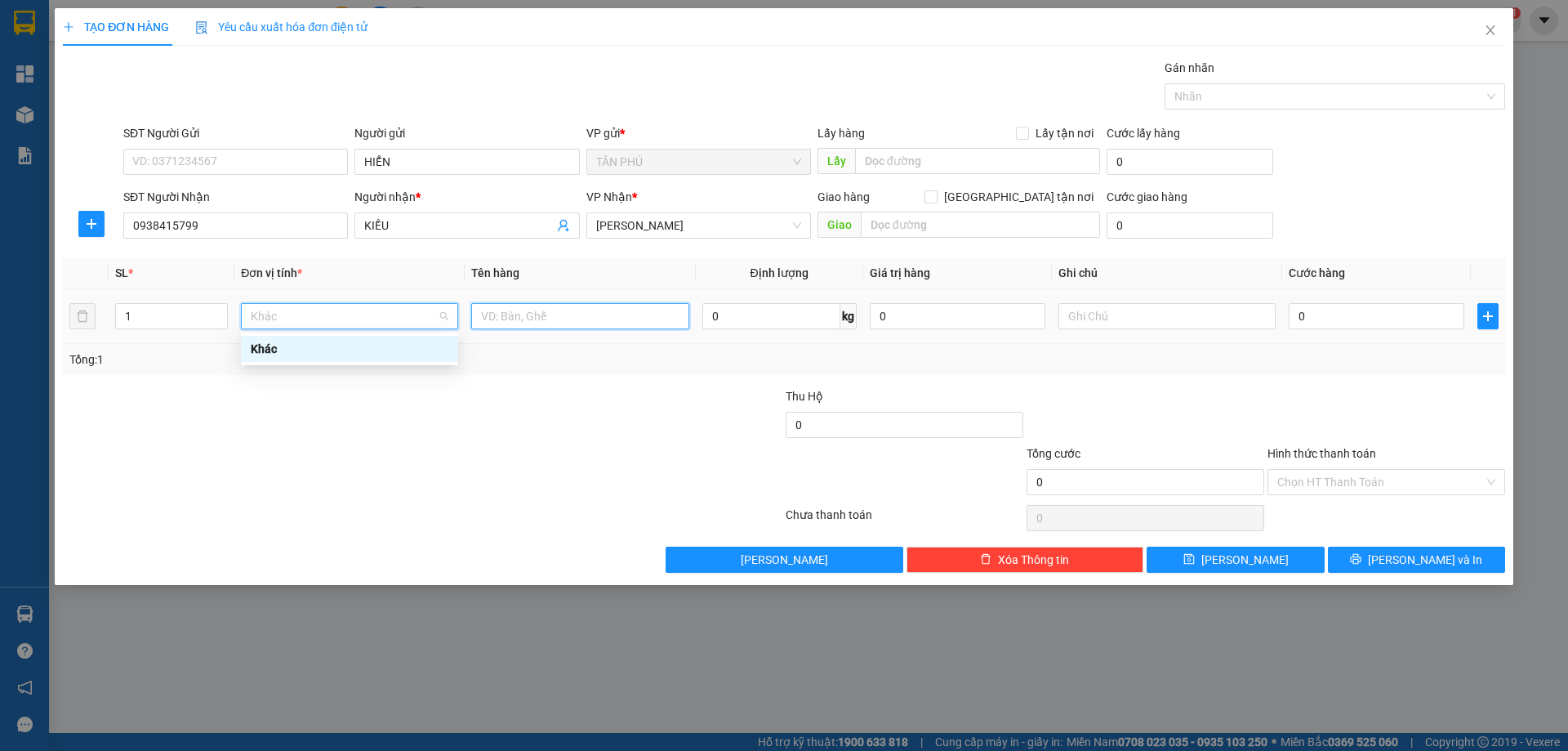
click at [542, 308] on input "text" at bounding box center [580, 316] width 217 height 26
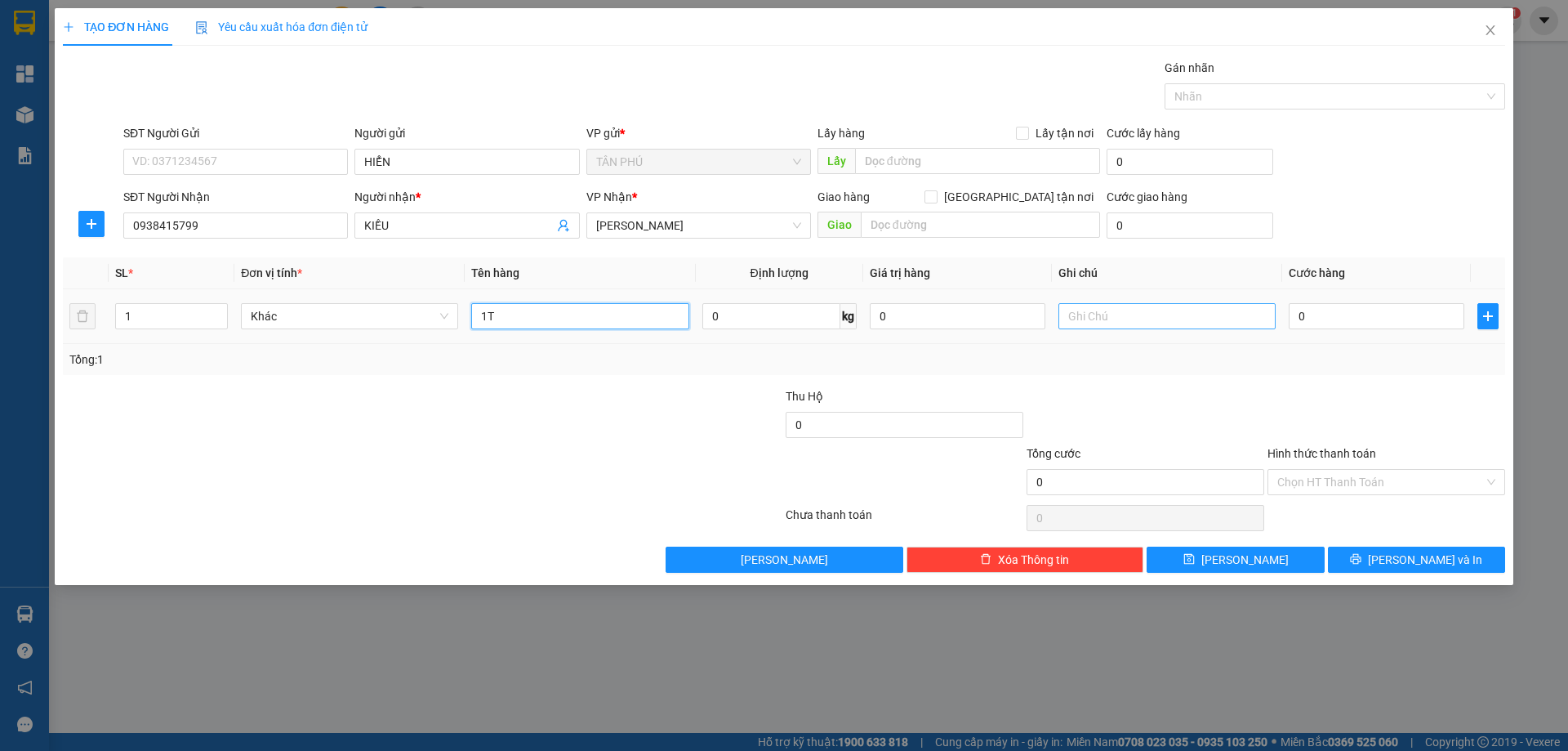
type input "1T"
click at [1083, 317] on input "text" at bounding box center [1167, 316] width 217 height 26
type input "C"
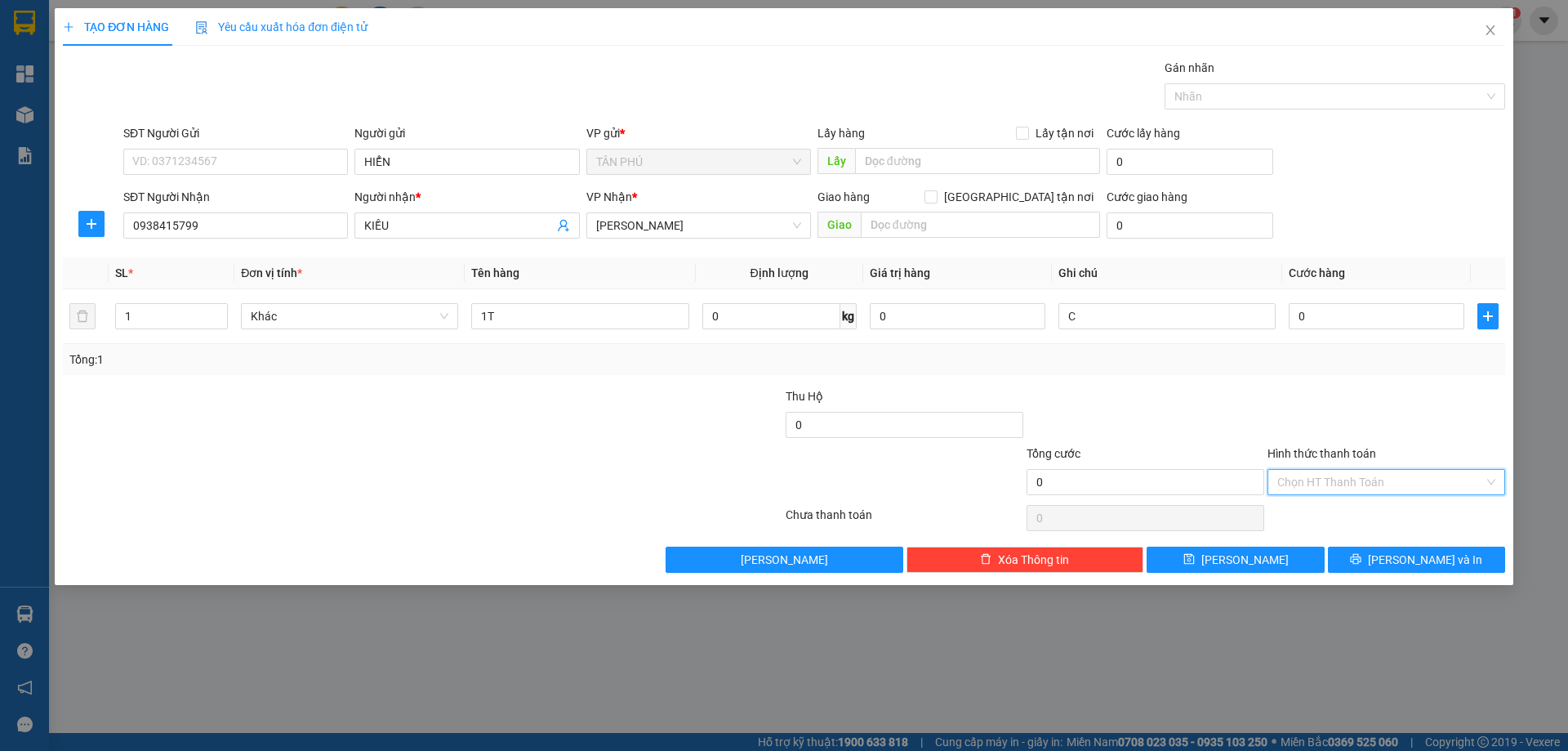
click at [1301, 480] on input "Hình thức thanh toán" at bounding box center [1380, 482] width 207 height 24
click at [1316, 542] on div "Miễn phí" at bounding box center [1386, 541] width 218 height 18
click at [1361, 555] on icon "printer" at bounding box center [1356, 558] width 11 height 11
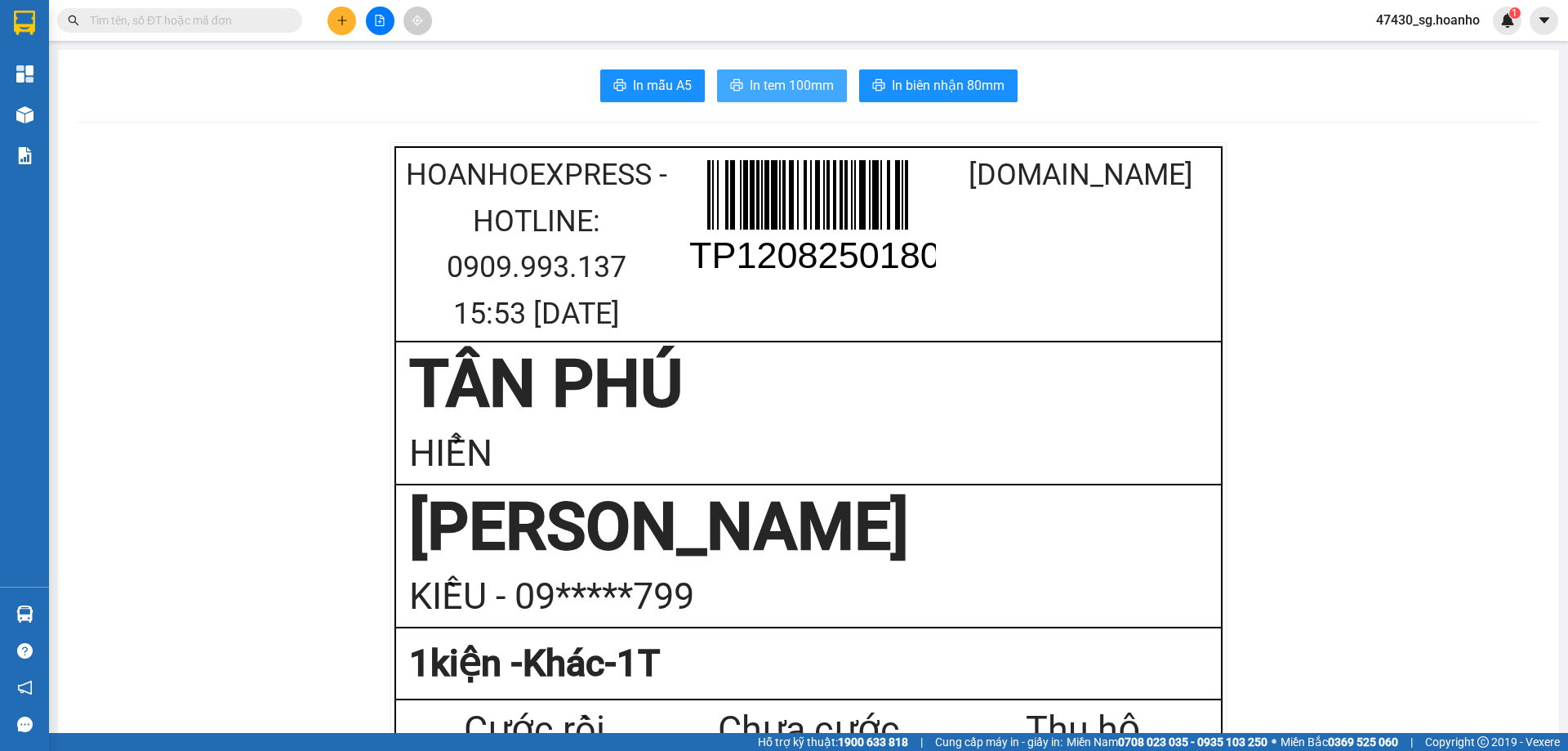
click at [778, 88] on span "In tem 100mm" at bounding box center [792, 85] width 84 height 21
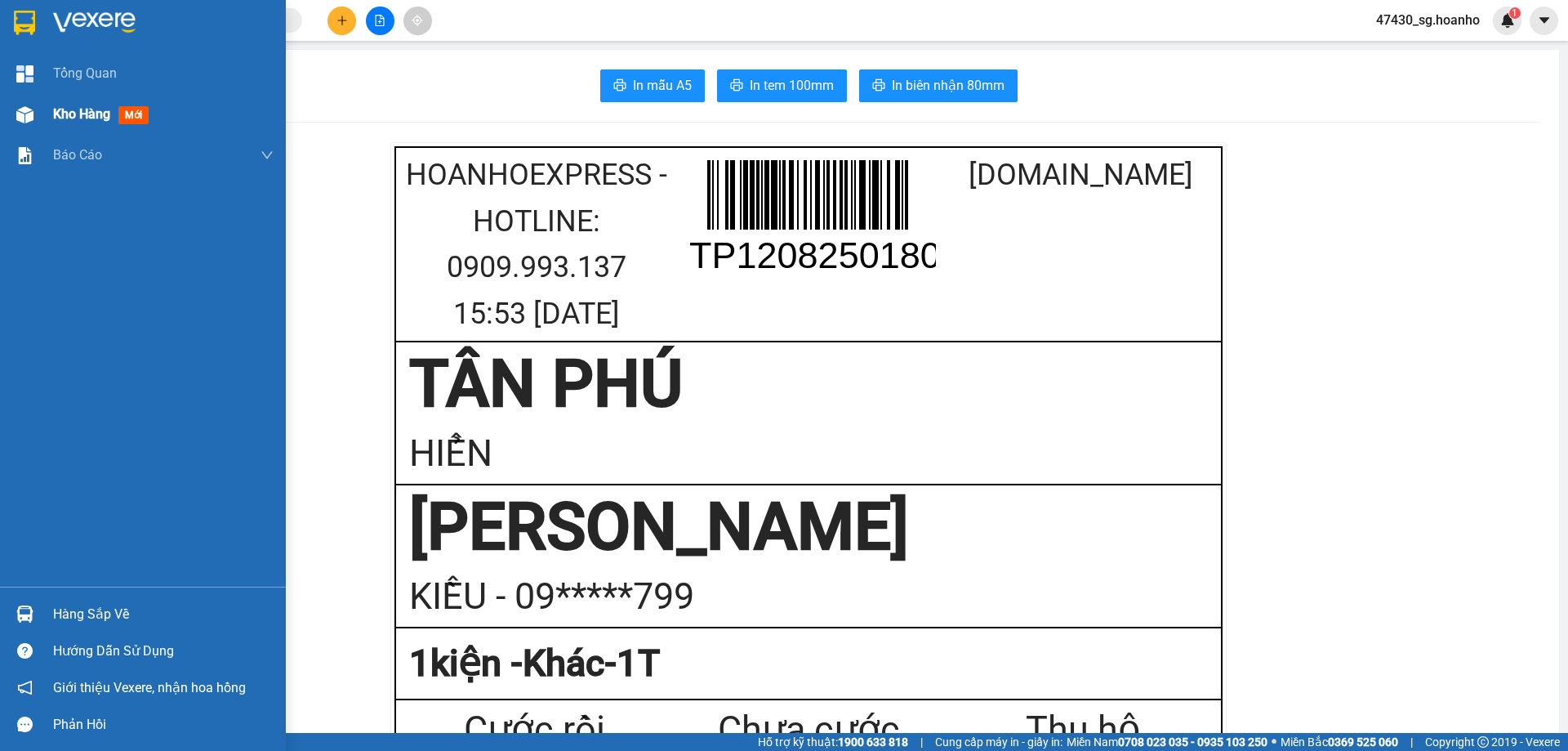
click at [103, 109] on span "Kho hàng" at bounding box center [81, 114] width 57 height 16
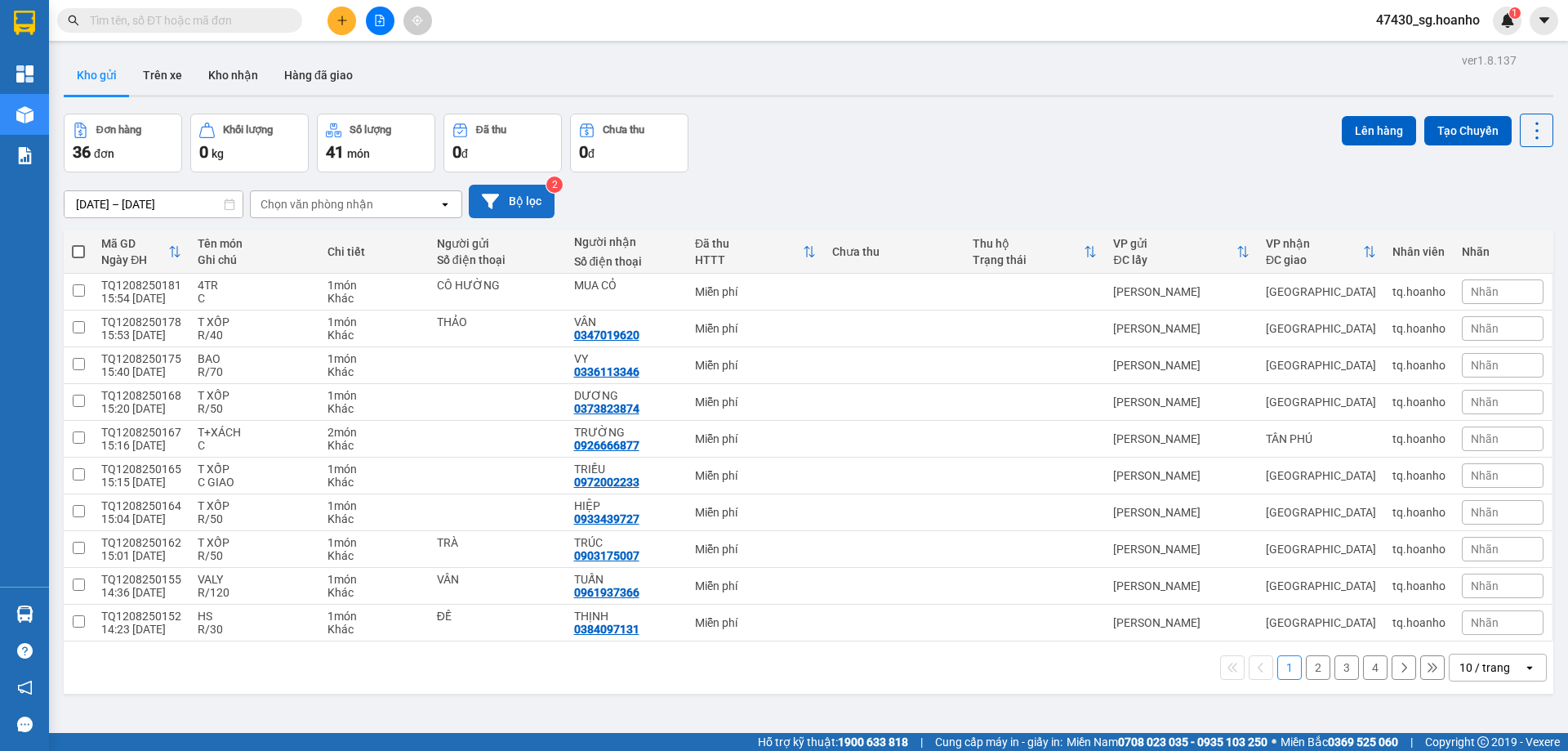
click at [513, 196] on button "Bộ lọc" at bounding box center [511, 201] width 86 height 34
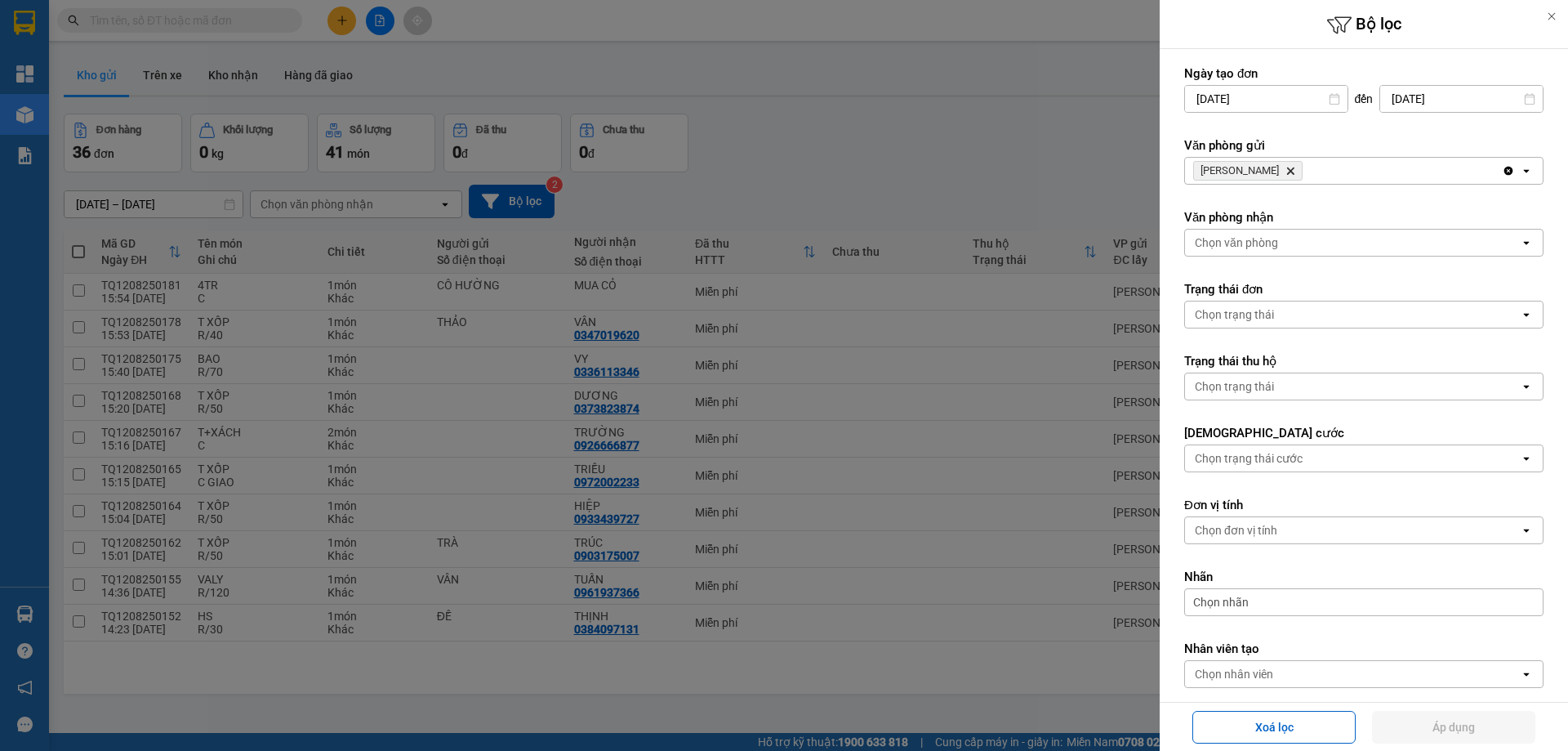
click at [1262, 176] on span "TAM QUAN Delete" at bounding box center [1247, 170] width 109 height 20
click at [1287, 172] on icon "TAM QUAN, close by backspace" at bounding box center [1291, 171] width 7 height 7
click at [1252, 168] on div "Chọn văn phòng" at bounding box center [1236, 170] width 83 height 16
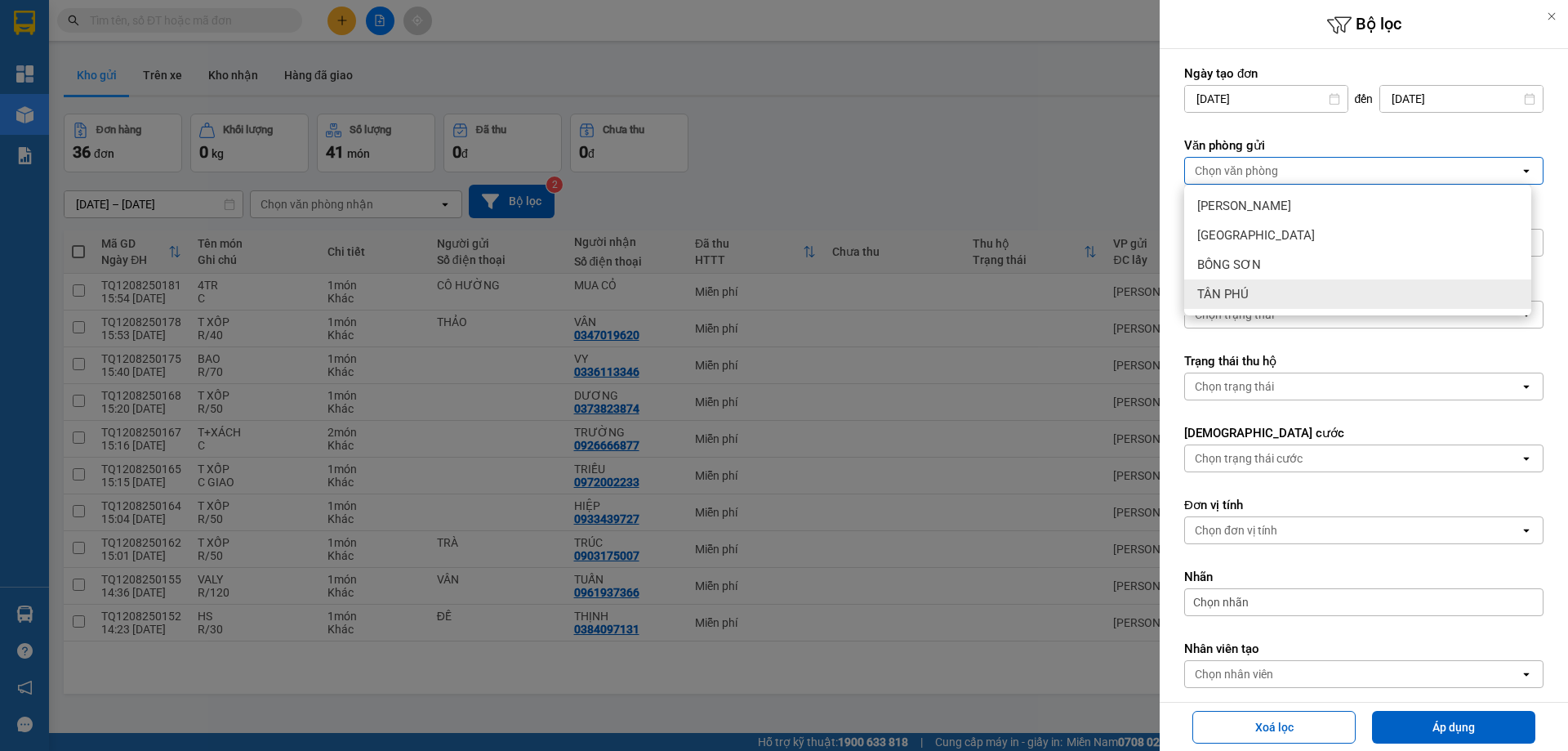
click at [1251, 288] on div "TÂN PHÚ" at bounding box center [1357, 294] width 347 height 29
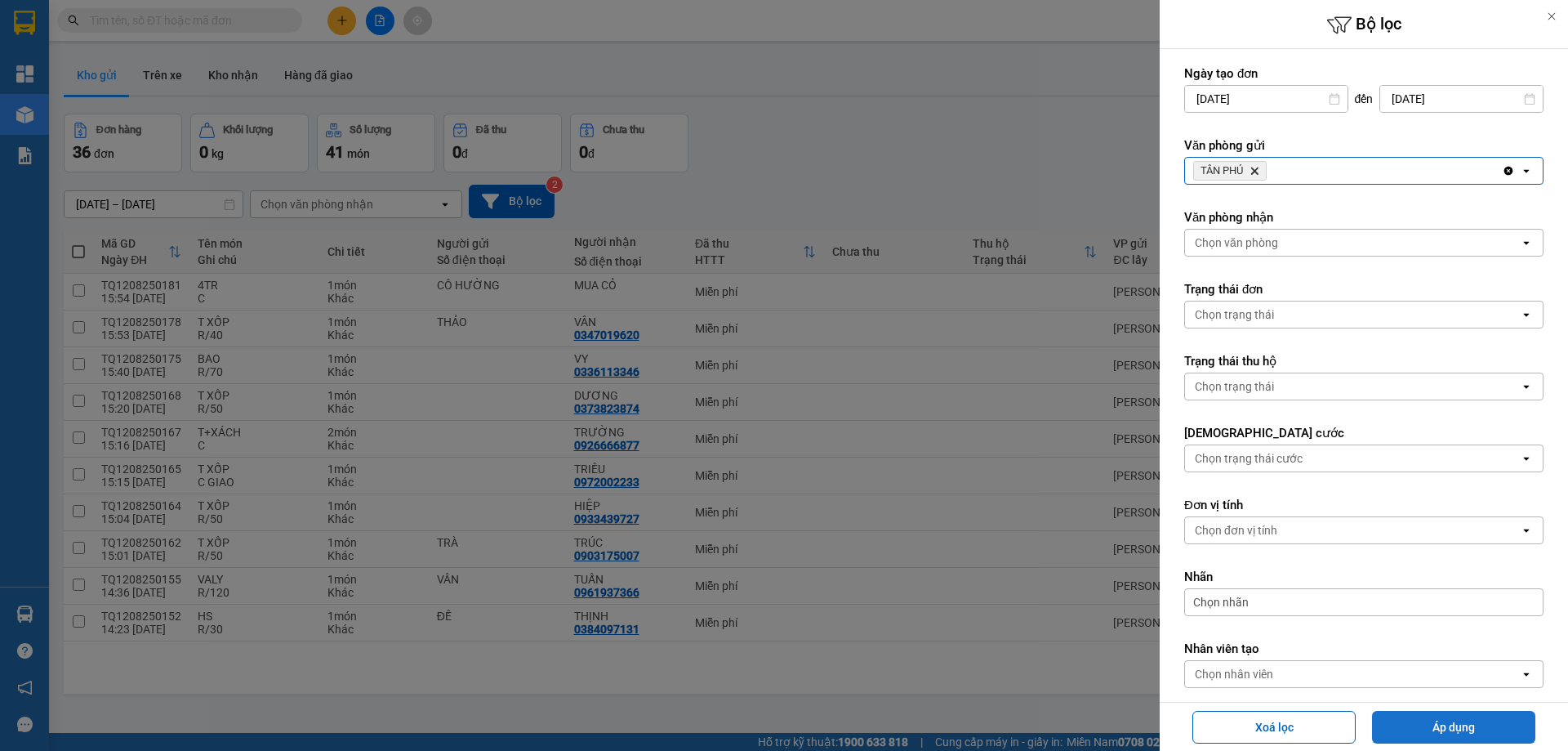
click at [1446, 723] on button "Áp dụng" at bounding box center [1453, 727] width 164 height 33
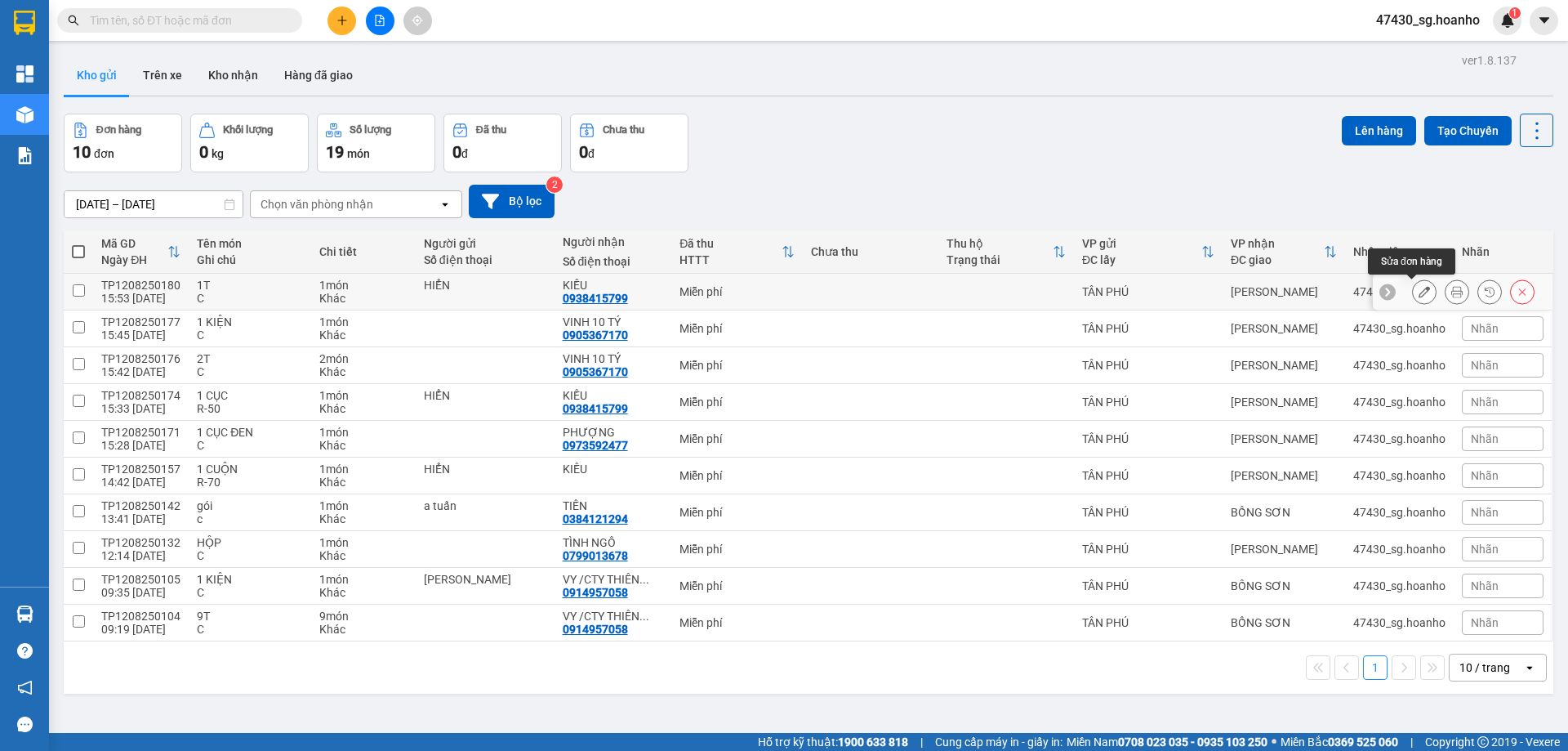
click at [1413, 296] on button at bounding box center [1424, 292] width 22 height 29
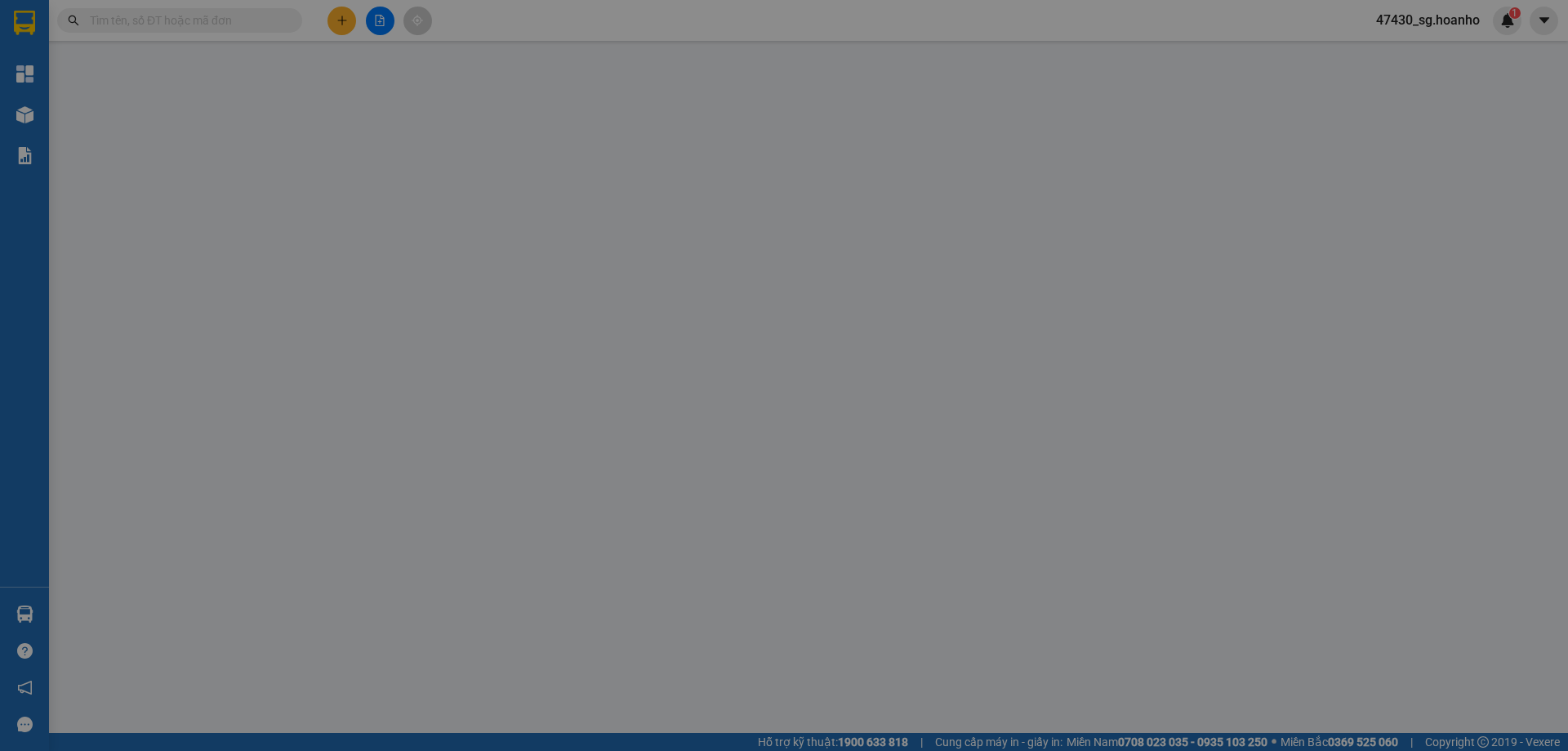
type input "HIỂN"
type input "0938415799"
type input "KIỀU"
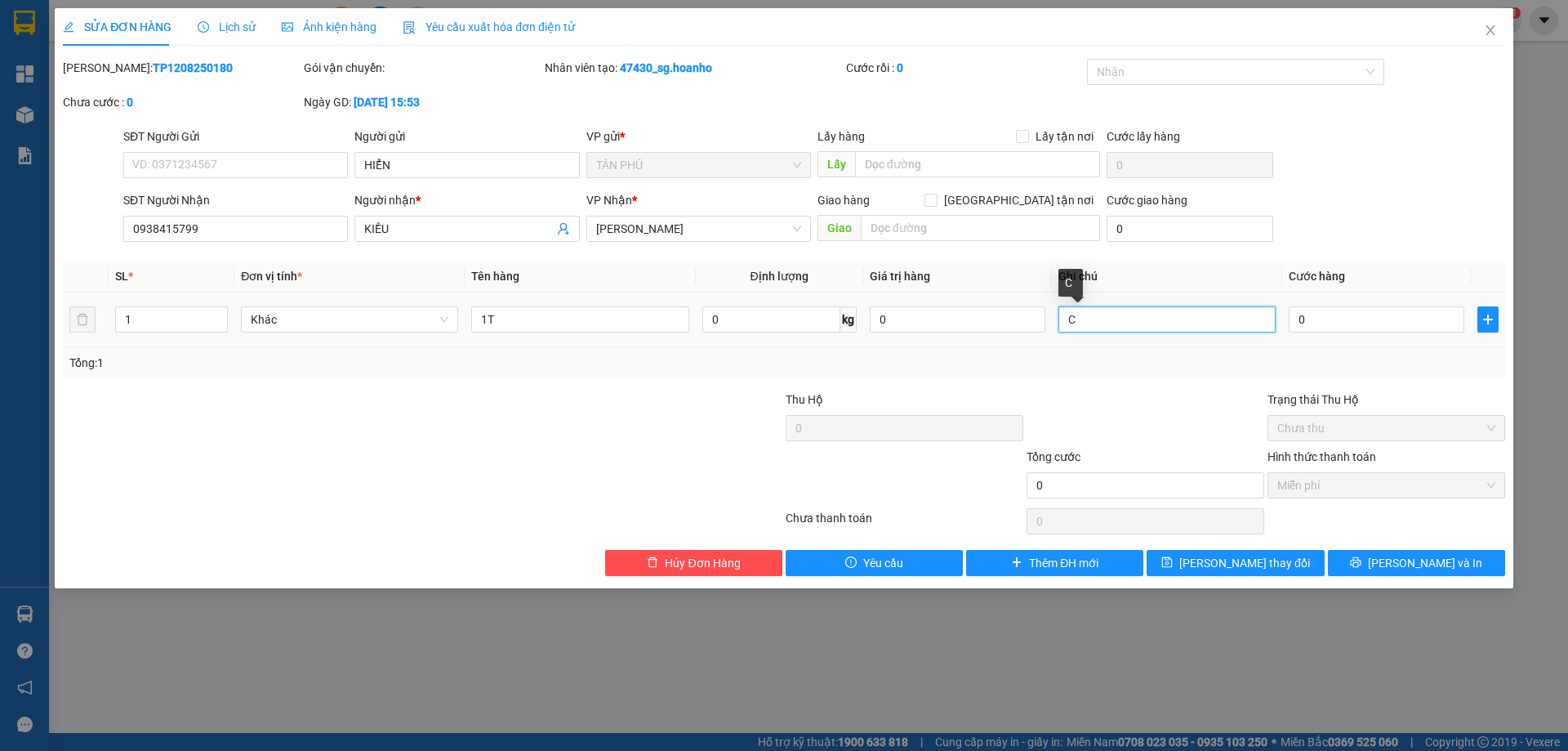
click at [1089, 322] on input "C" at bounding box center [1167, 320] width 217 height 26
type input "R-40"
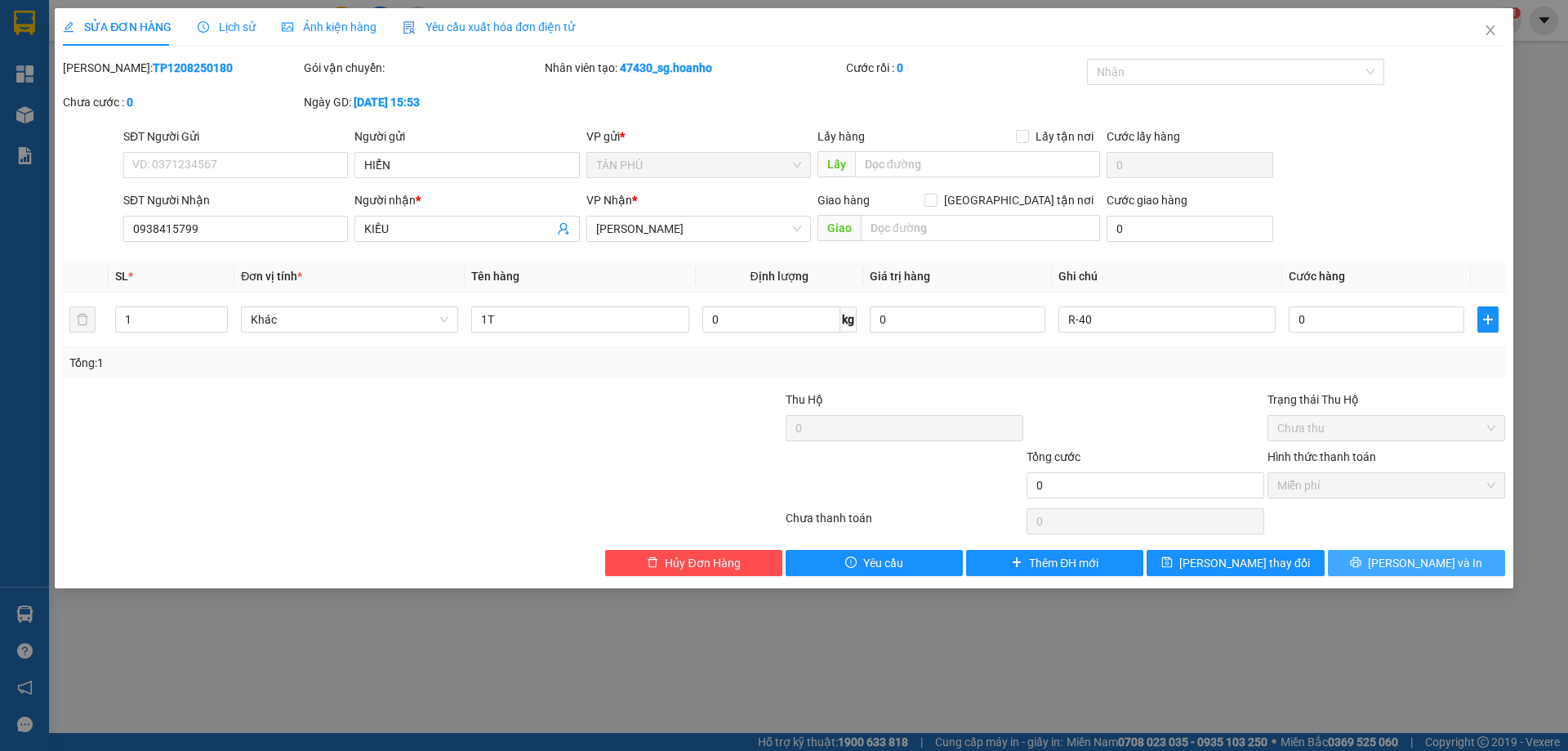
click at [1431, 561] on span "[PERSON_NAME] và In" at bounding box center [1425, 562] width 114 height 18
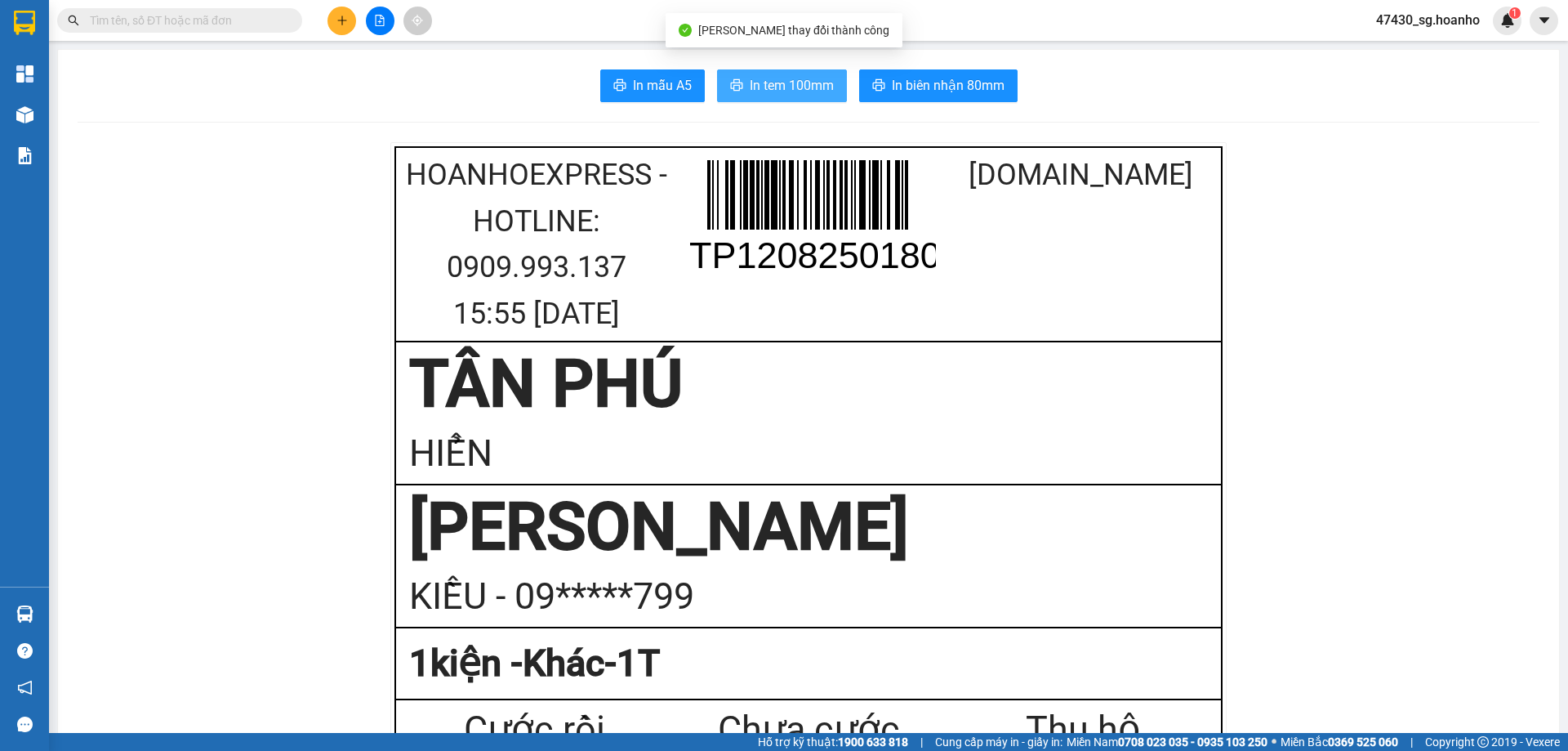
click at [791, 93] on span "In tem 100mm" at bounding box center [792, 85] width 84 height 21
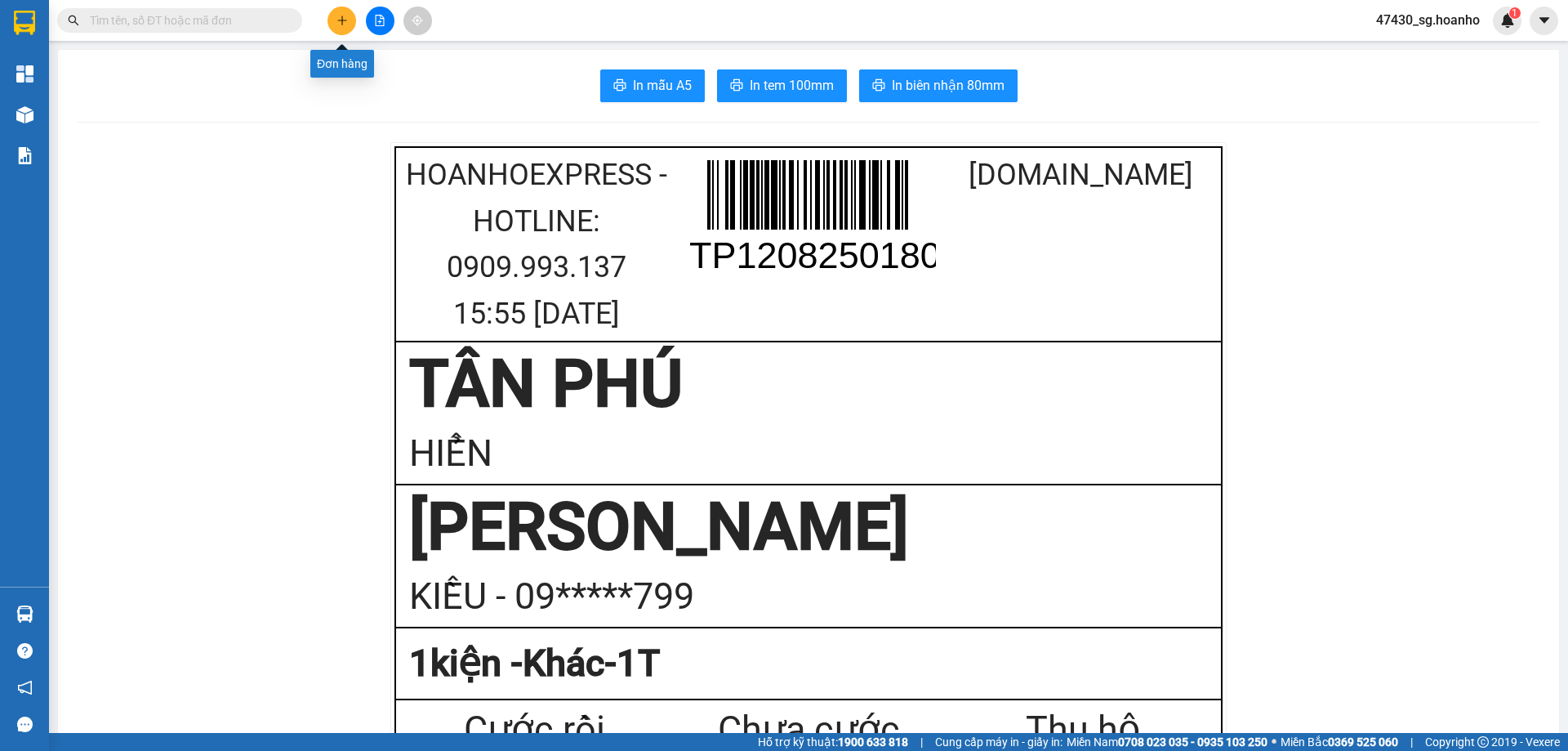
click at [339, 17] on icon "plus" at bounding box center [342, 21] width 11 height 11
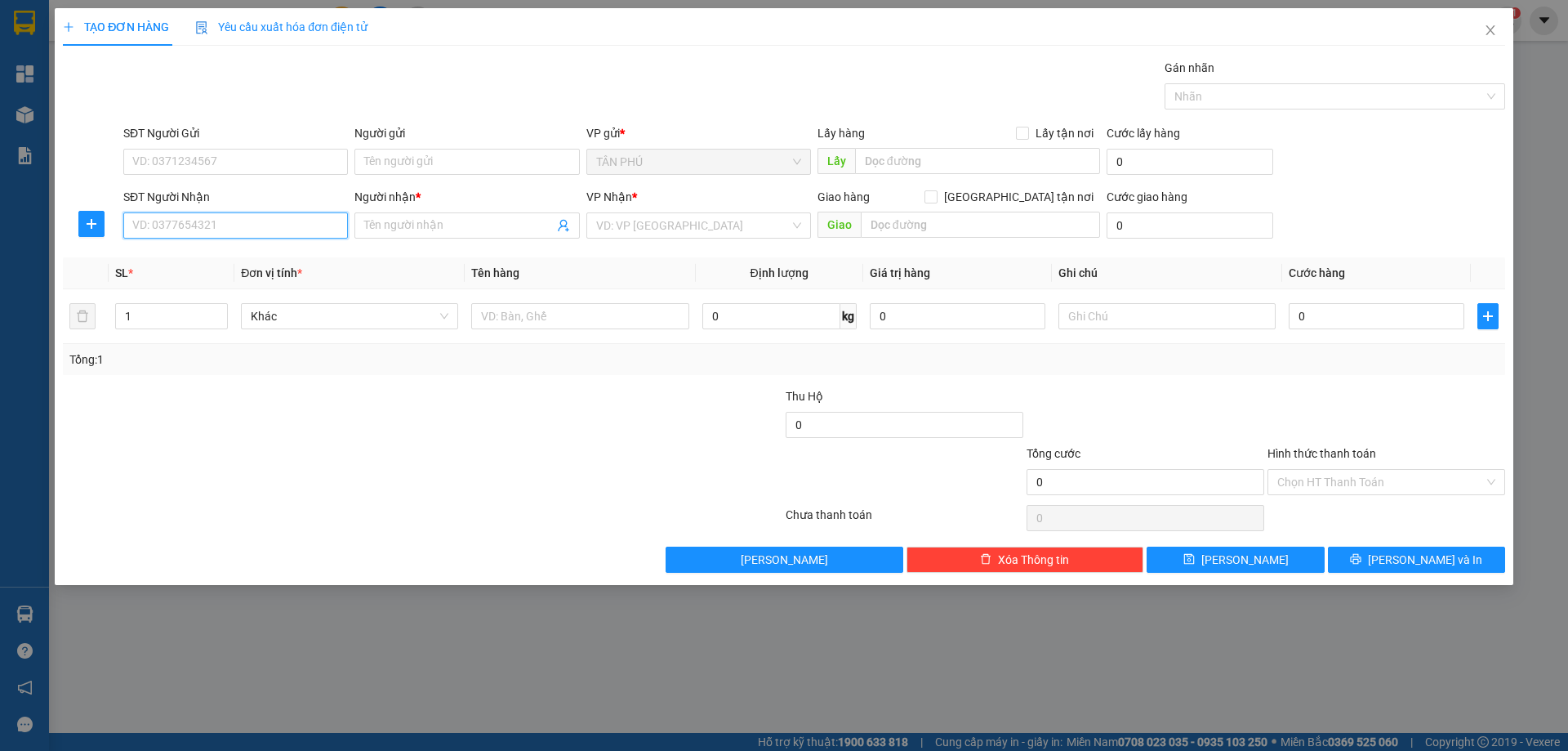
click at [304, 221] on input "SĐT Người Nhận" at bounding box center [236, 225] width 224 height 26
click at [257, 260] on div "0966499269 - 10 ĐIỆN CƠ" at bounding box center [235, 257] width 205 height 18
type input "0966499269"
type input "10 ĐIỆN CƠ"
type input "0966499269"
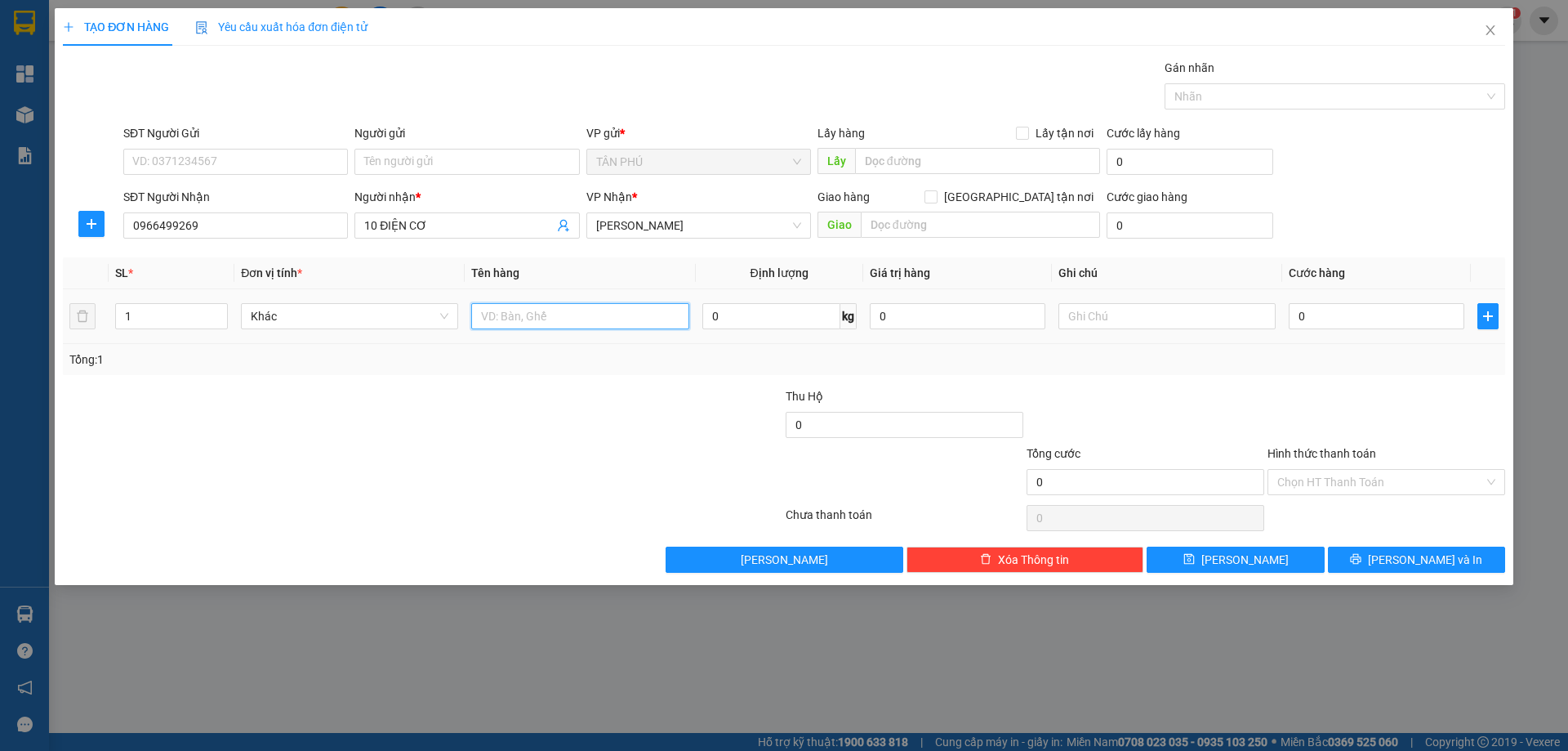
click at [513, 320] on input "text" at bounding box center [580, 316] width 217 height 26
type input "1BAO"
click at [1060, 313] on input "text" at bounding box center [1167, 316] width 217 height 26
type input "C"
click at [1390, 480] on input "Hình thức thanh toán" at bounding box center [1380, 482] width 207 height 24
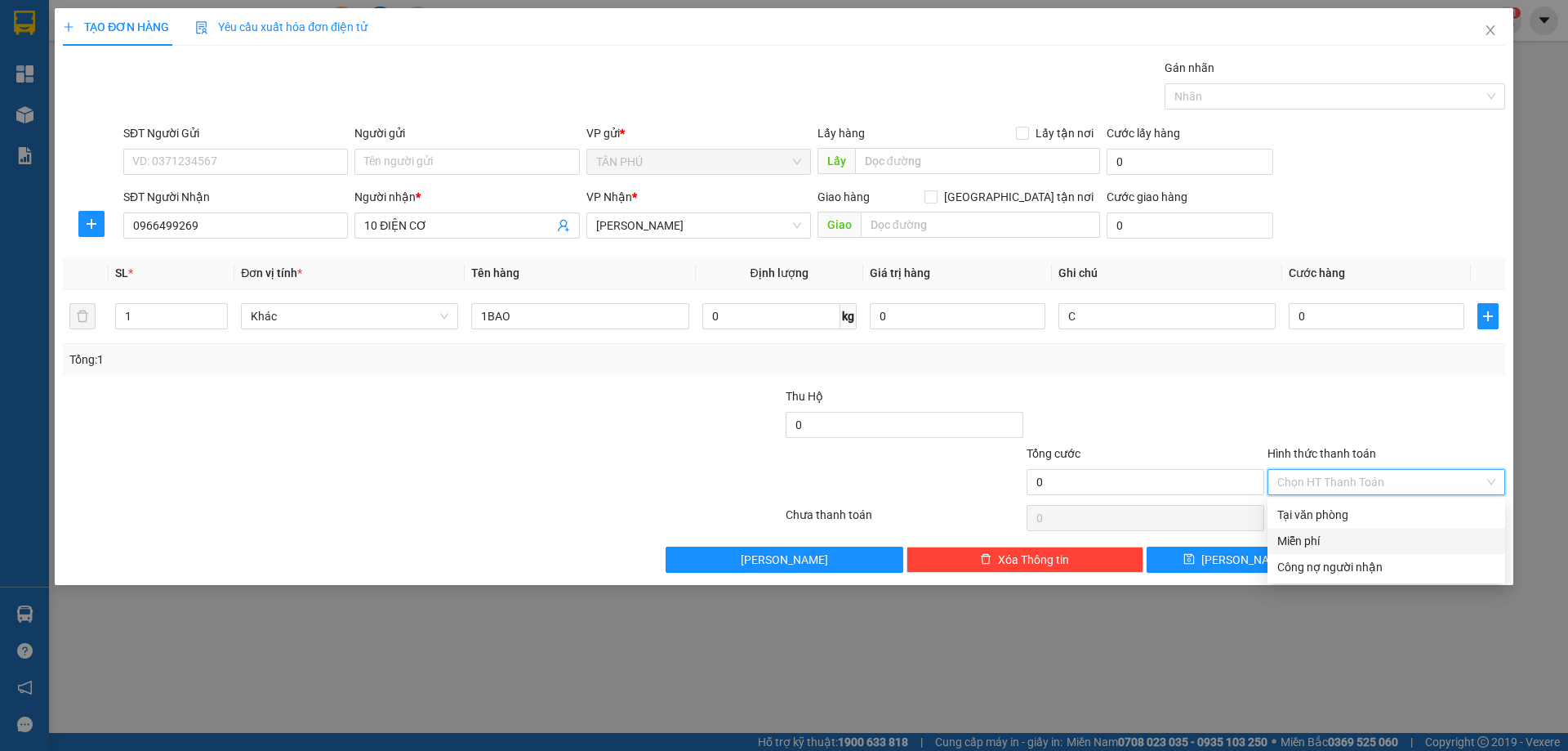
click at [1355, 532] on div "Miễn phí" at bounding box center [1386, 541] width 218 height 18
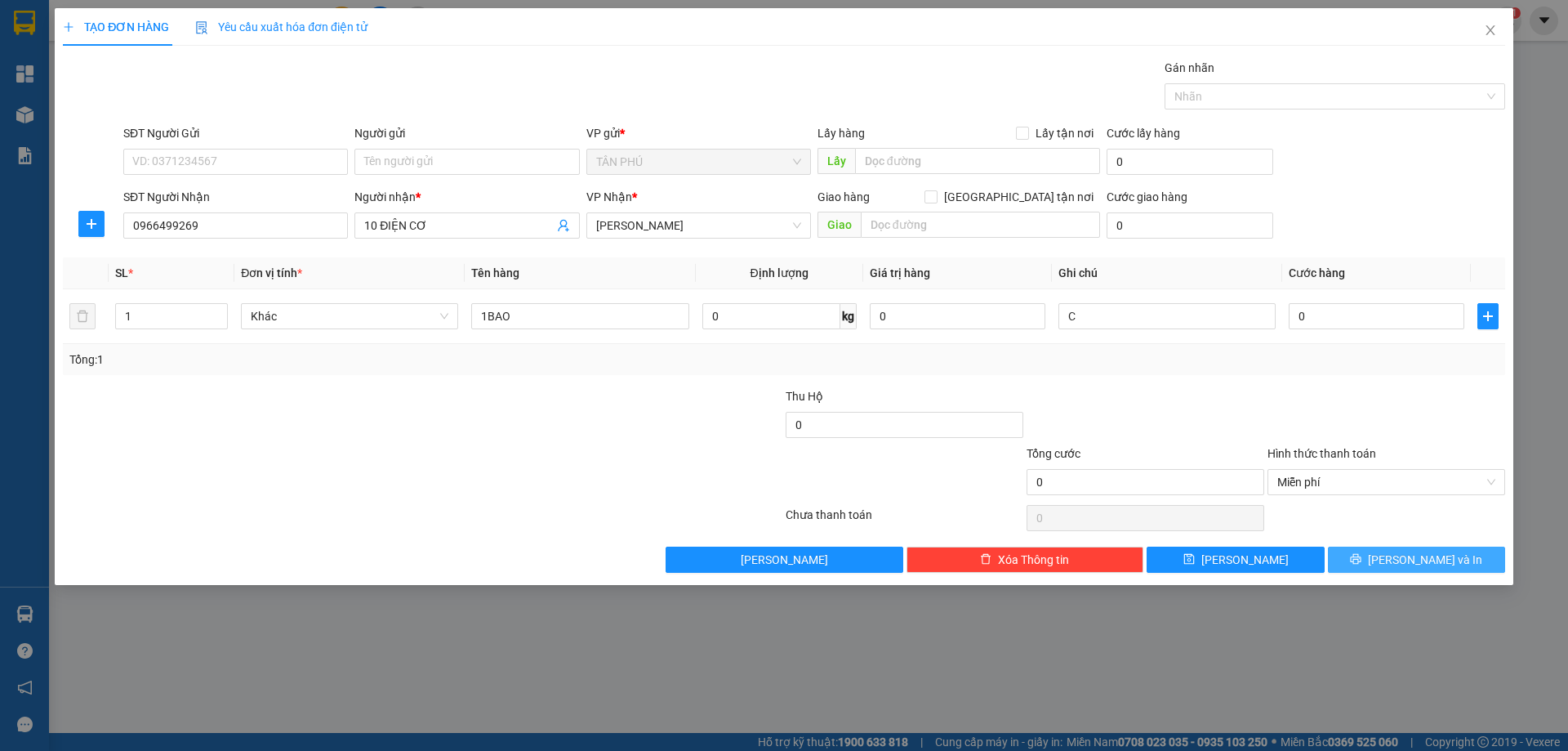
click at [1369, 552] on button "[PERSON_NAME] và In" at bounding box center [1417, 559] width 178 height 26
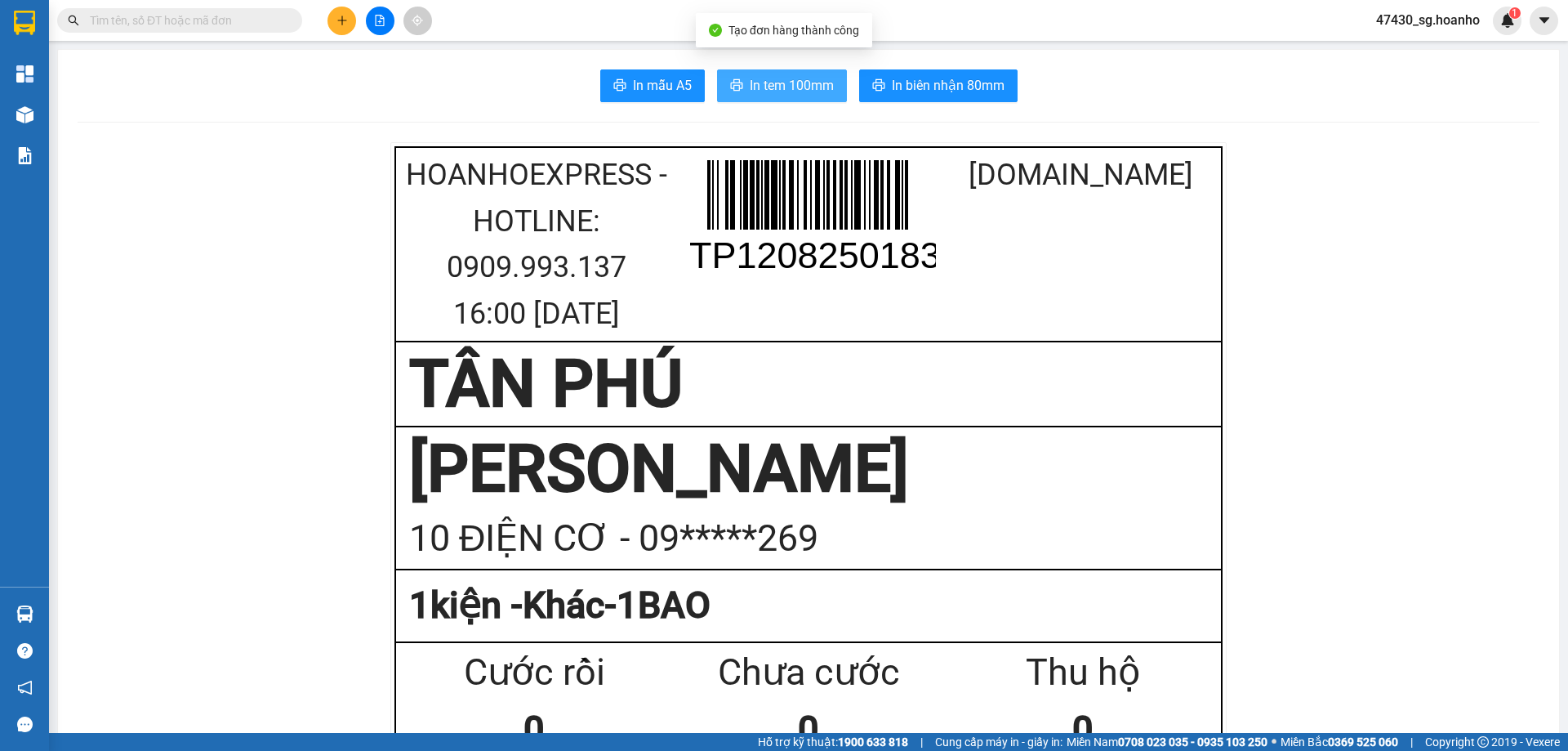
click at [802, 93] on span "In tem 100mm" at bounding box center [792, 85] width 84 height 21
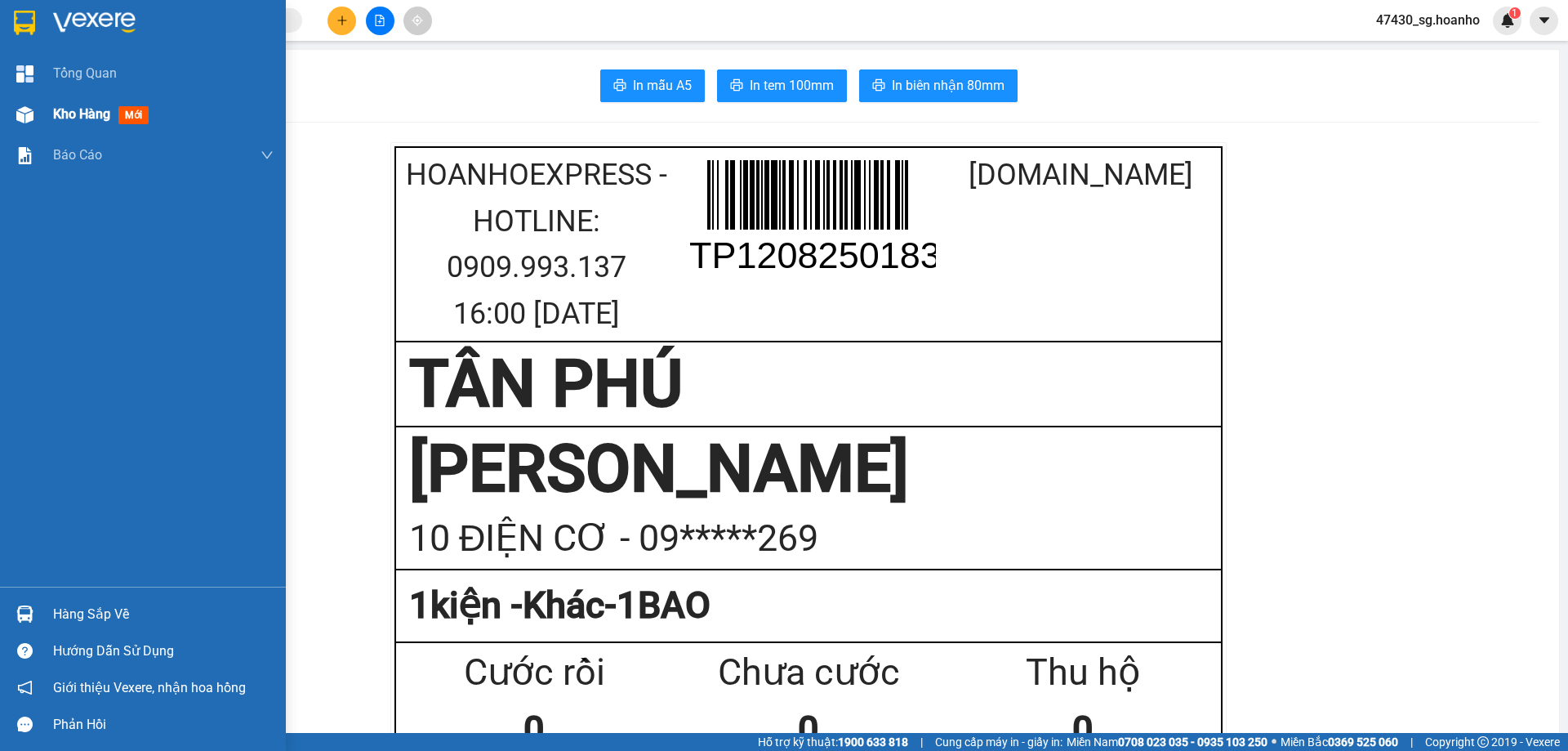
click at [68, 108] on span "Kho hàng" at bounding box center [81, 114] width 57 height 16
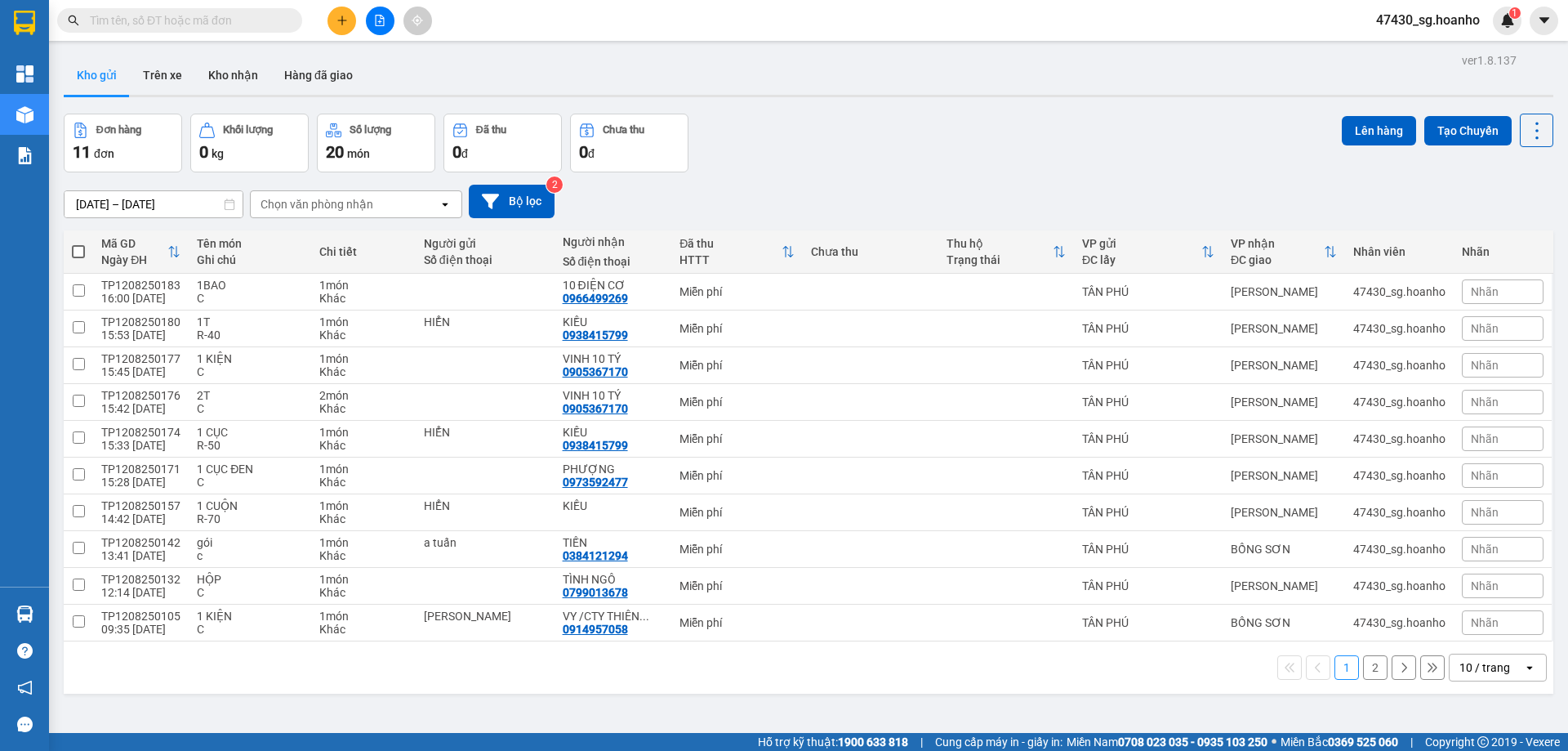
click at [1364, 668] on button "2" at bounding box center [1375, 667] width 24 height 24
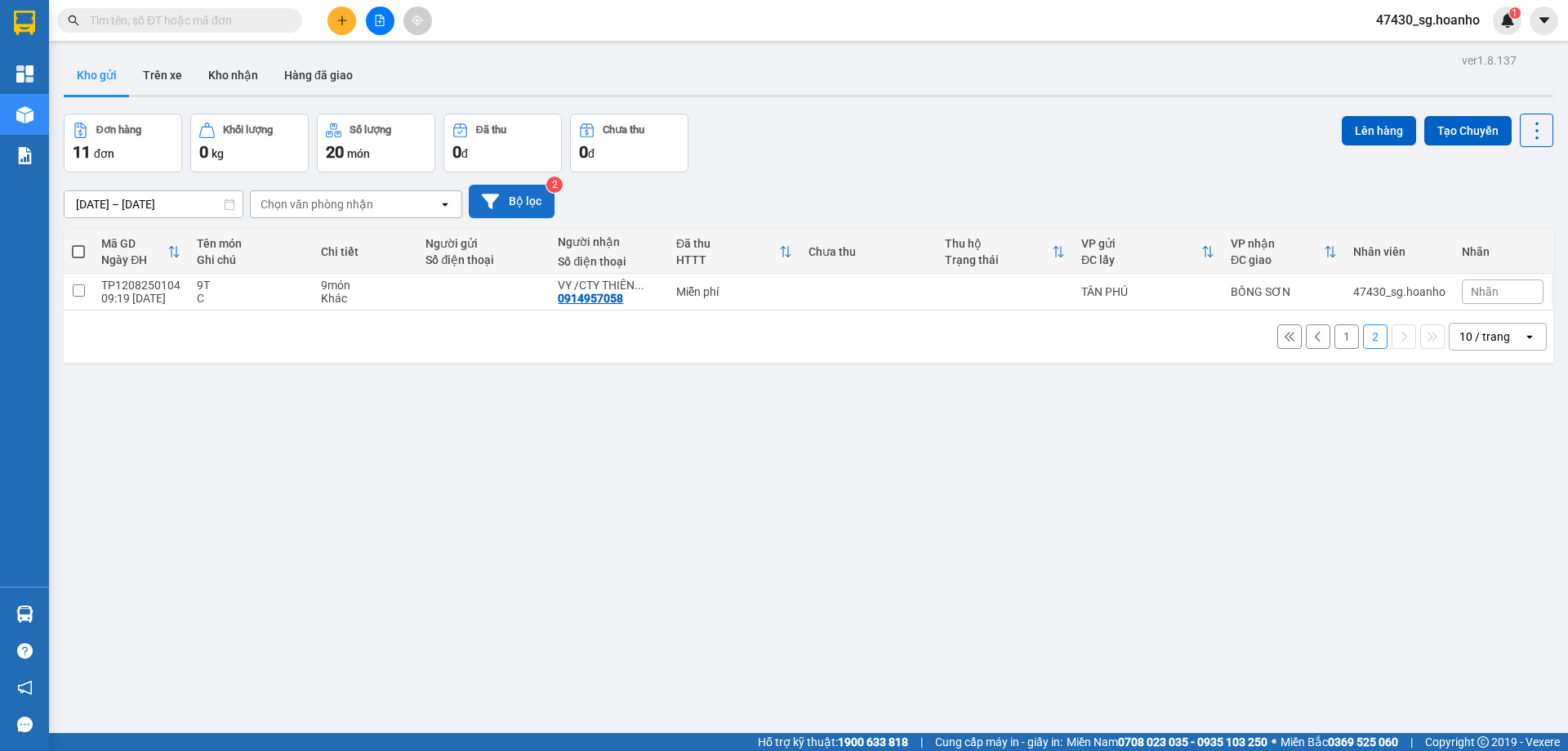
click at [526, 204] on button "Bộ lọc" at bounding box center [511, 201] width 86 height 34
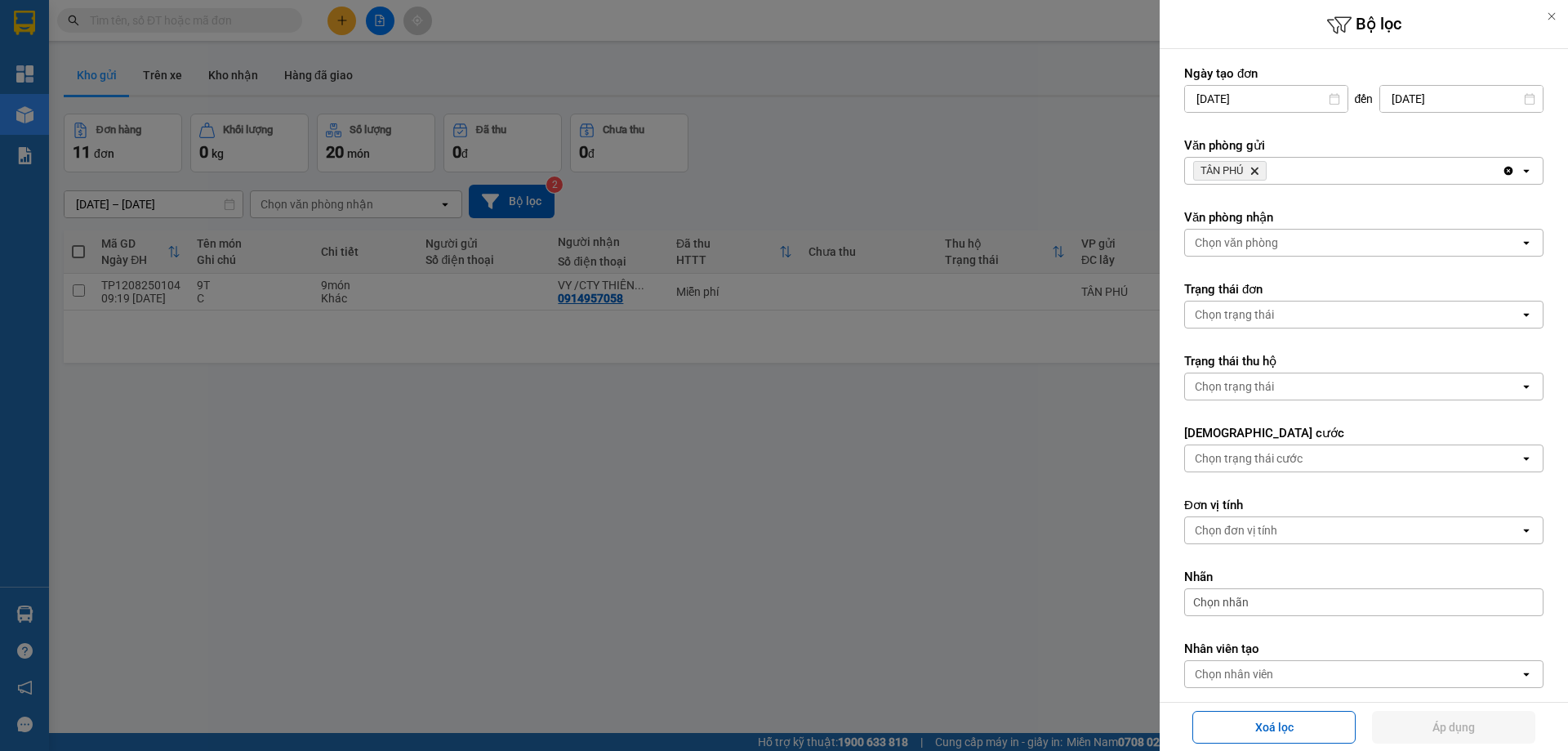
click at [1079, 177] on div at bounding box center [784, 375] width 1568 height 751
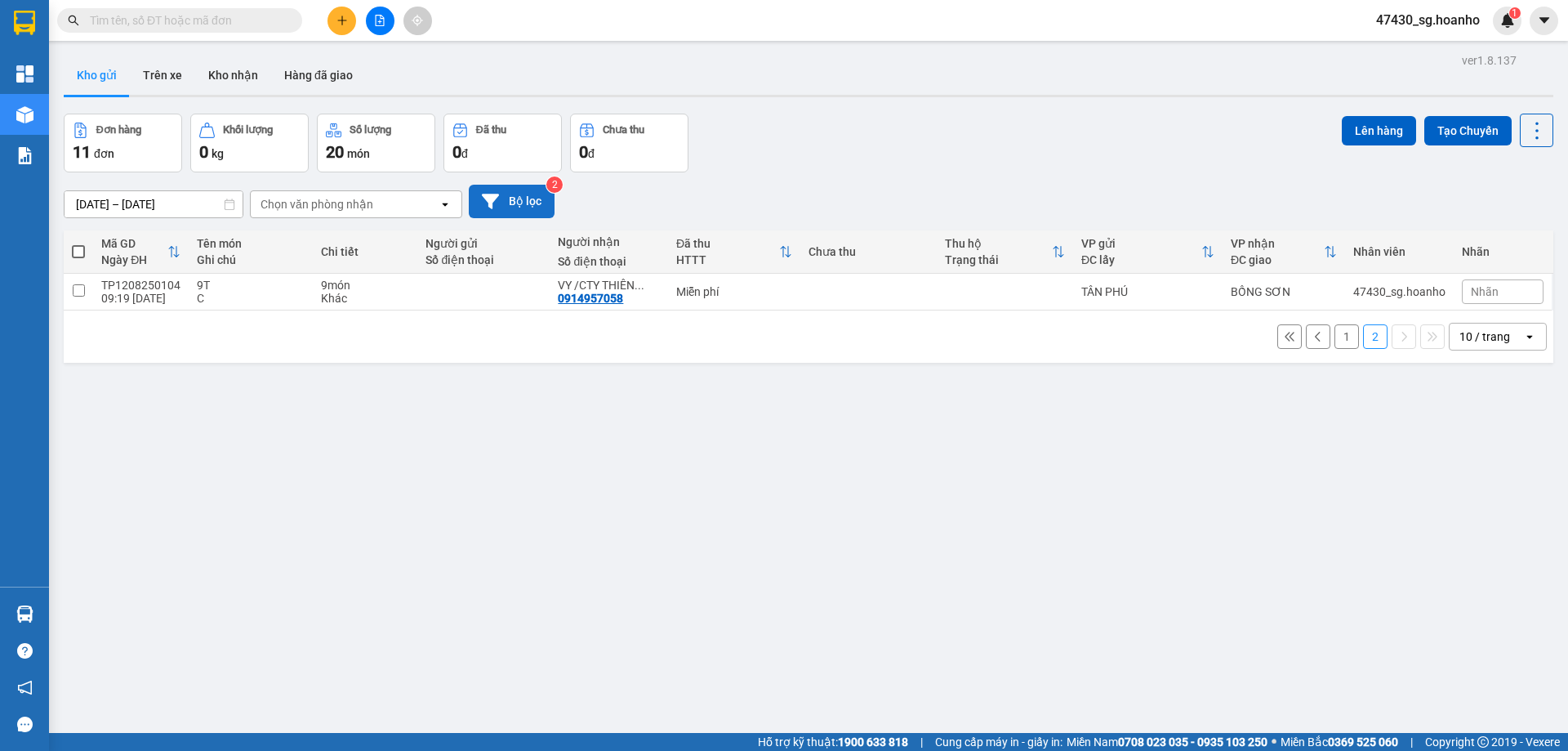
click at [539, 204] on button "Bộ lọc" at bounding box center [511, 201] width 86 height 34
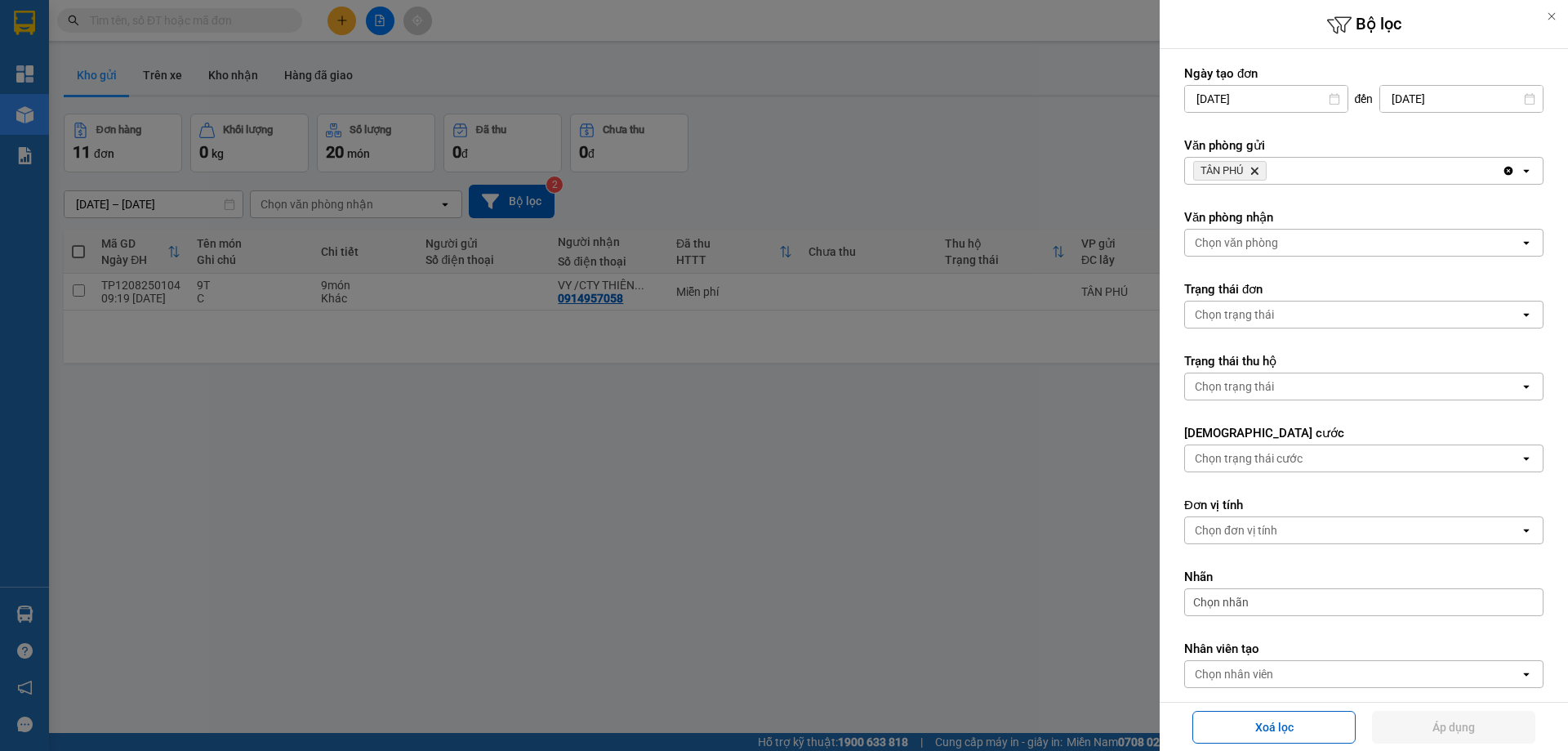
click at [1255, 170] on icon "TÂN PHÚ, close by backspace" at bounding box center [1255, 171] width 7 height 7
click at [1255, 170] on div "Chọn văn phòng" at bounding box center [1236, 170] width 83 height 16
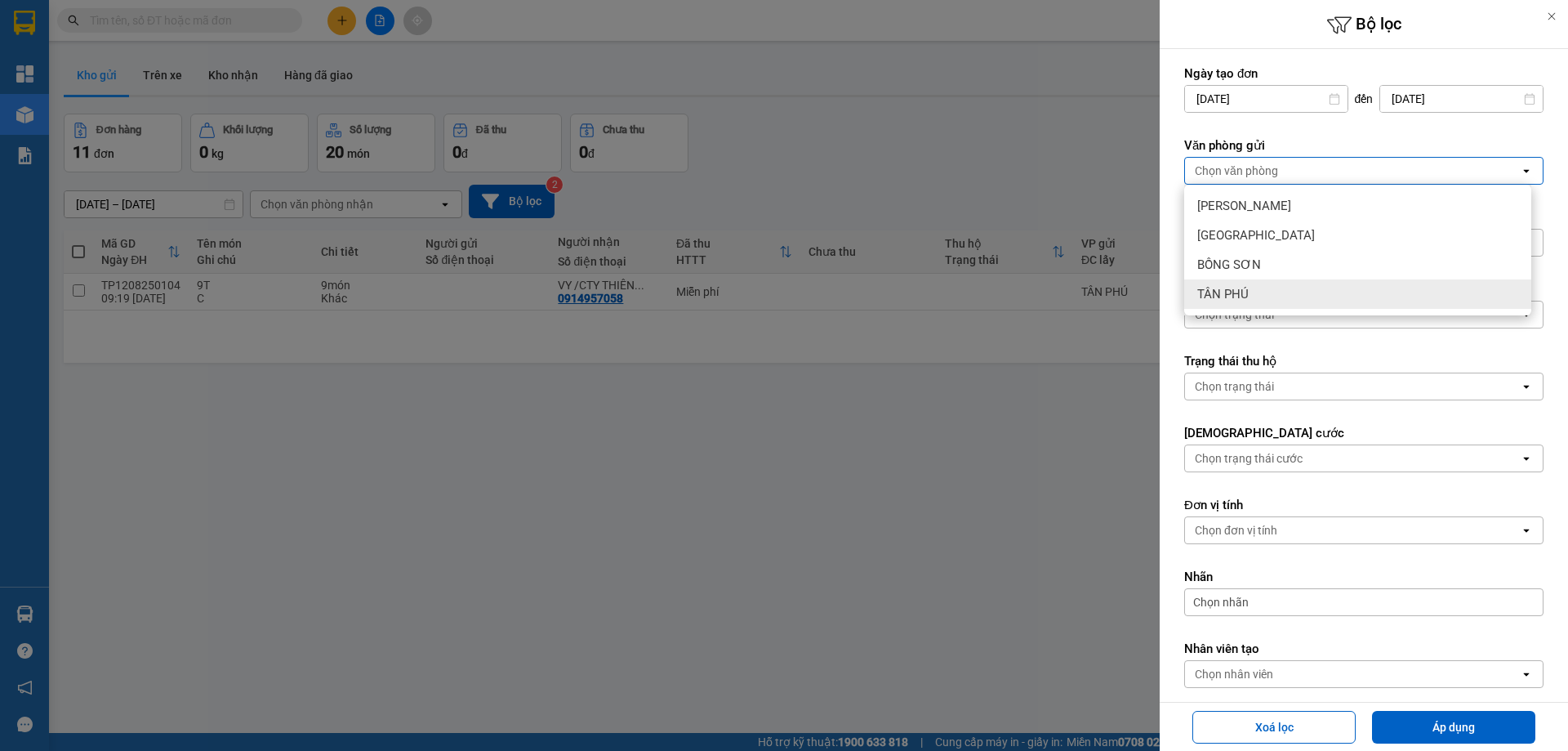
click at [1261, 287] on div "TÂN PHÚ" at bounding box center [1357, 294] width 347 height 29
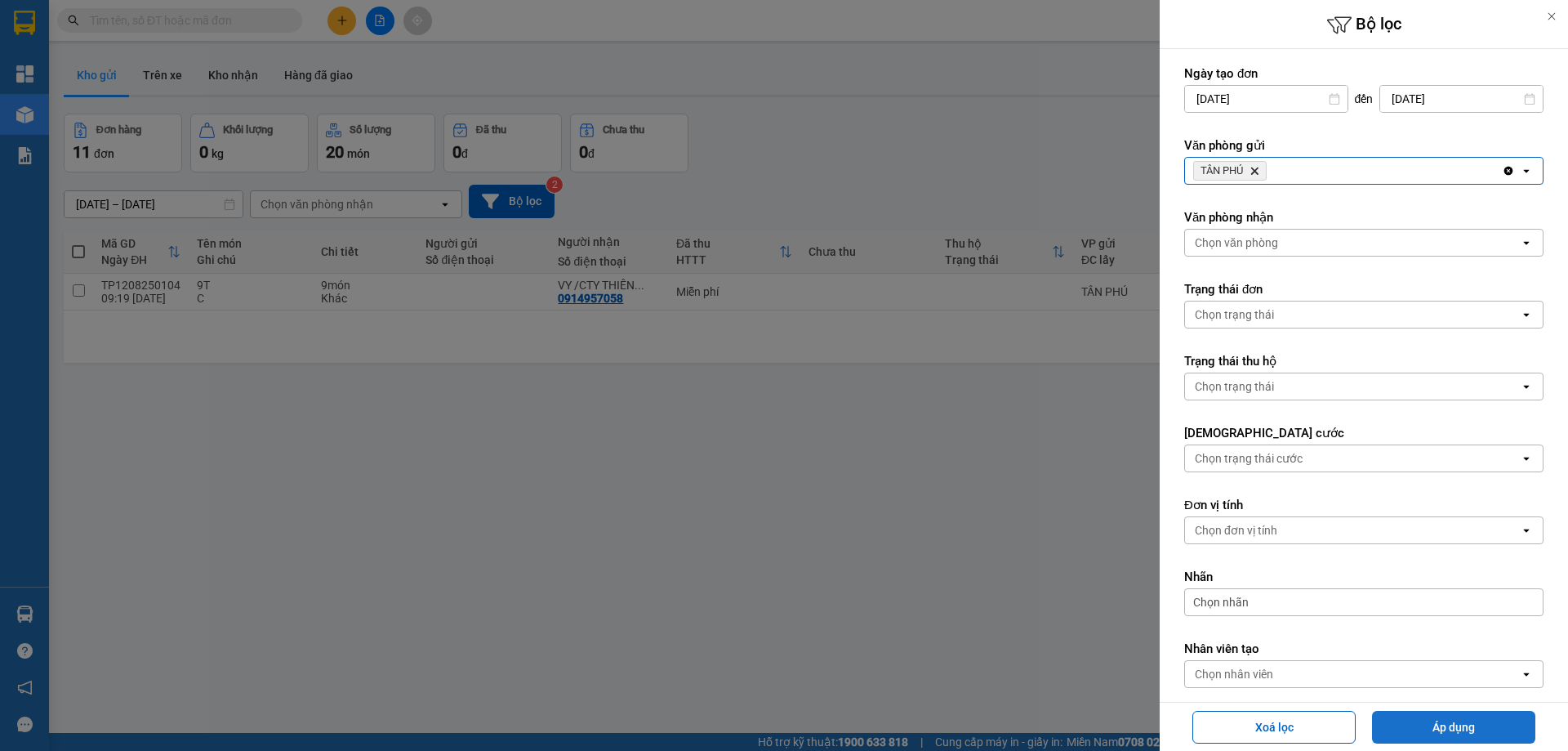
click at [1425, 727] on button "Áp dụng" at bounding box center [1453, 727] width 164 height 33
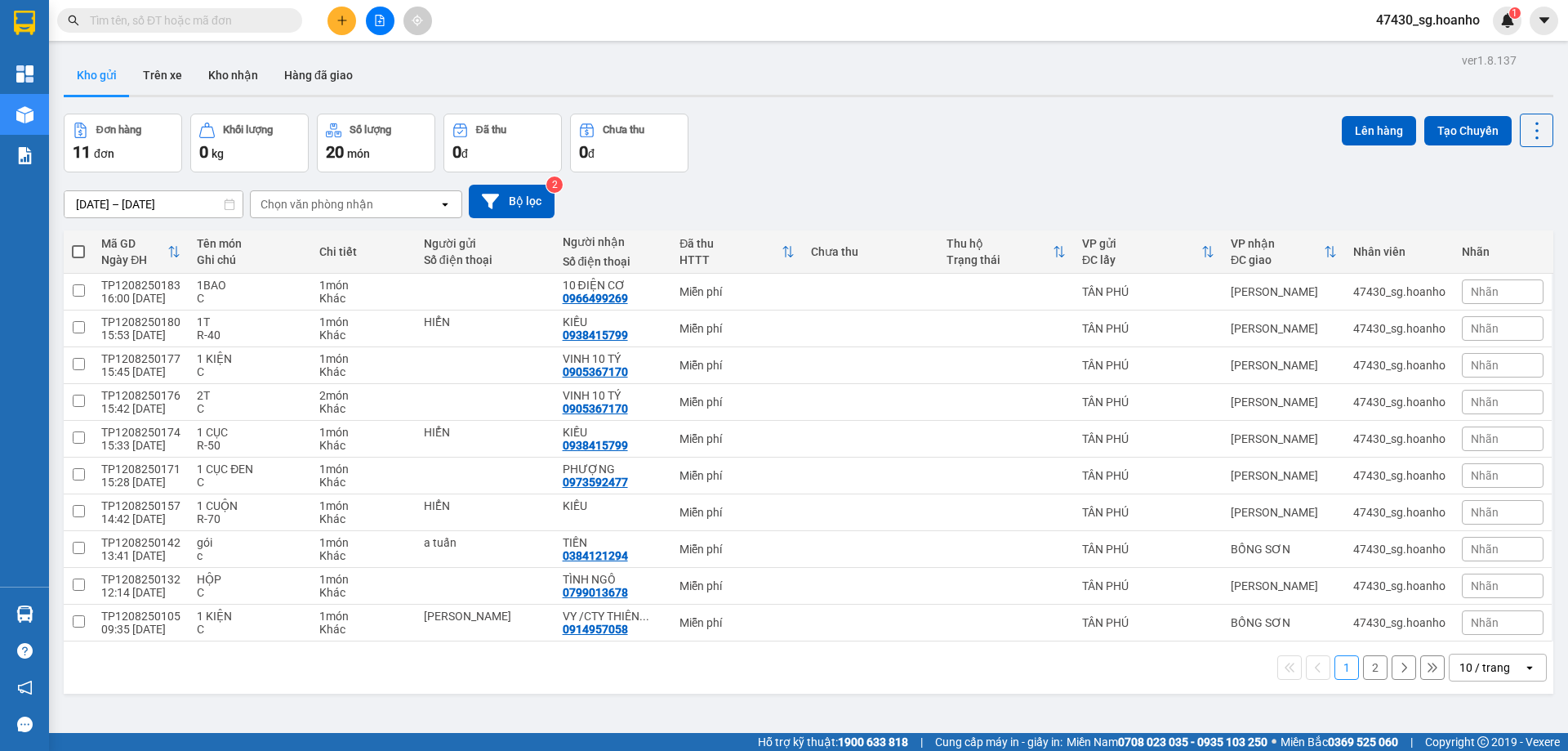
click at [1363, 663] on button "2" at bounding box center [1375, 667] width 24 height 24
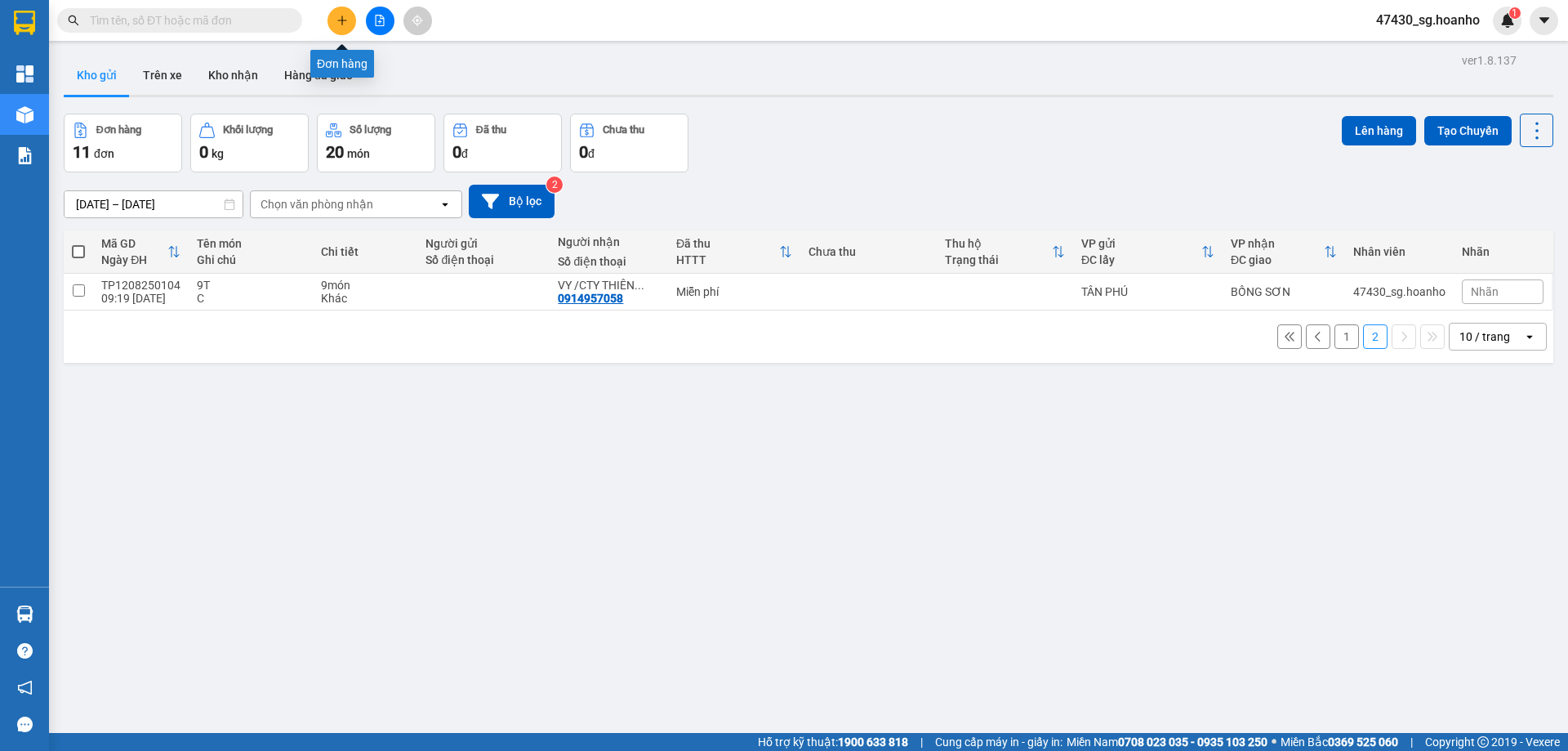
click at [345, 21] on icon "plus" at bounding box center [342, 20] width 9 height 1
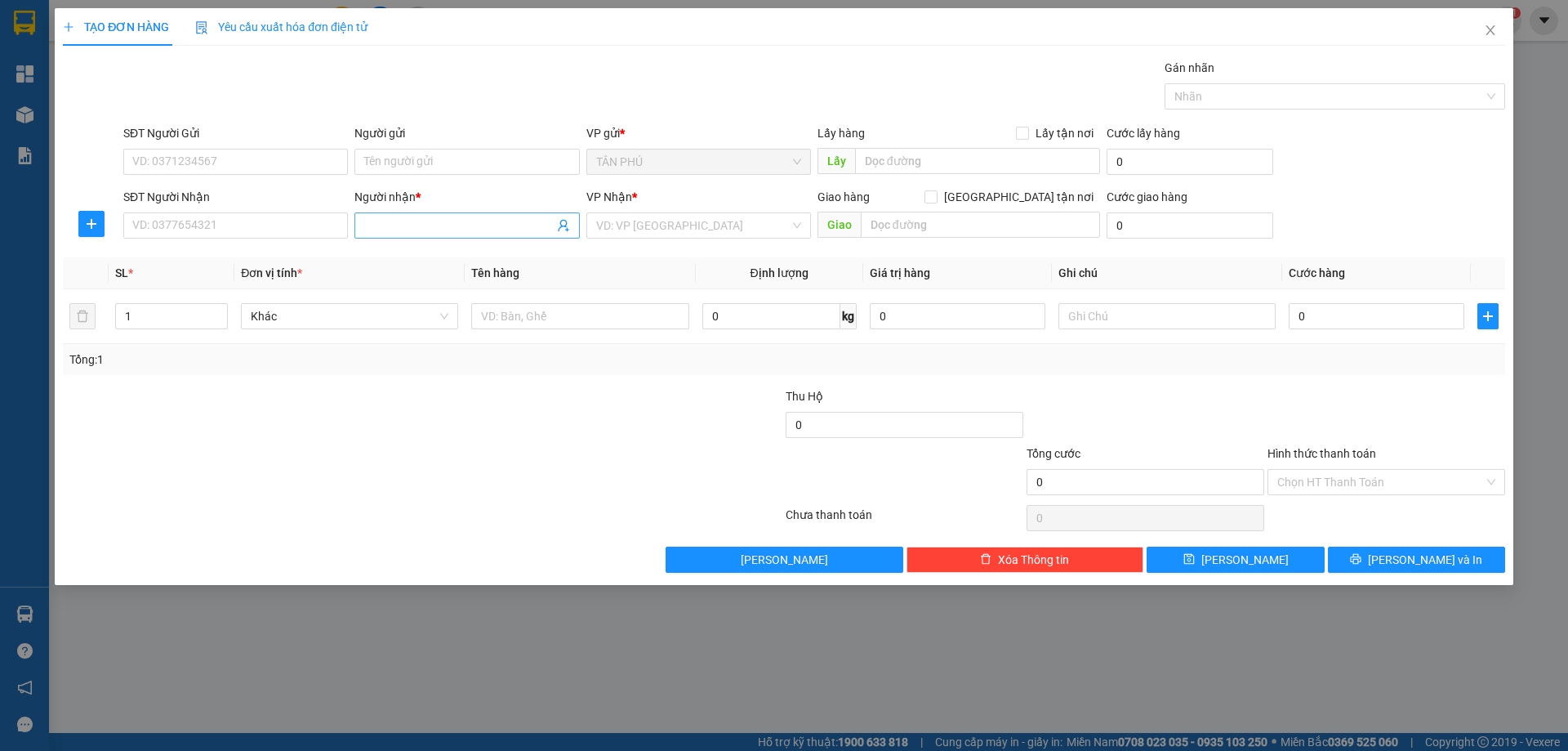
click at [406, 228] on input "Người nhận *" at bounding box center [459, 224] width 189 height 18
type input "[PERSON_NAME]"
click at [383, 261] on div "THẢO THỊNH - 0944050939" at bounding box center [467, 257] width 205 height 18
type input "0944050939"
type input "[PERSON_NAME]"
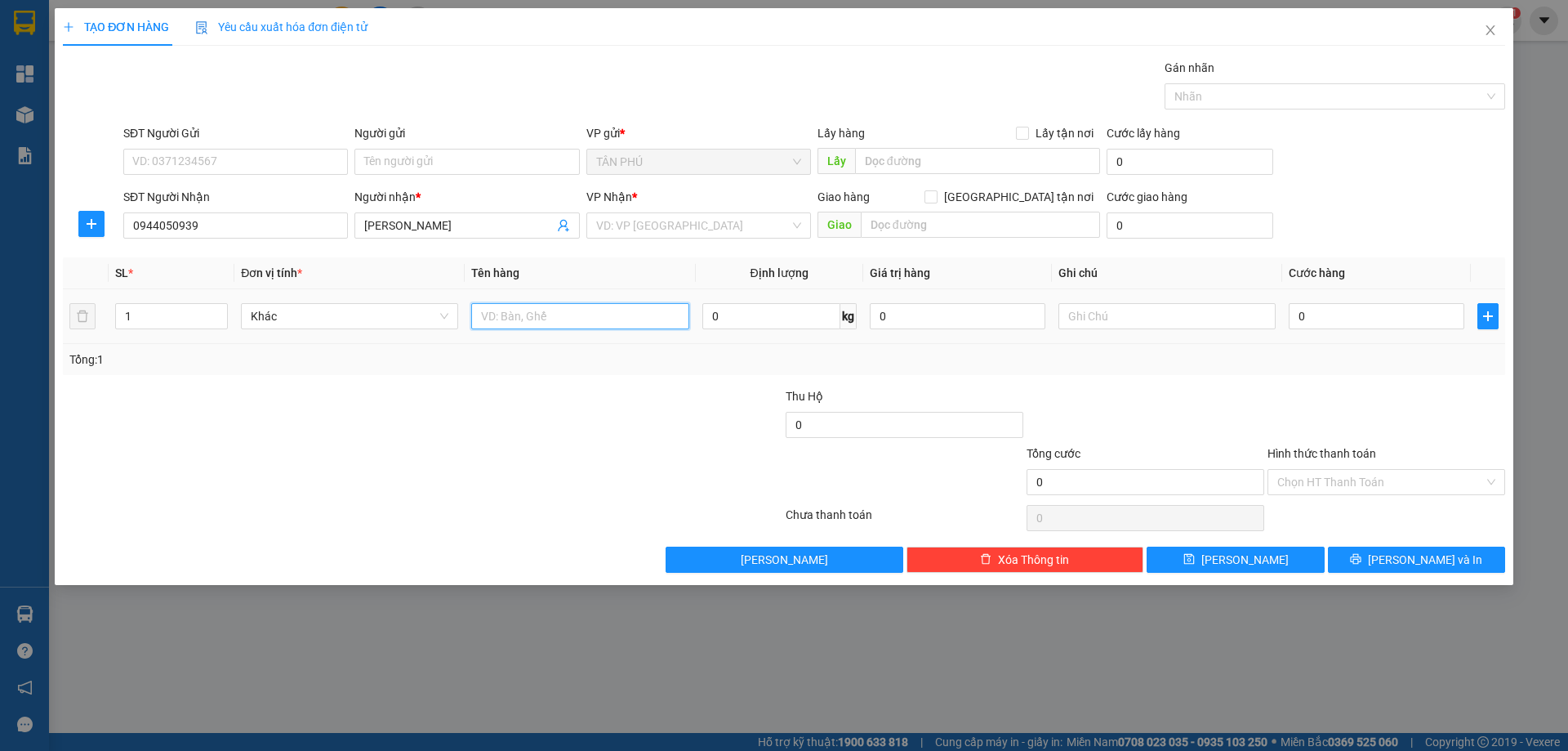
click at [576, 315] on input "text" at bounding box center [580, 316] width 217 height 26
type input "1BAO"
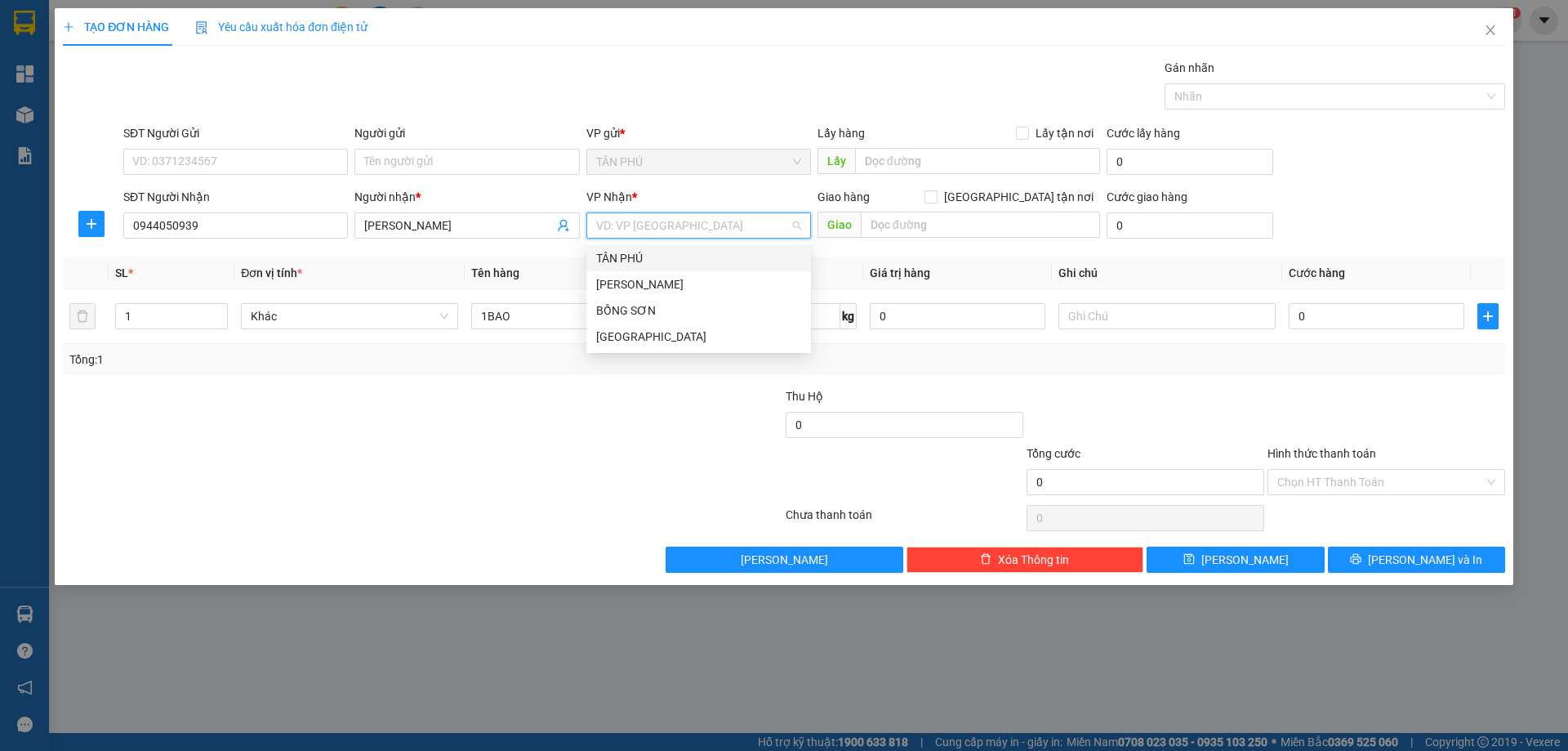
click at [619, 223] on input "search" at bounding box center [693, 225] width 194 height 24
click at [622, 287] on div "[PERSON_NAME]" at bounding box center [698, 283] width 205 height 18
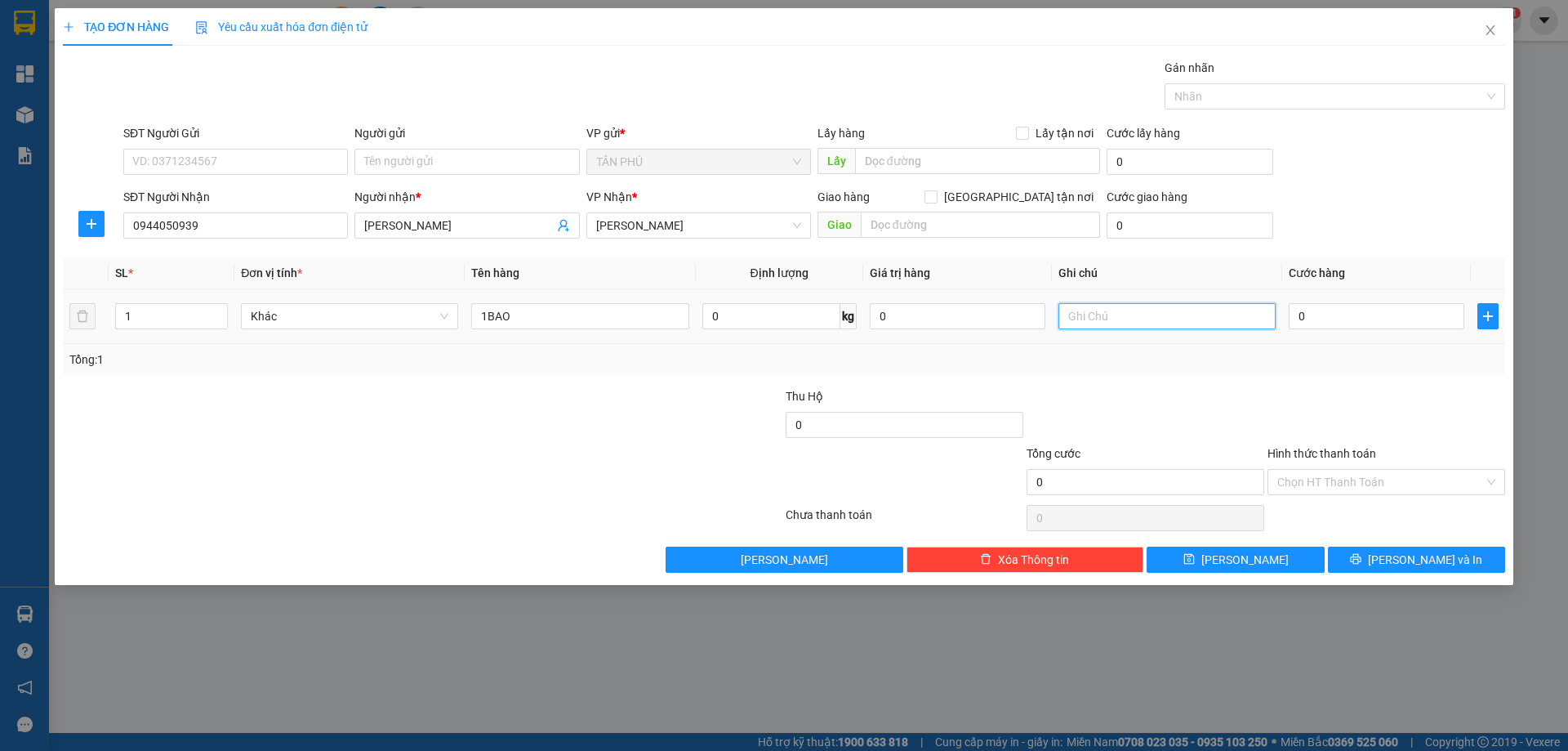
click at [1126, 313] on input "text" at bounding box center [1167, 316] width 217 height 26
type input "C"
click at [1359, 488] on input "Hình thức thanh toán" at bounding box center [1380, 482] width 207 height 24
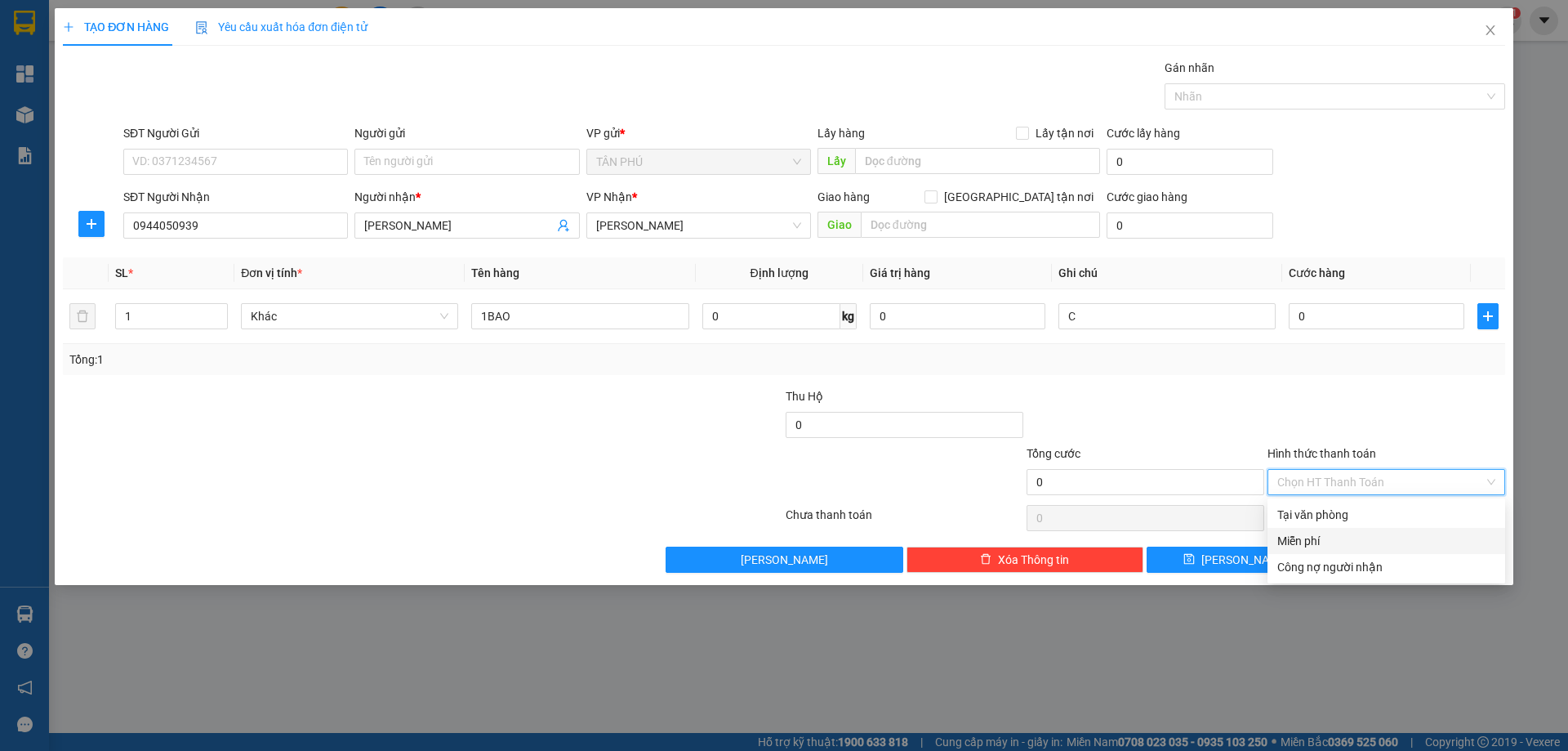
click at [1368, 546] on div "Miễn phí" at bounding box center [1386, 541] width 218 height 18
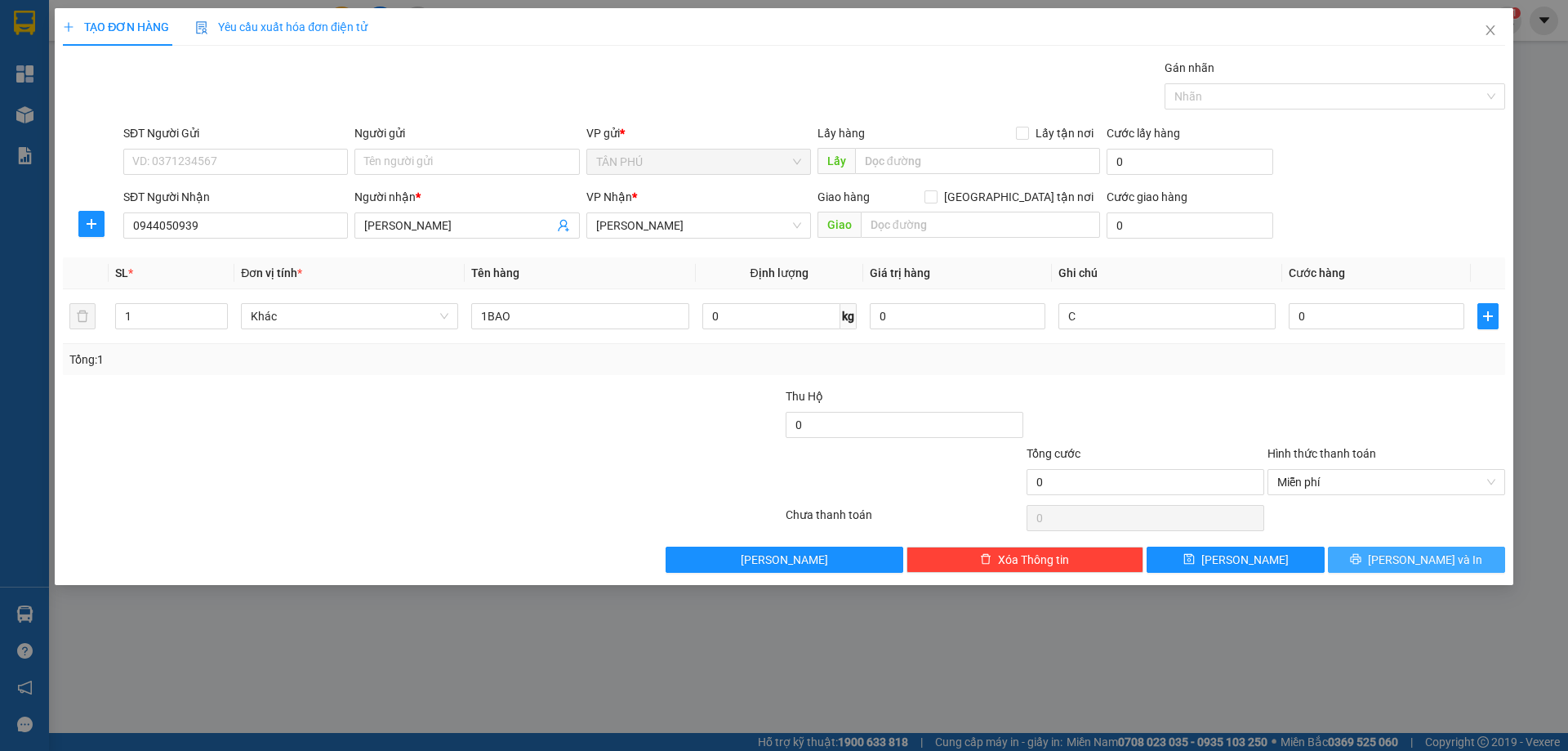
click at [1370, 564] on button "[PERSON_NAME] và In" at bounding box center [1417, 559] width 178 height 26
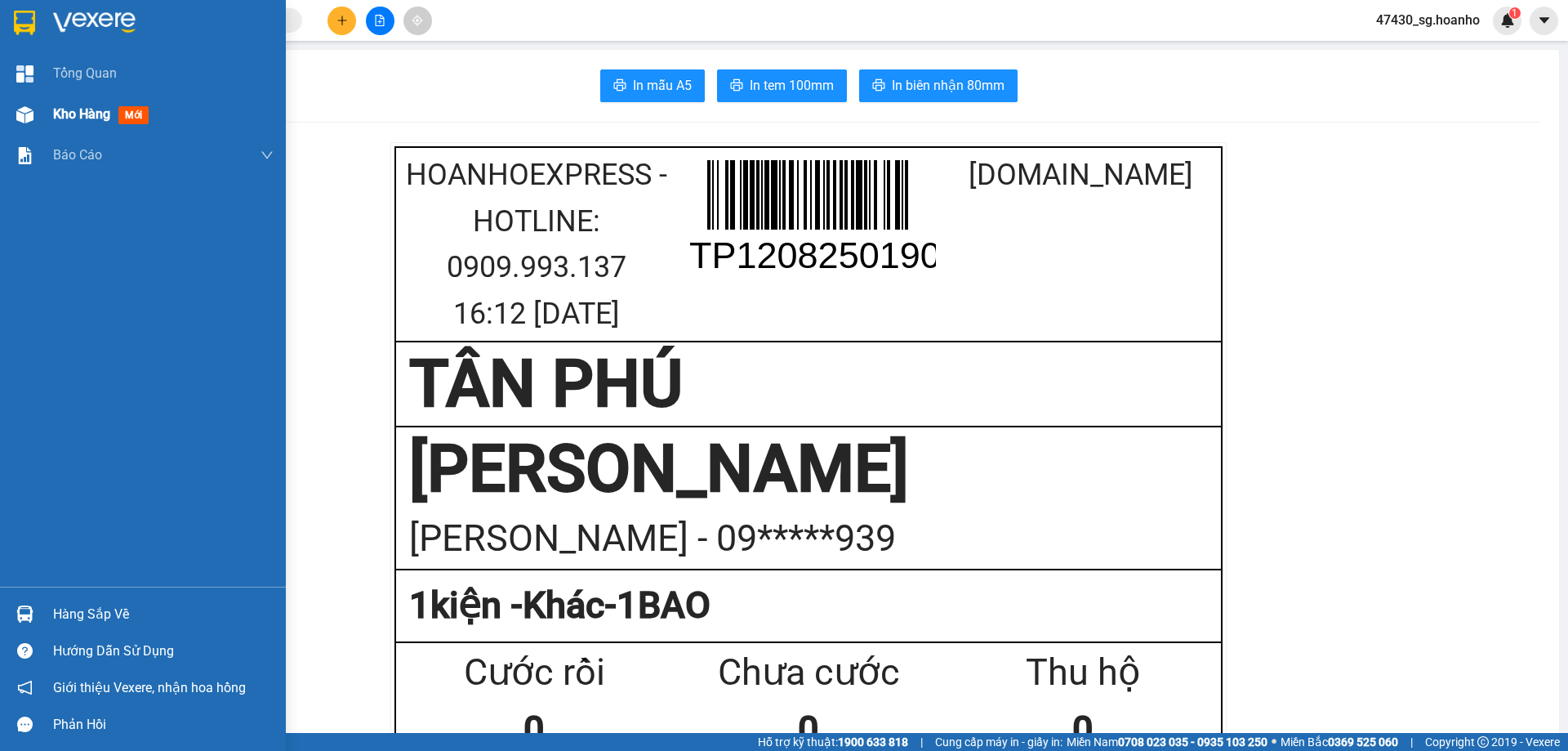
click at [70, 122] on span "Kho hàng" at bounding box center [81, 114] width 57 height 16
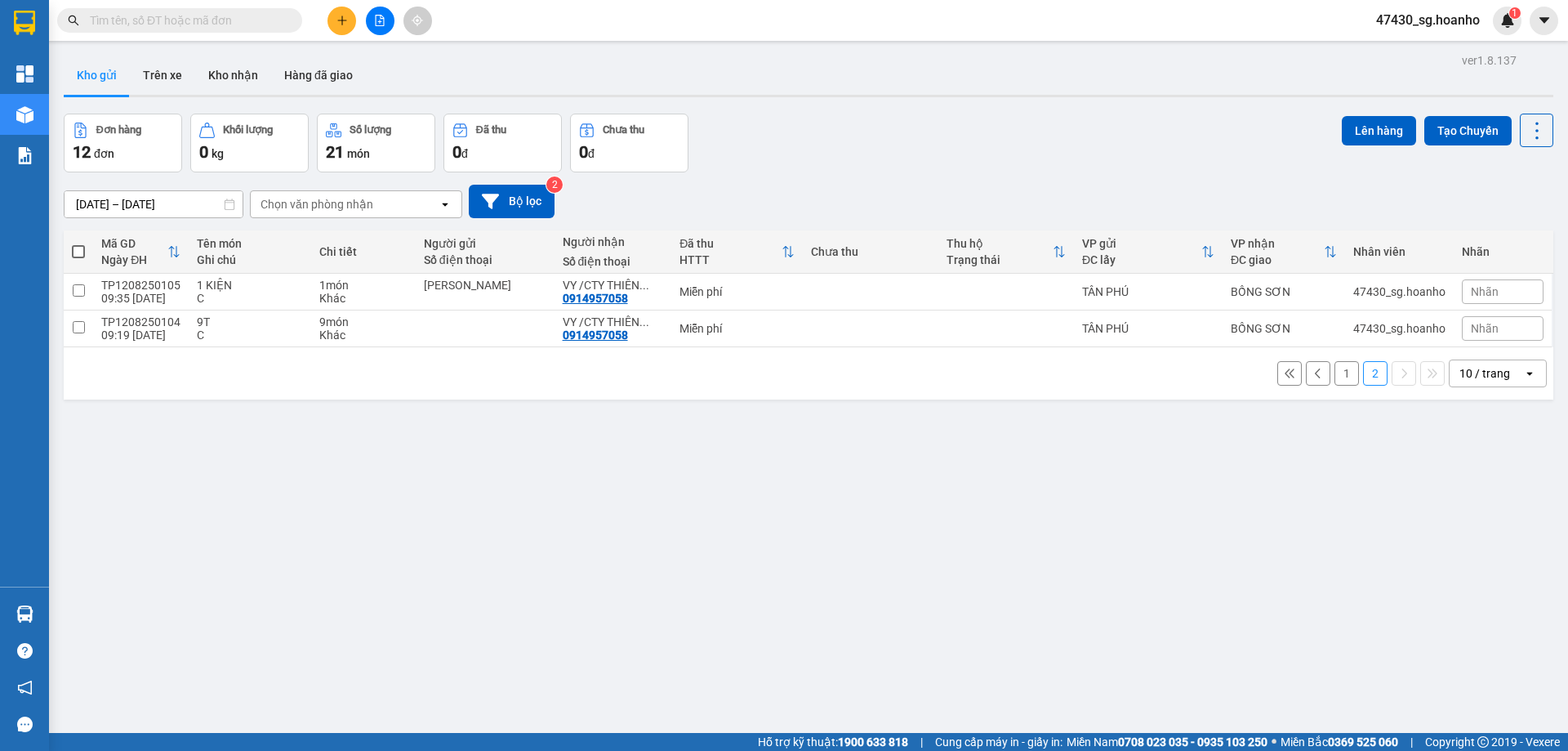
click at [1334, 371] on button "1" at bounding box center [1346, 373] width 24 height 24
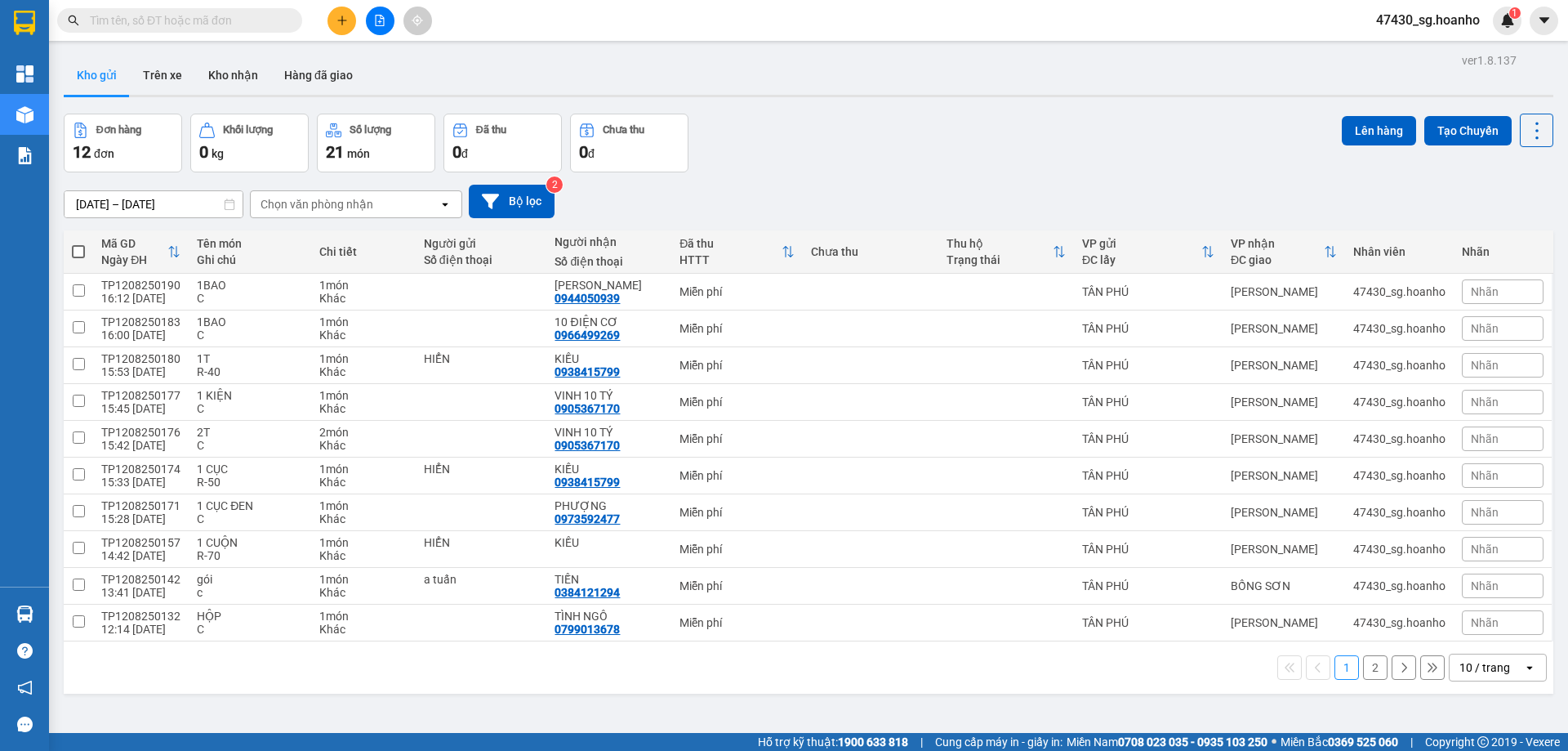
click at [338, 21] on icon "plus" at bounding box center [342, 21] width 11 height 11
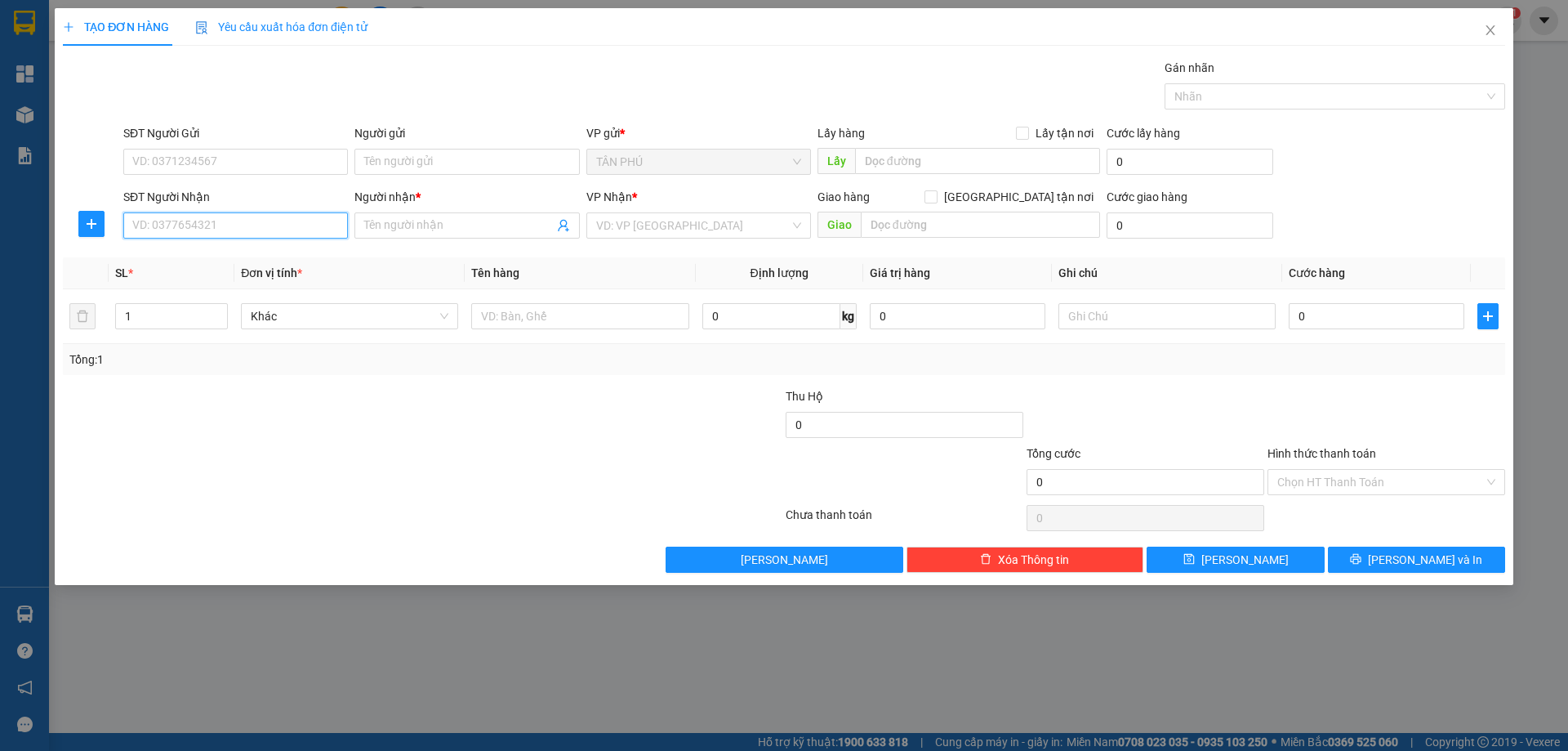
click at [333, 233] on input "SĐT Người Nhận" at bounding box center [236, 225] width 224 height 26
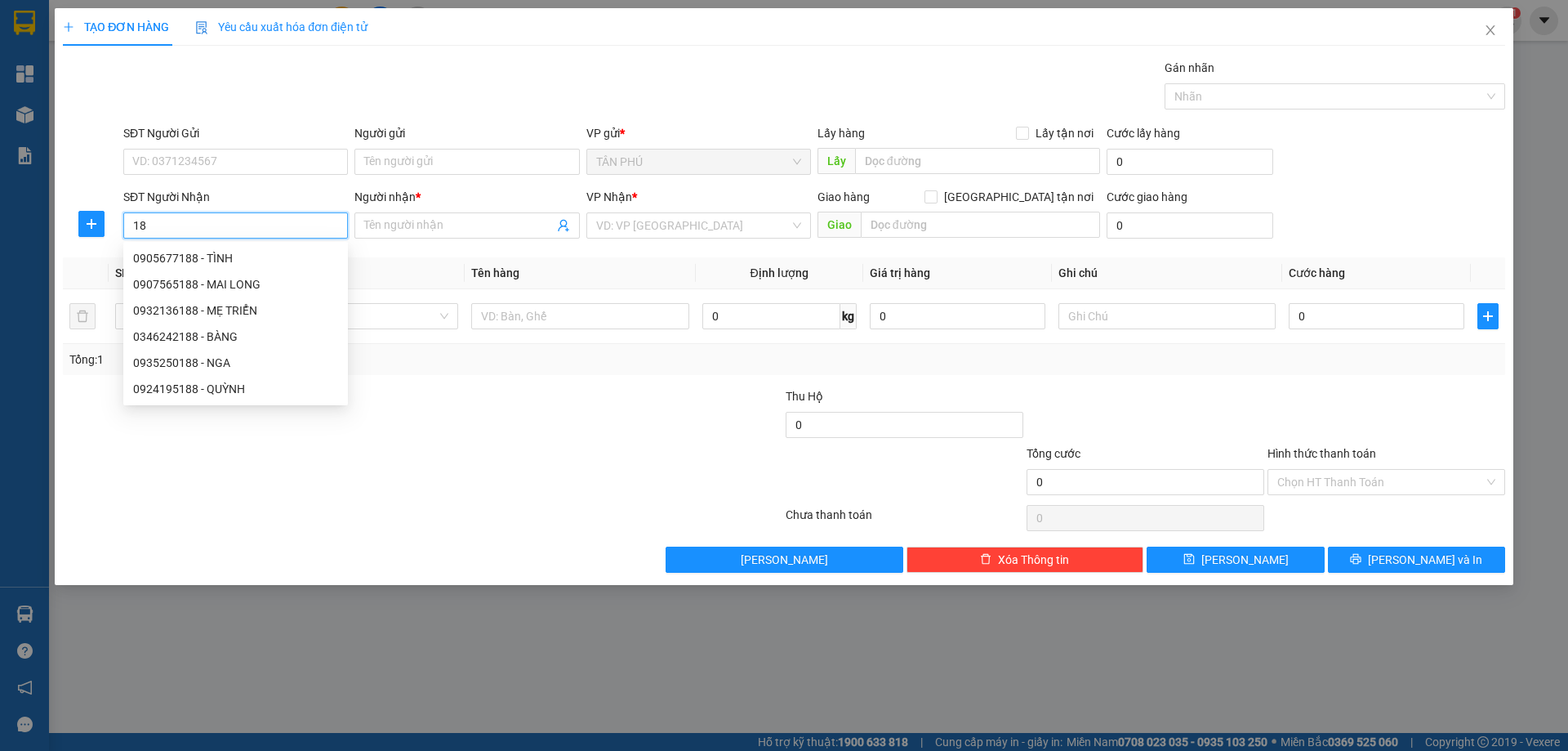
type input "1"
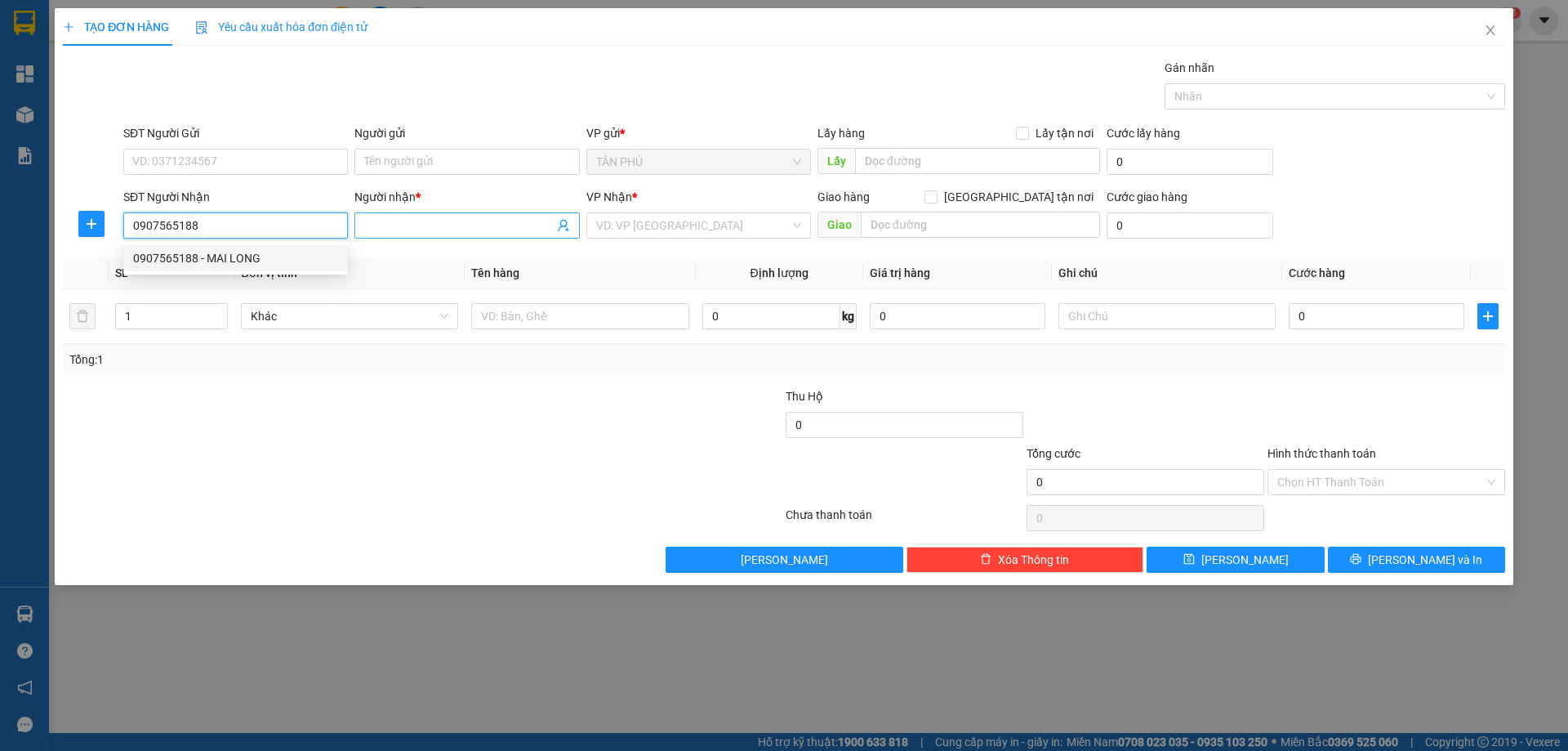
type input "0907565188"
click at [378, 233] on input "Người nhận *" at bounding box center [459, 224] width 189 height 18
type input "TƯỜNG THỊNH"
click at [211, 309] on span "Increase Value" at bounding box center [218, 311] width 18 height 15
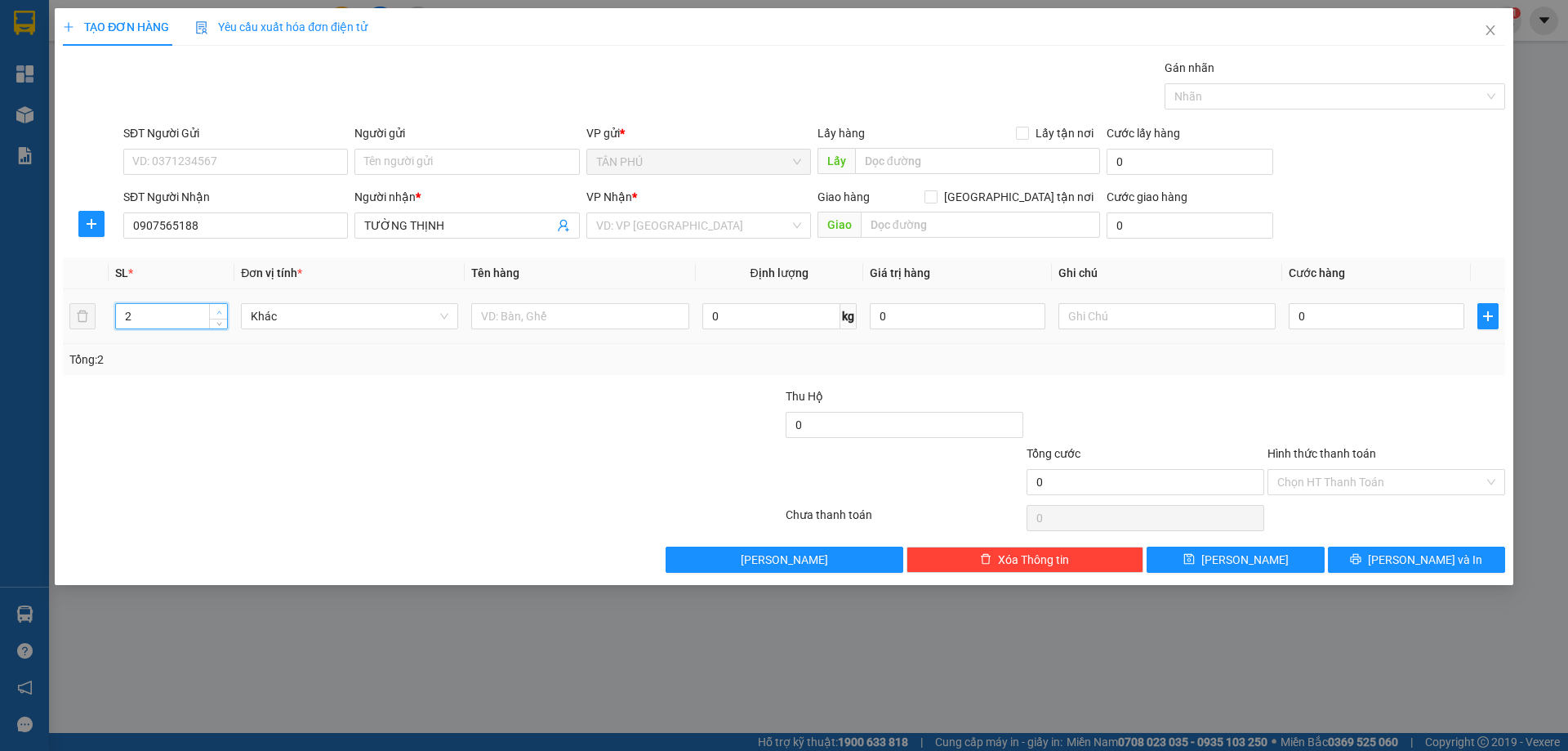
type input "3"
click at [211, 309] on span "Increase Value" at bounding box center [218, 311] width 18 height 15
click at [601, 313] on input "text" at bounding box center [580, 316] width 217 height 26
type input "3 KIỆN"
click at [623, 229] on input "search" at bounding box center [693, 225] width 194 height 24
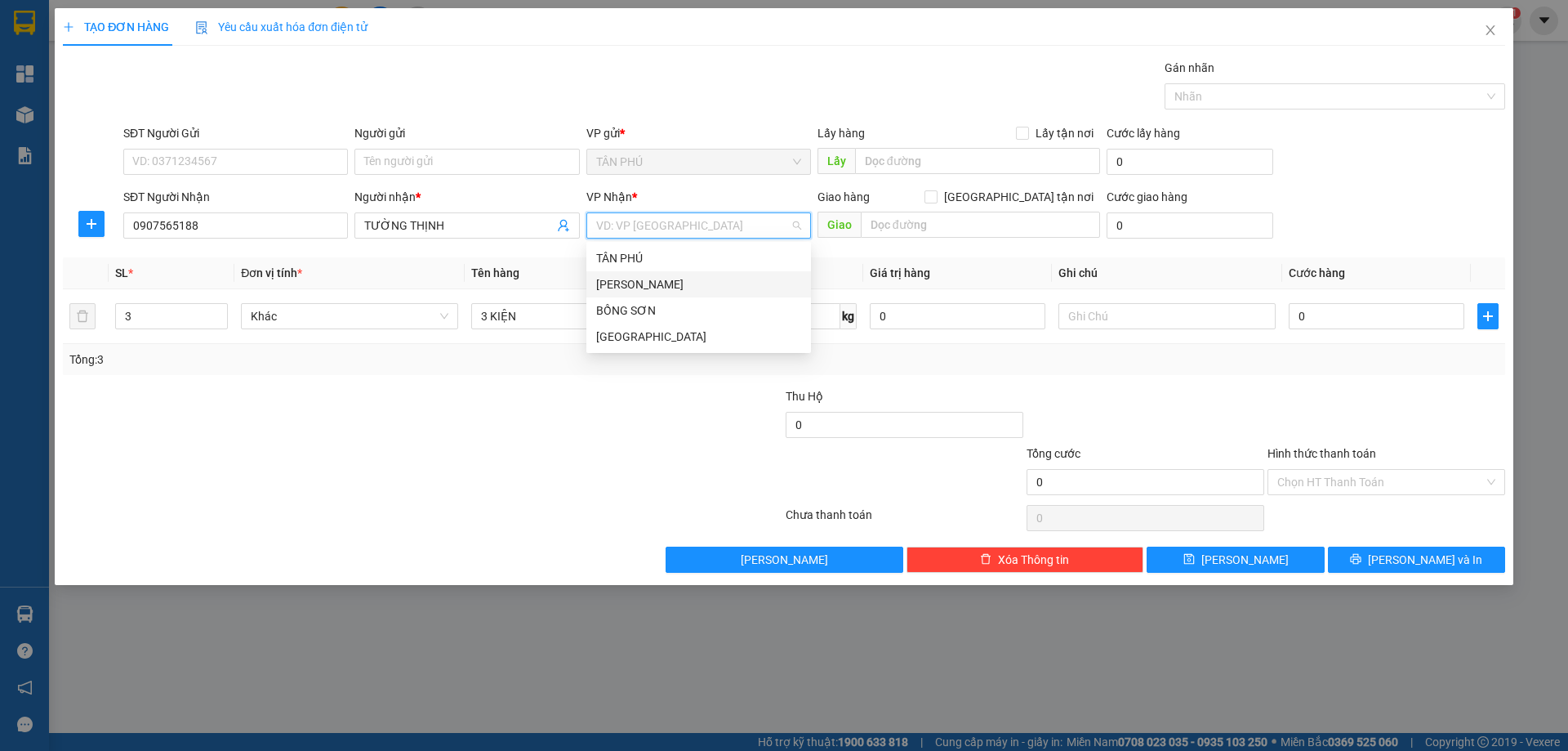
click at [616, 283] on div "[PERSON_NAME]" at bounding box center [698, 283] width 205 height 18
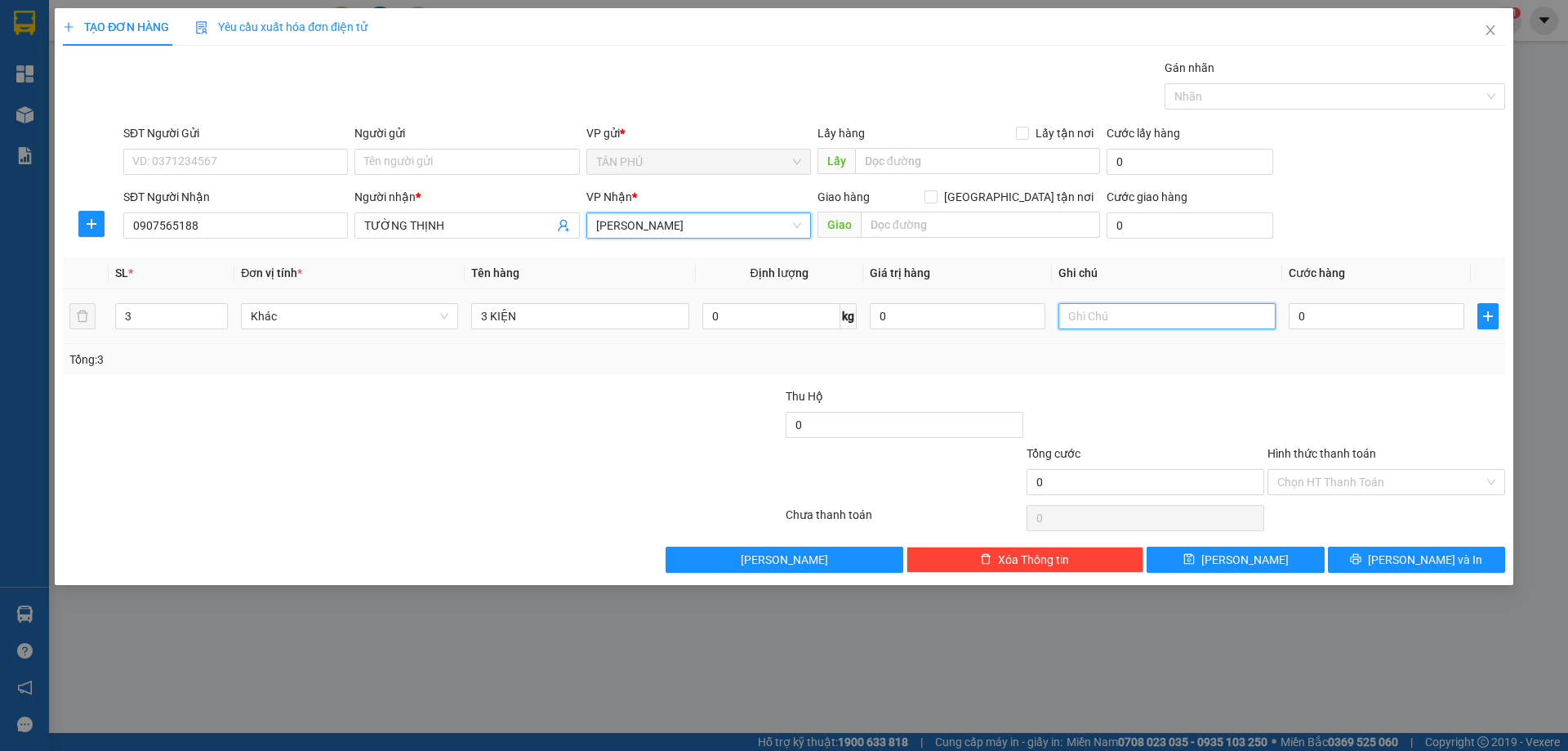
click at [1233, 321] on input "text" at bounding box center [1167, 316] width 217 height 26
type input "C"
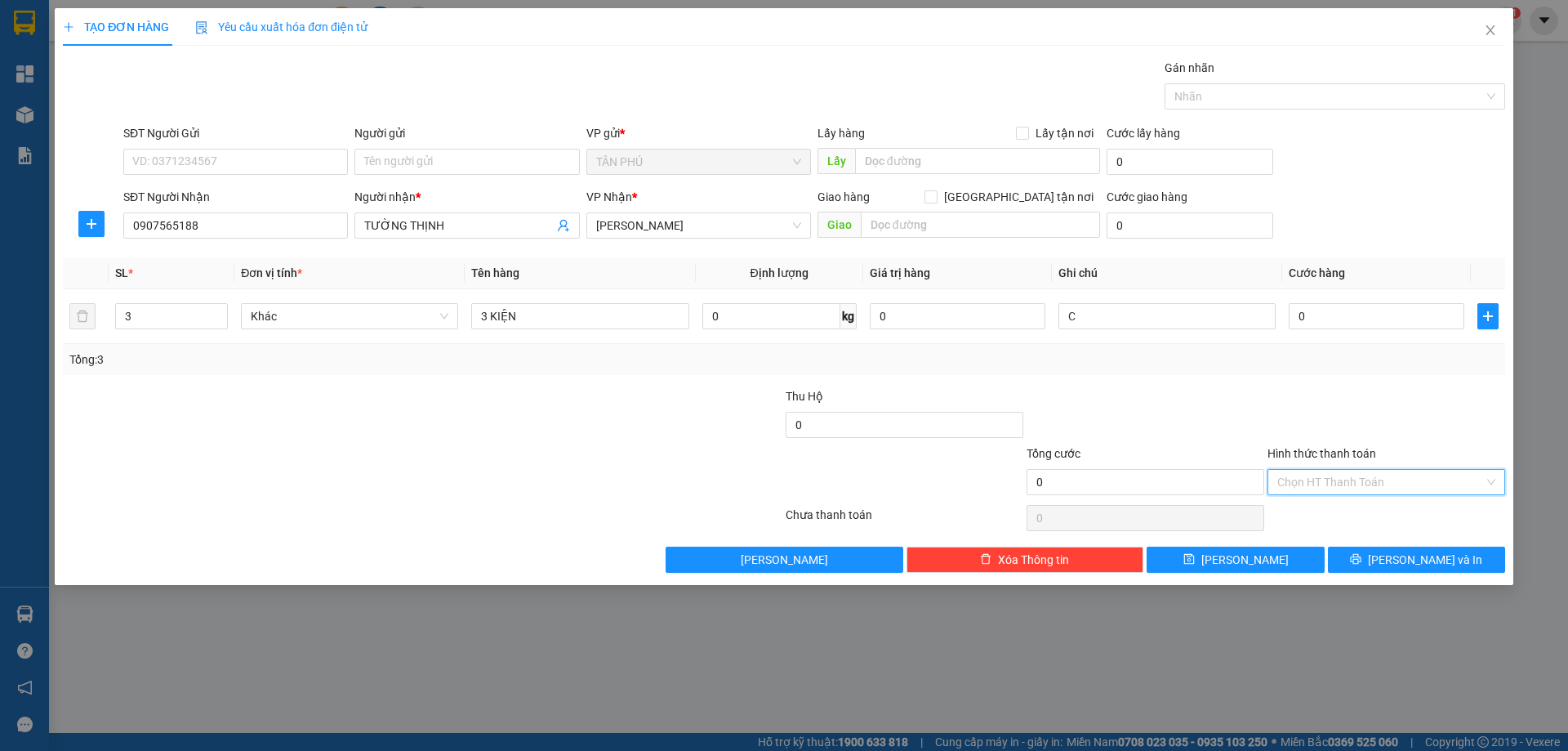
click at [1303, 475] on input "Hình thức thanh toán" at bounding box center [1380, 482] width 207 height 24
click at [1310, 542] on div "Miễn phí" at bounding box center [1386, 541] width 218 height 18
click at [1345, 556] on button "[PERSON_NAME] và In" at bounding box center [1417, 559] width 178 height 26
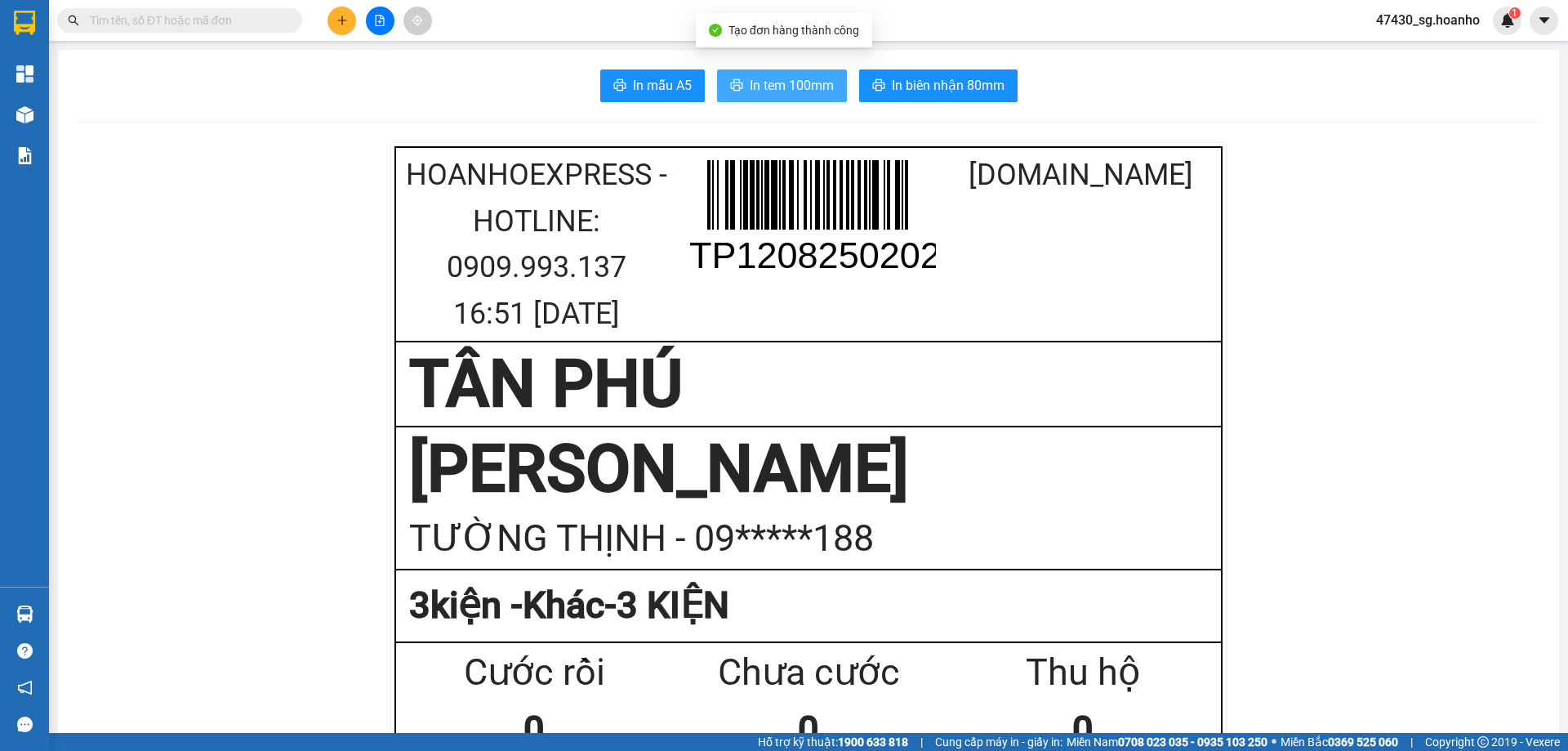
click at [840, 84] on button "In tem 100mm" at bounding box center [782, 85] width 130 height 33
